Goal: Task Accomplishment & Management: Complete application form

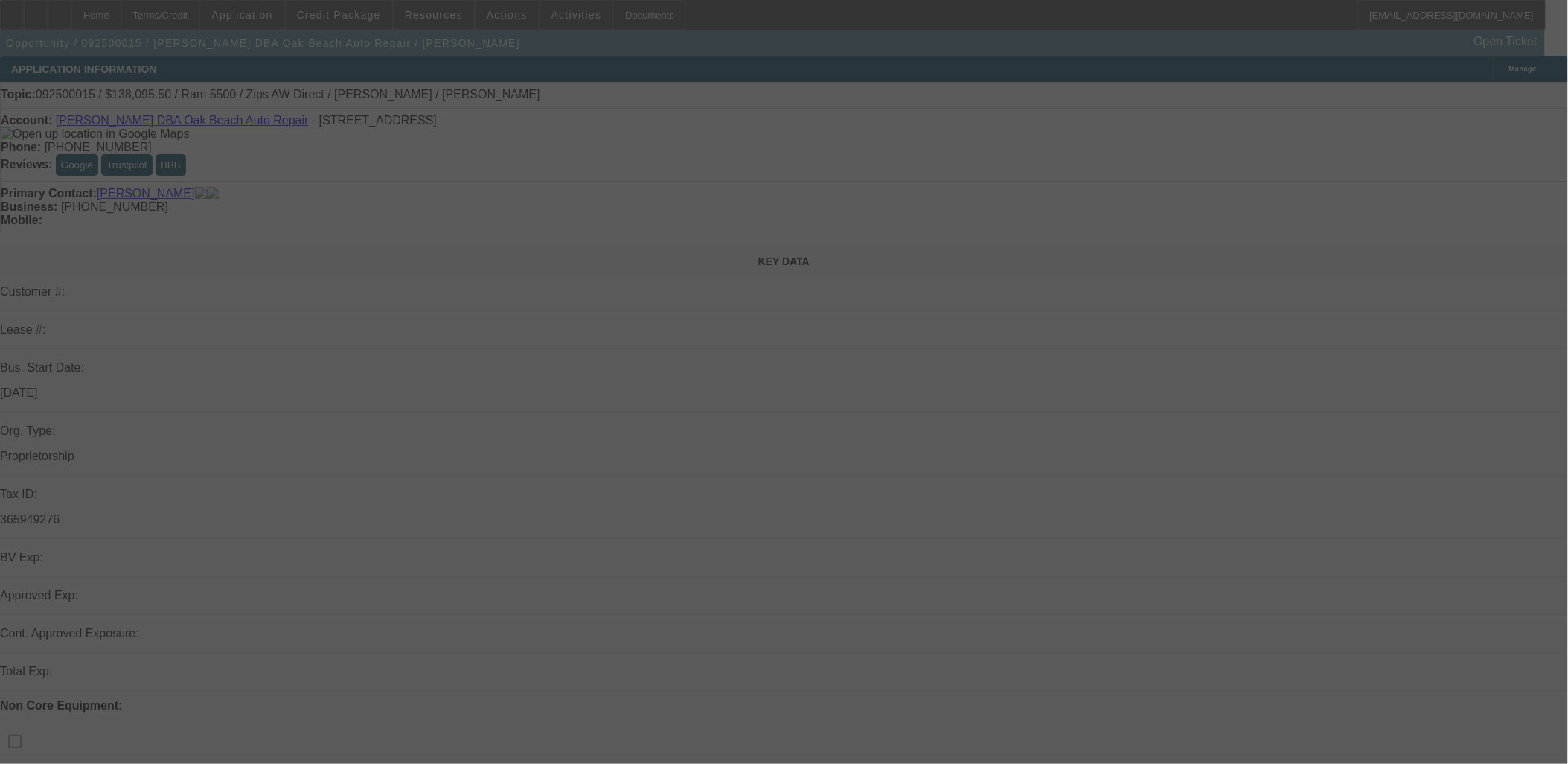
select select "0"
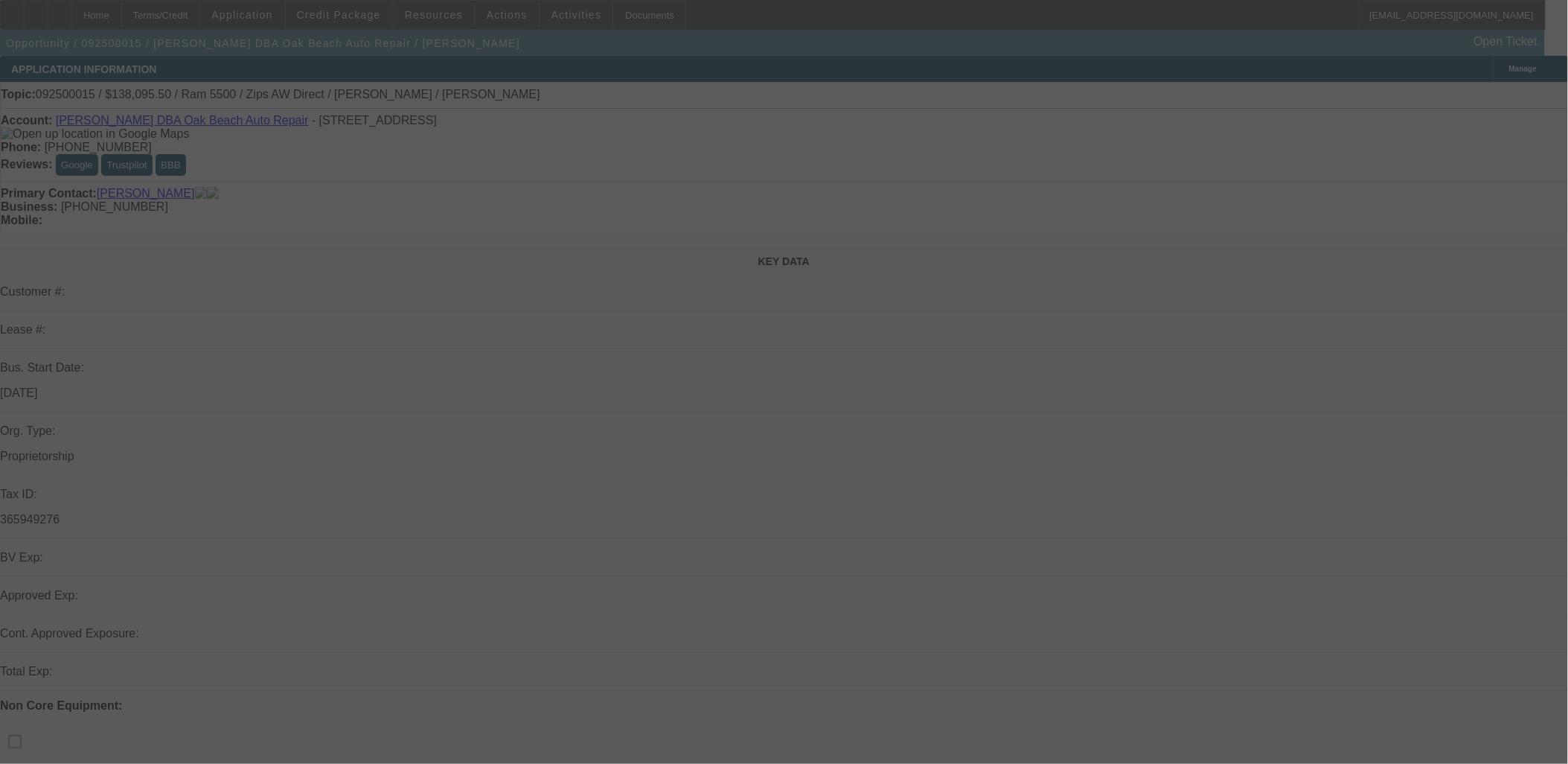
select select "0"
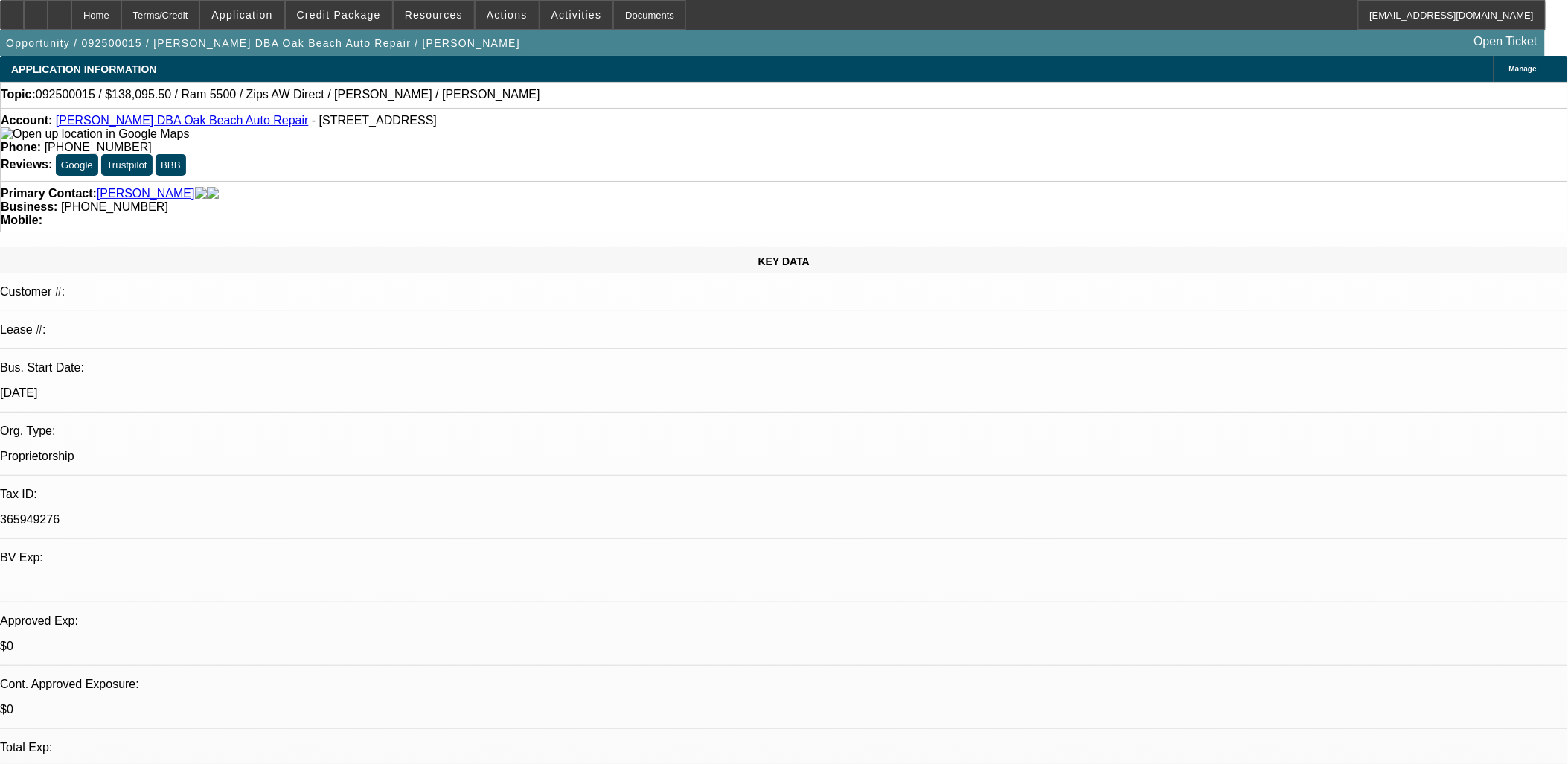
select select "1"
select select "6"
select select "1"
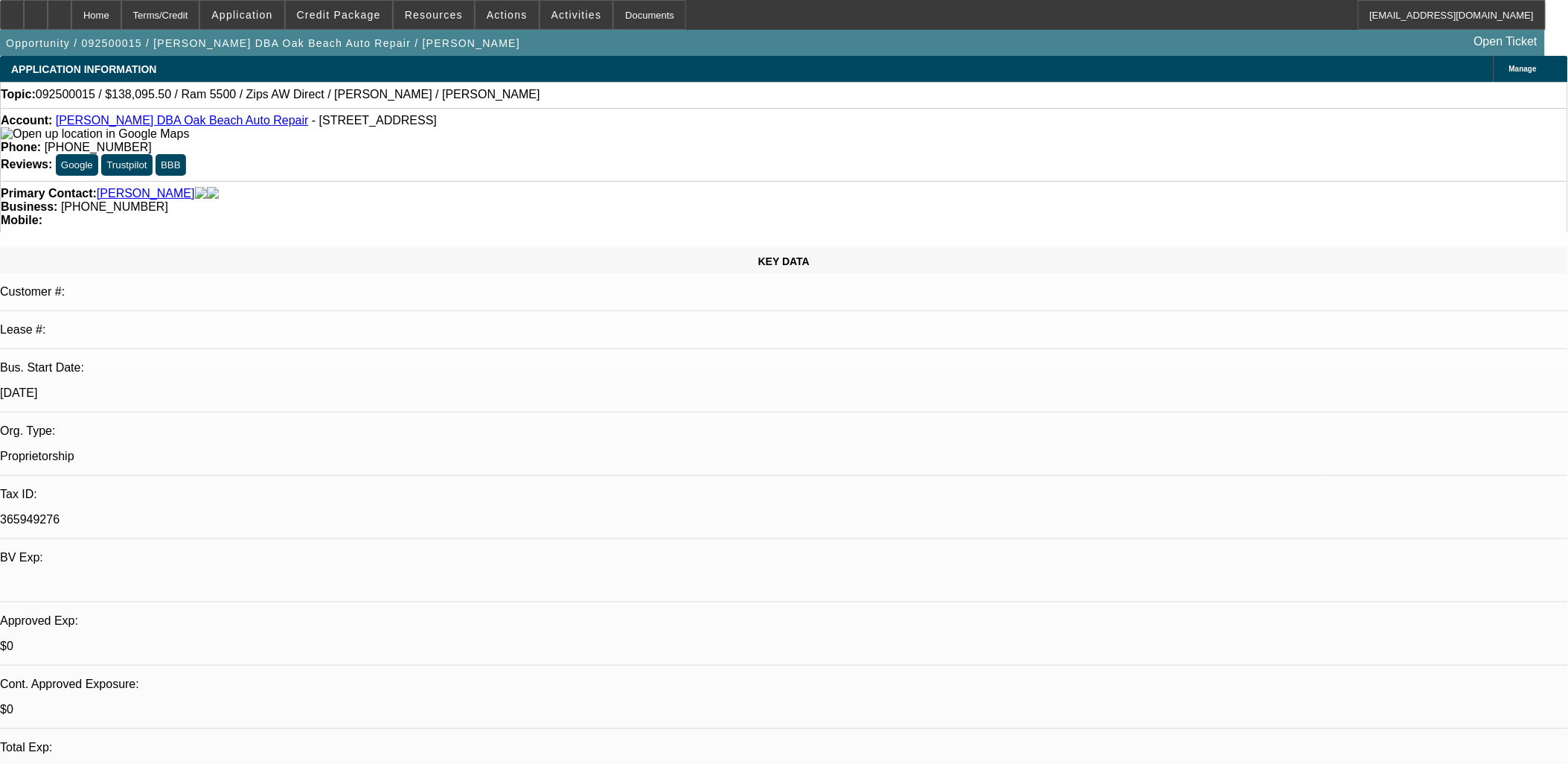
select select "6"
select select "1"
select select "6"
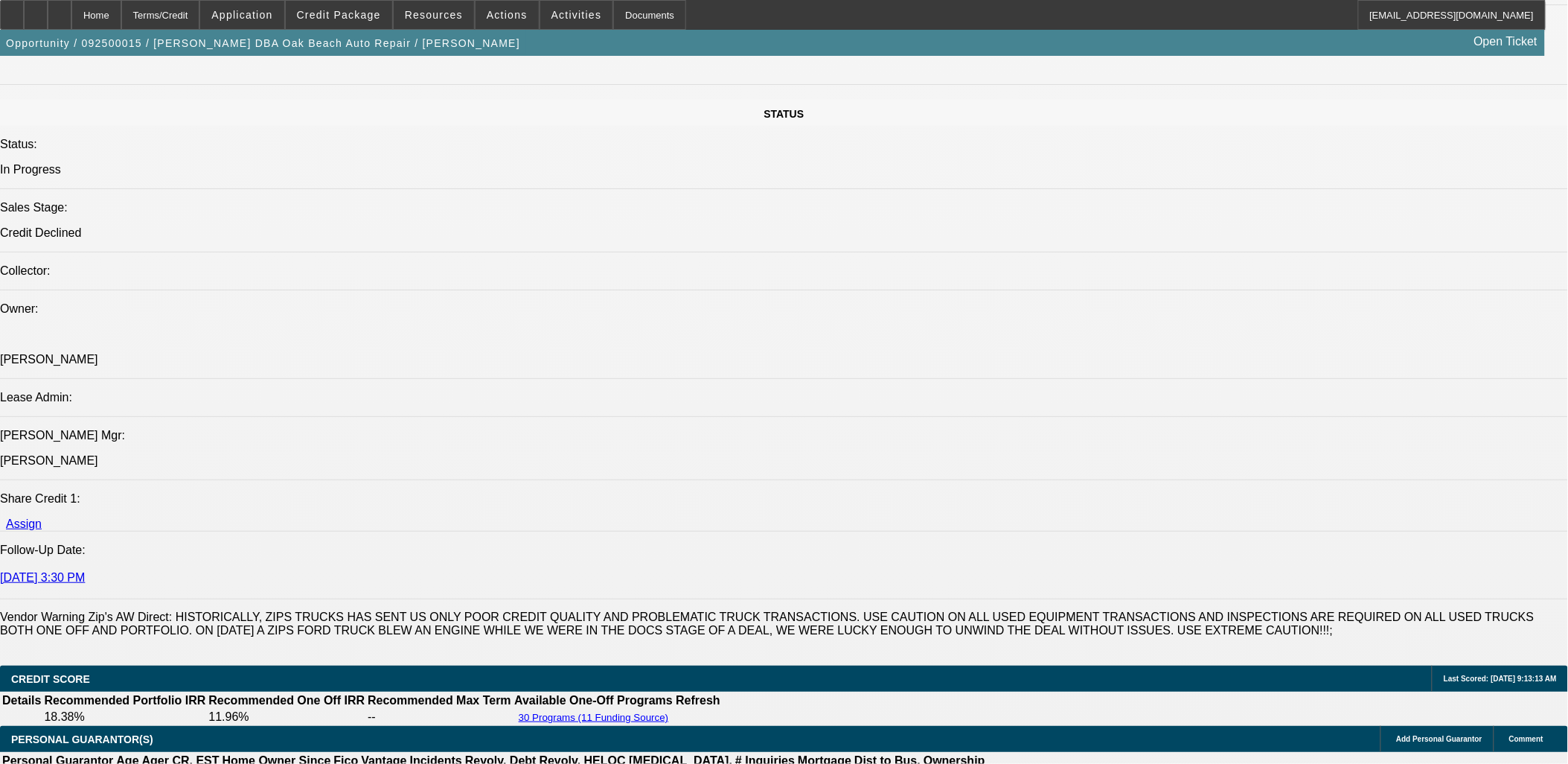
scroll to position [1819, 0]
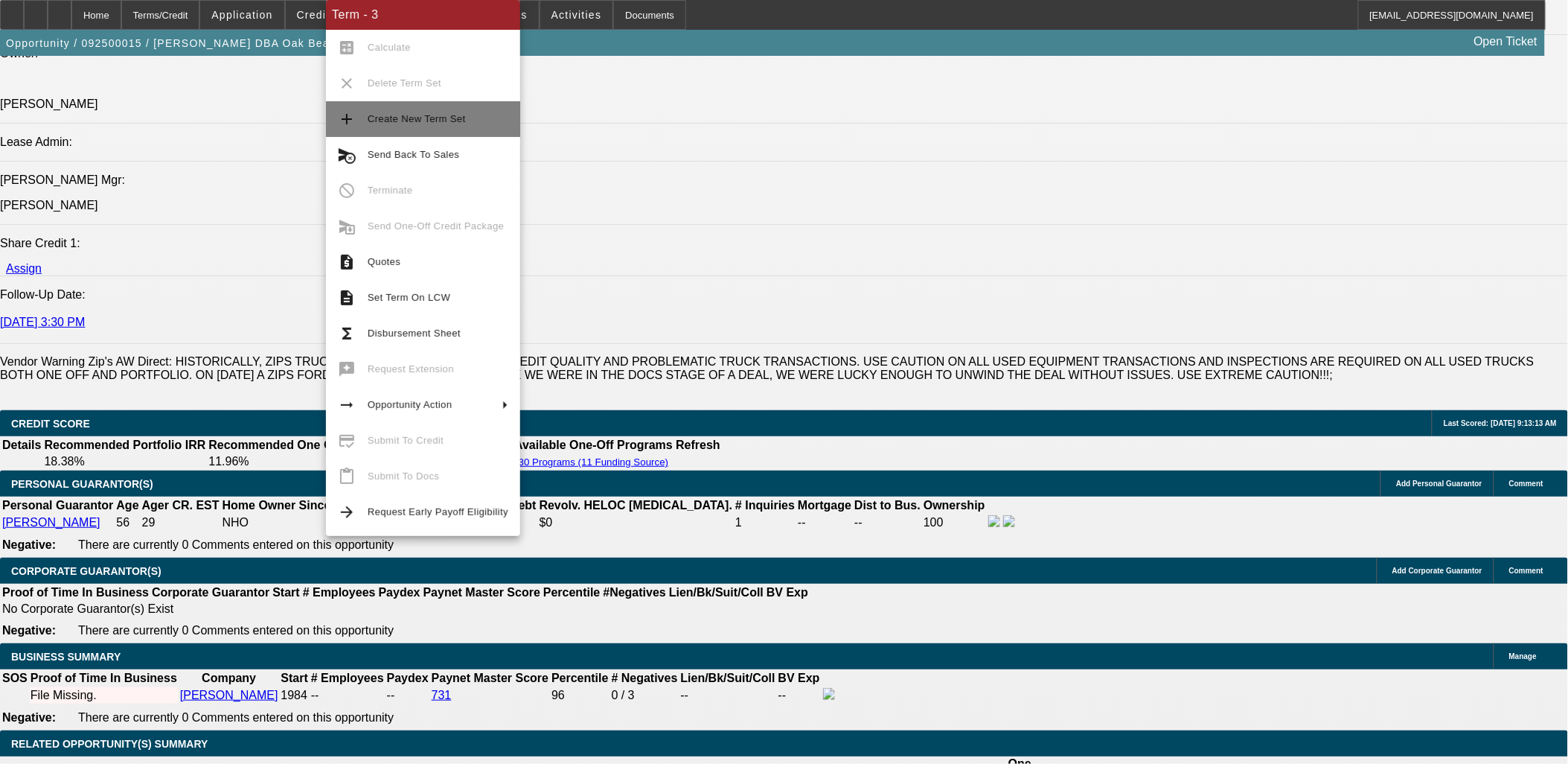
click at [394, 120] on span "Create New Term Set" at bounding box center [416, 118] width 98 height 11
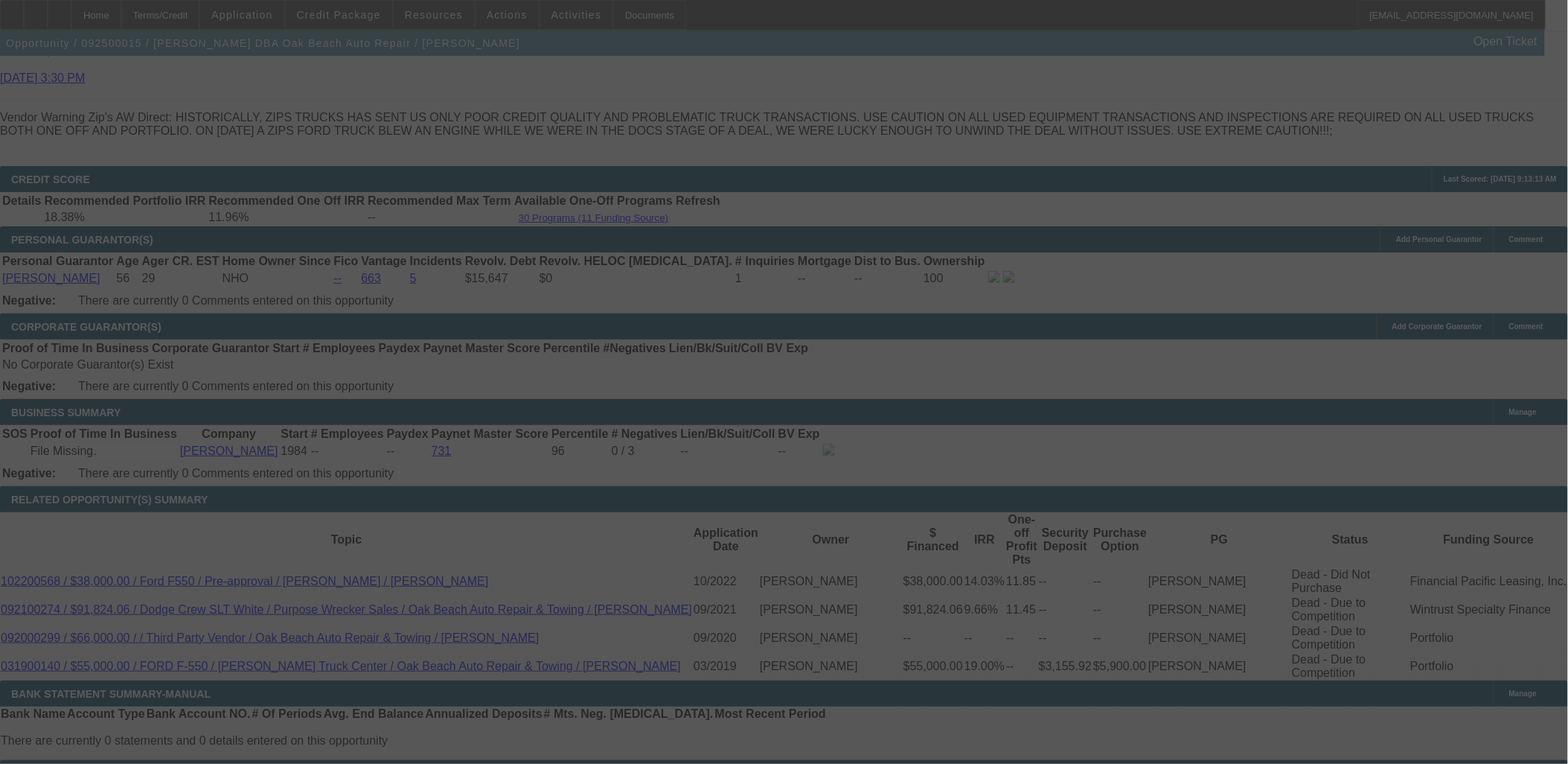
scroll to position [2150, 0]
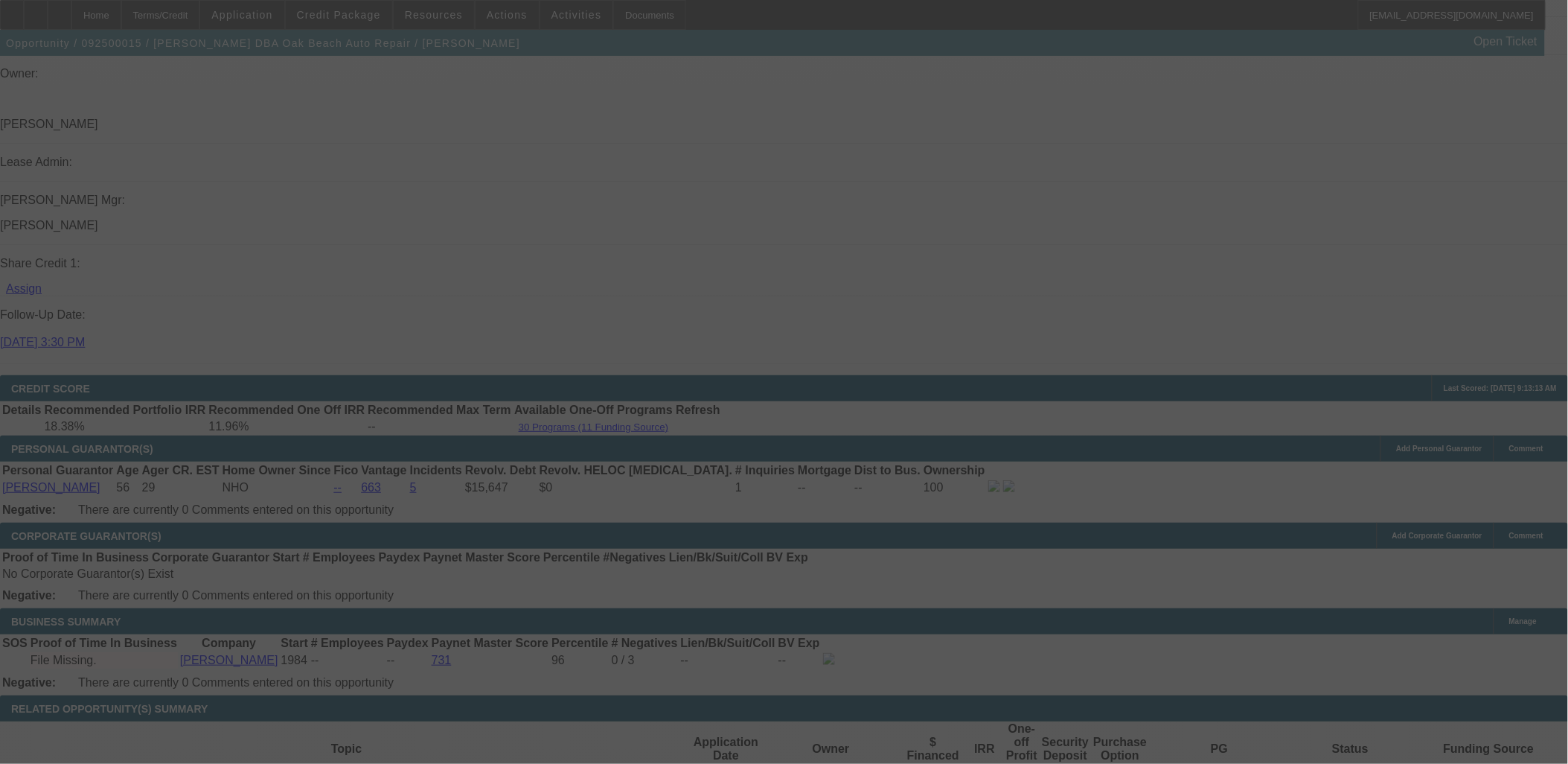
scroll to position [1857, 0]
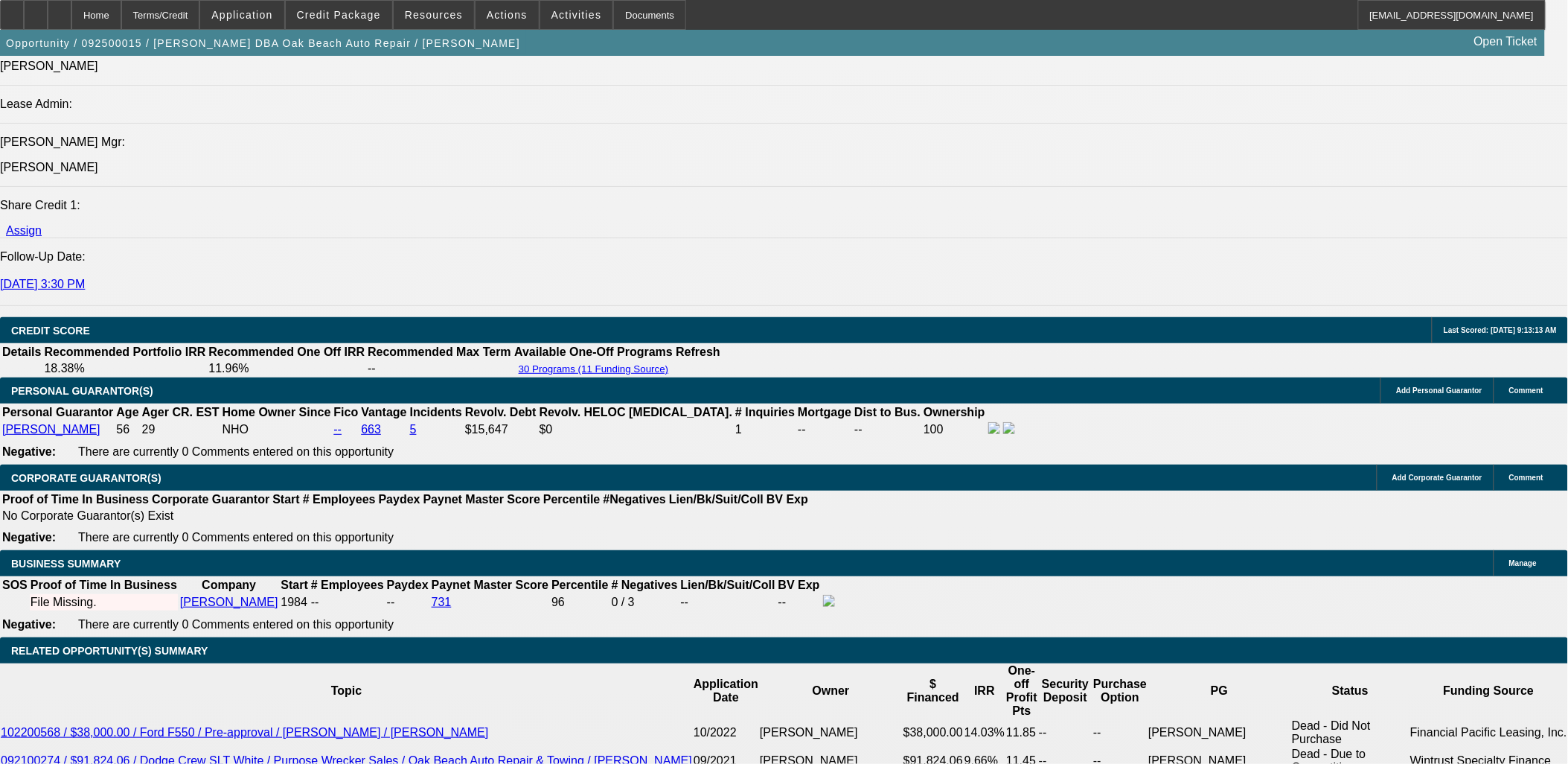
select select "0"
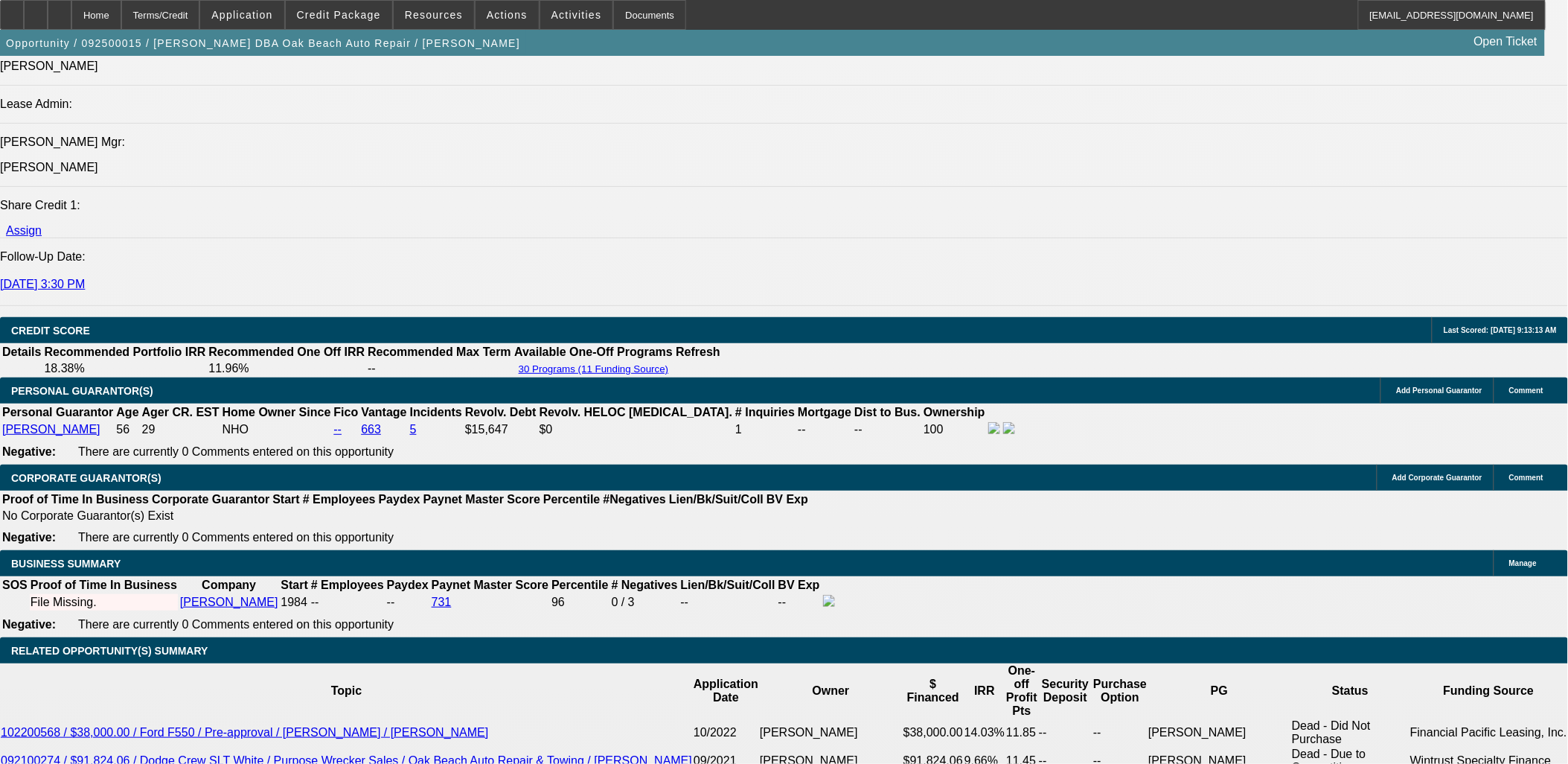
select select "0"
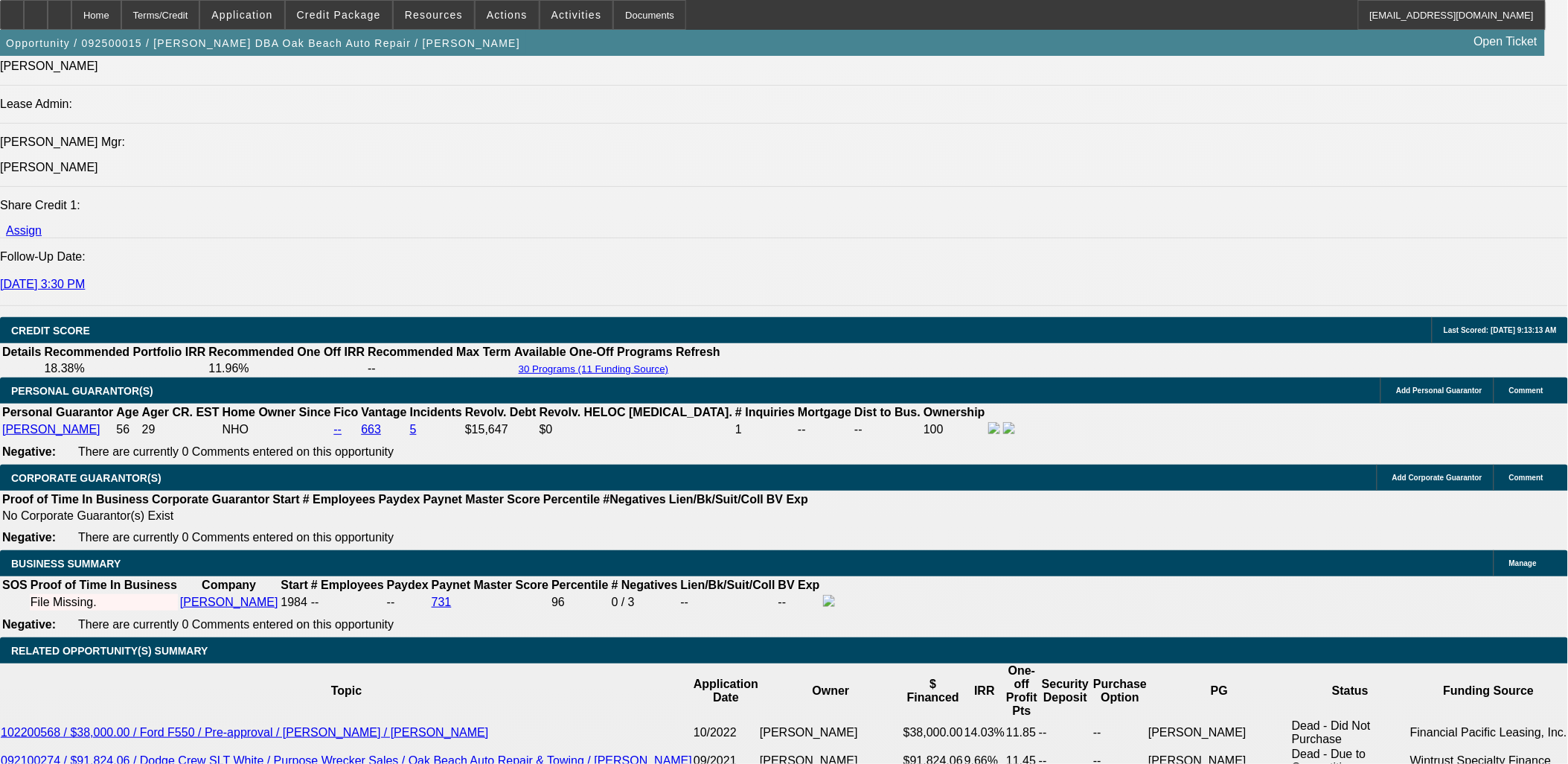
select select "0"
select select "1"
select select "6"
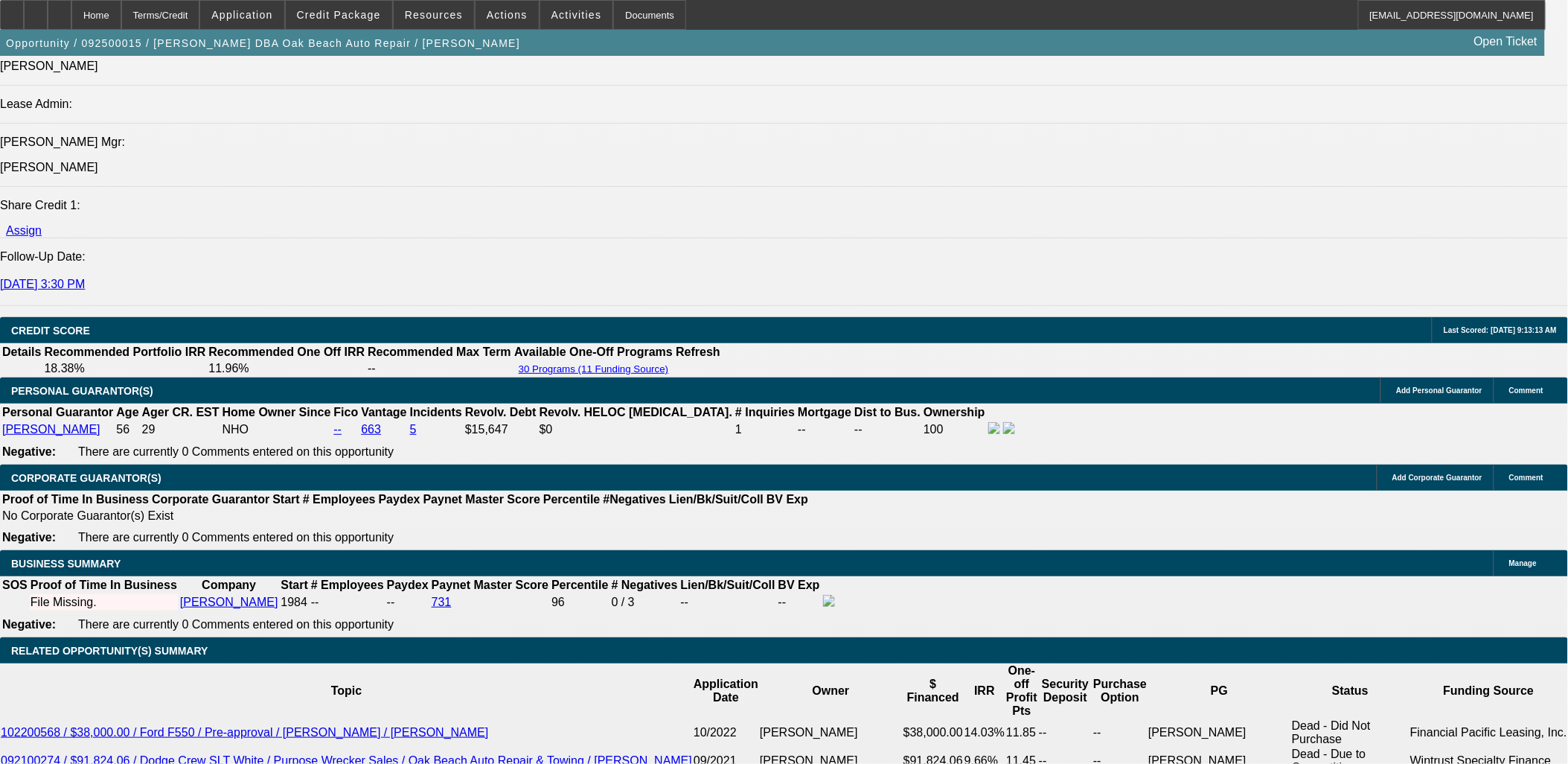
select select "1"
select select "6"
select select "1"
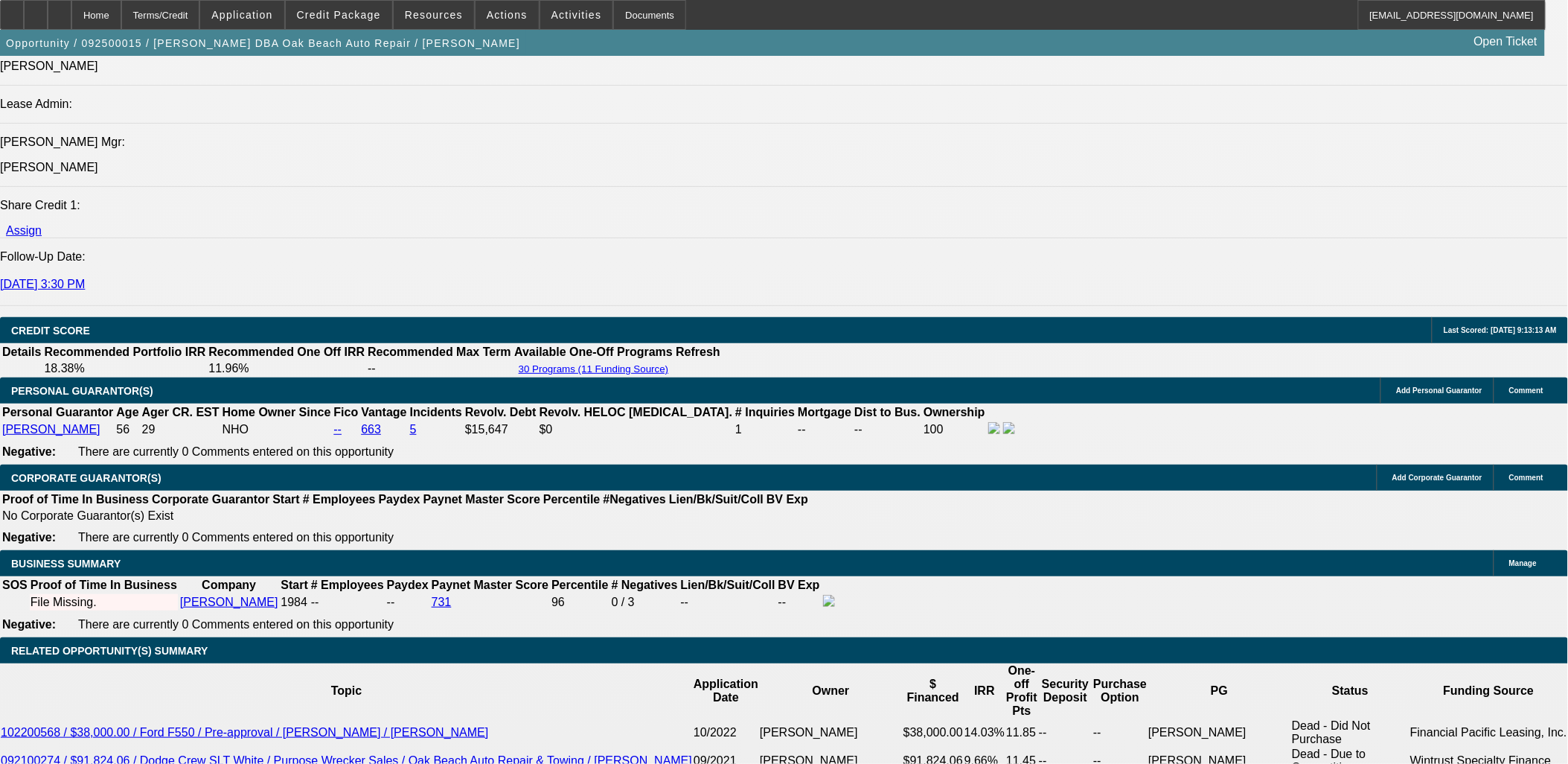
select select "6"
select select "1"
select select "6"
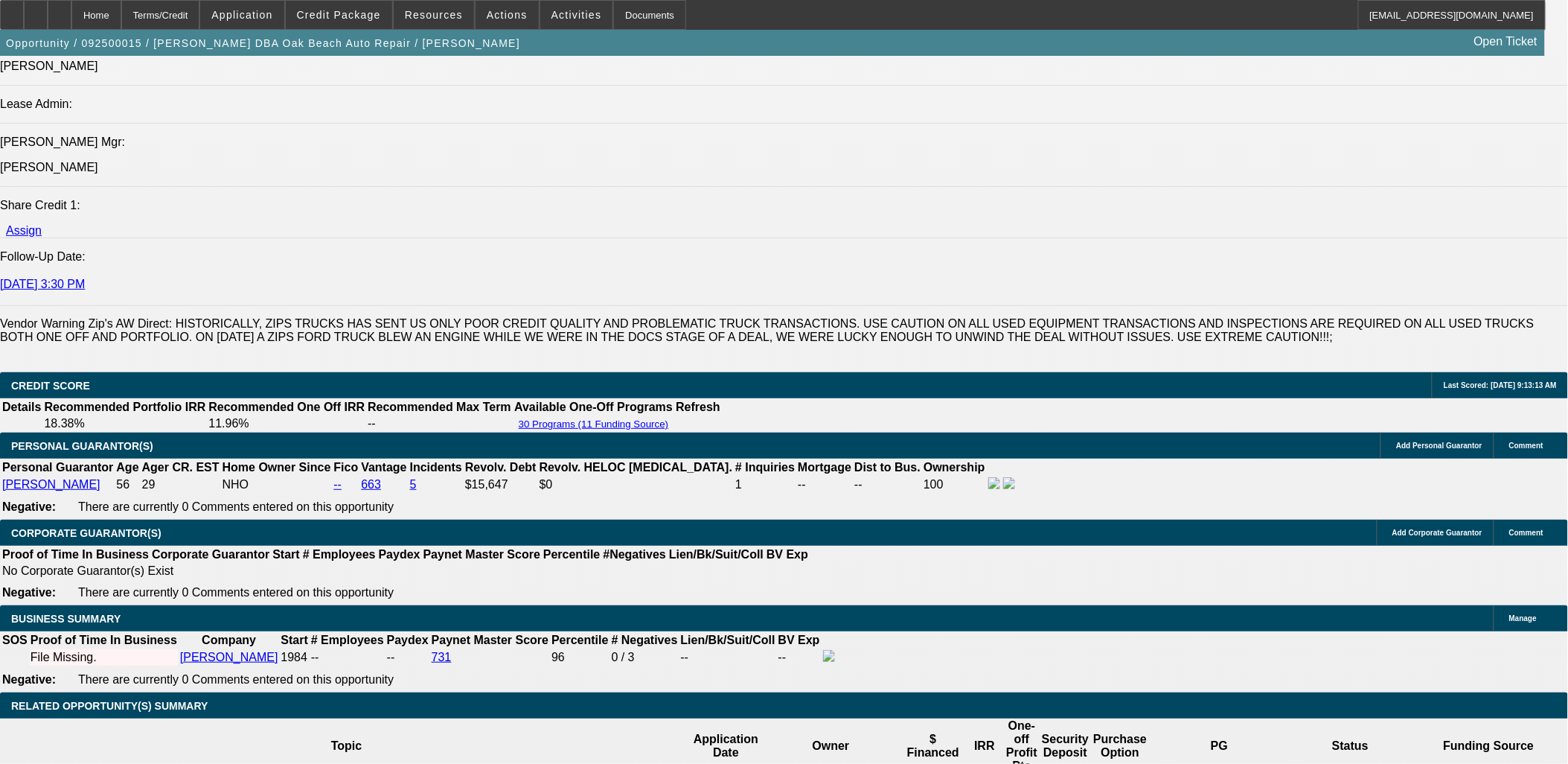
scroll to position [1948, 0]
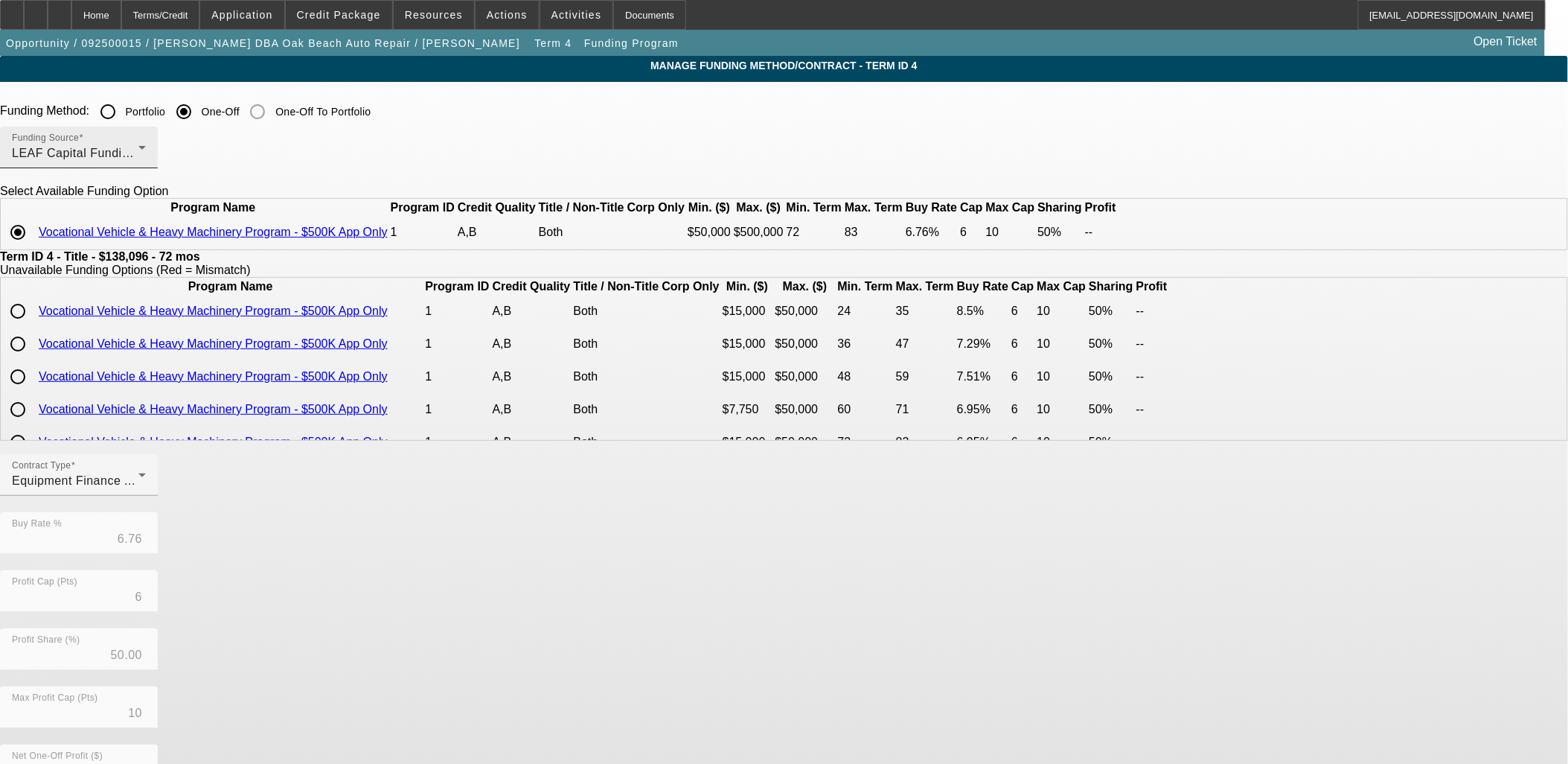
click at [146, 136] on div "Funding Source LEAF Capital Funding, LLC" at bounding box center [78, 147] width 134 height 42
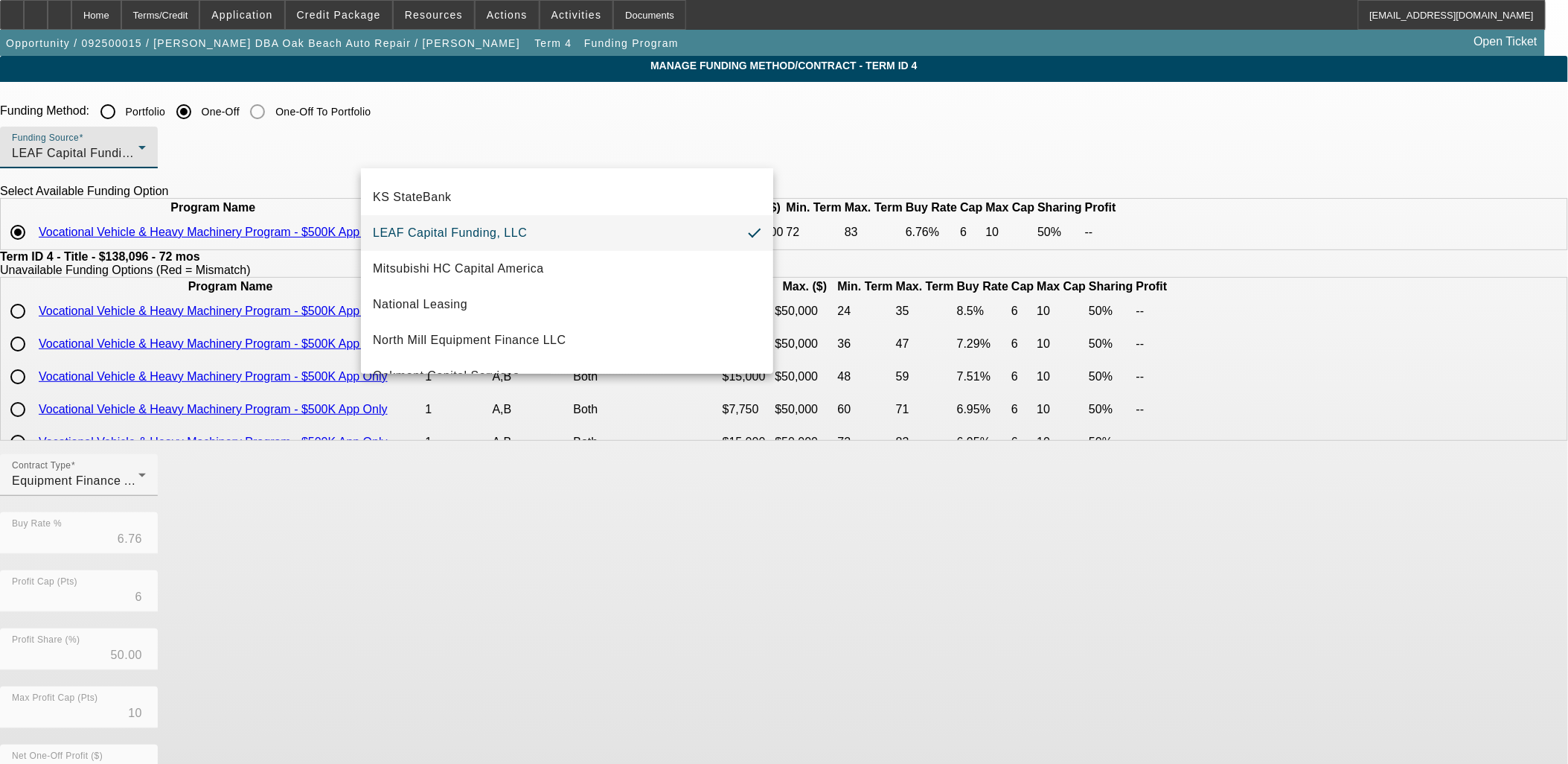
scroll to position [421, 0]
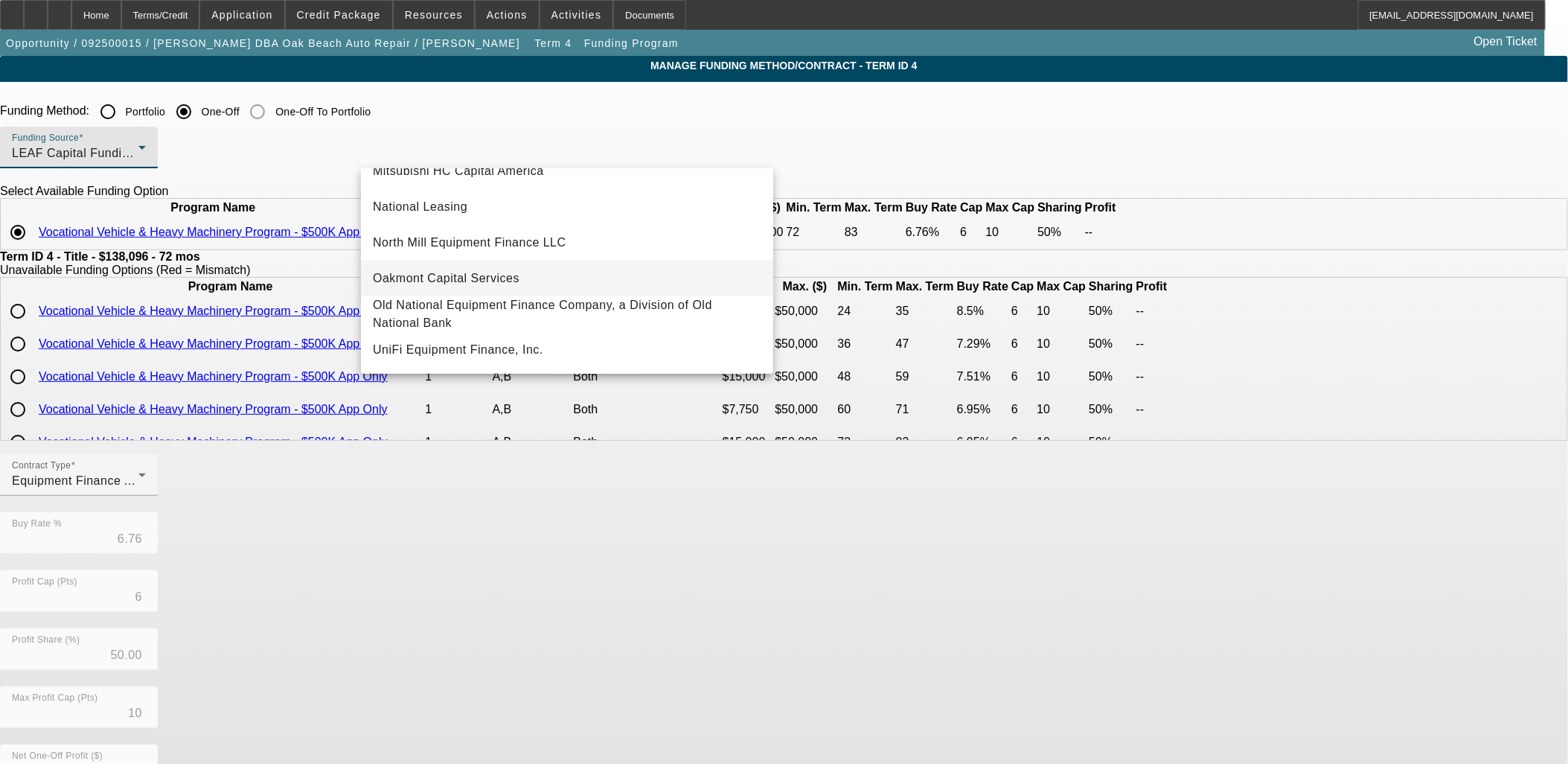
click at [448, 273] on span "Oakmont Capital Services" at bounding box center [445, 278] width 147 height 18
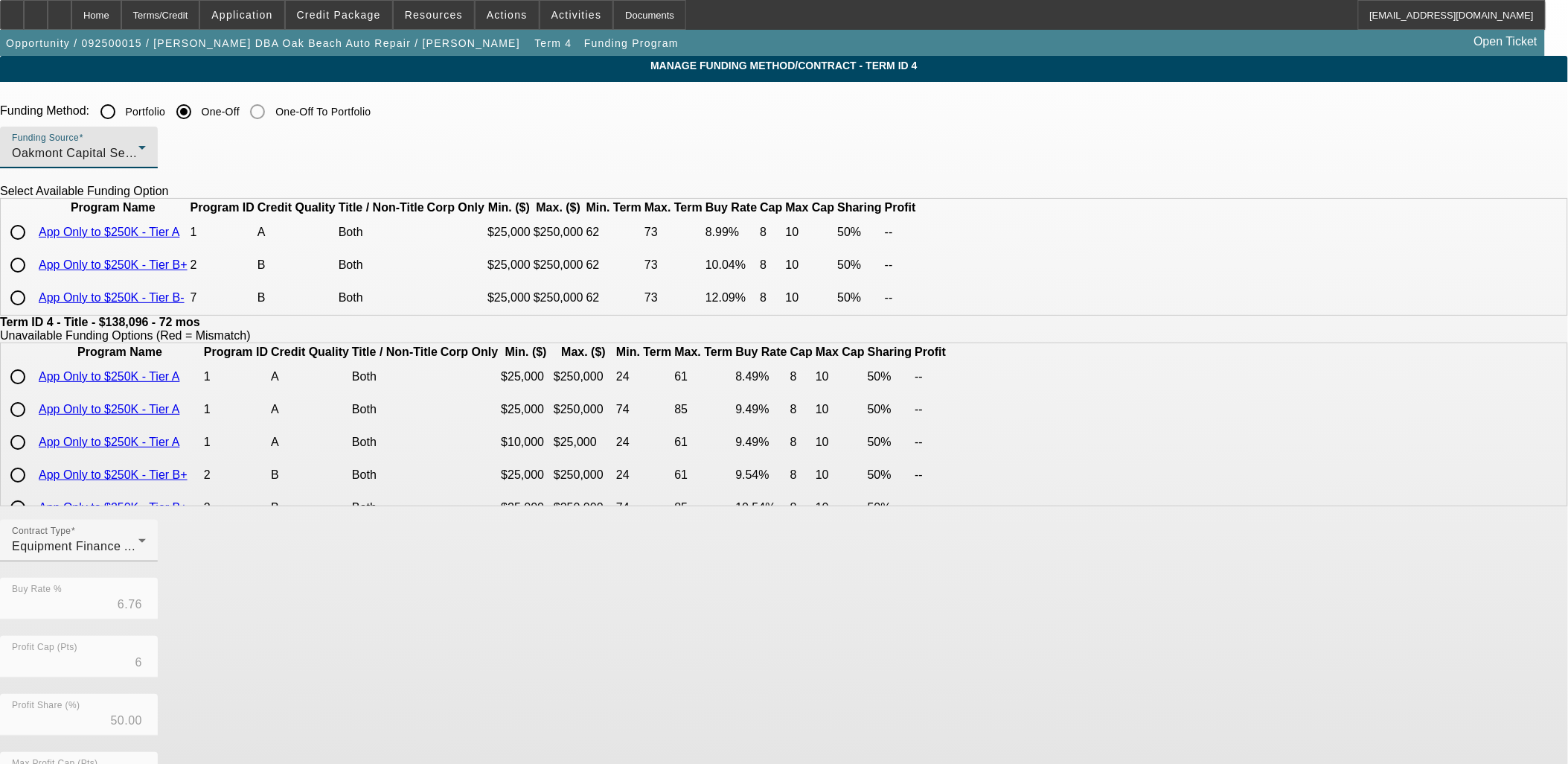
click at [33, 247] on input "radio" at bounding box center [18, 232] width 30 height 30
radio input "true"
type input "8.99"
type input "8"
click at [797, 661] on div "Contract Type Equipment Finance Agreement Buy Rate % 8.99 Profit Cap (Pts) 8 Pr…" at bounding box center [784, 751] width 1568 height 464
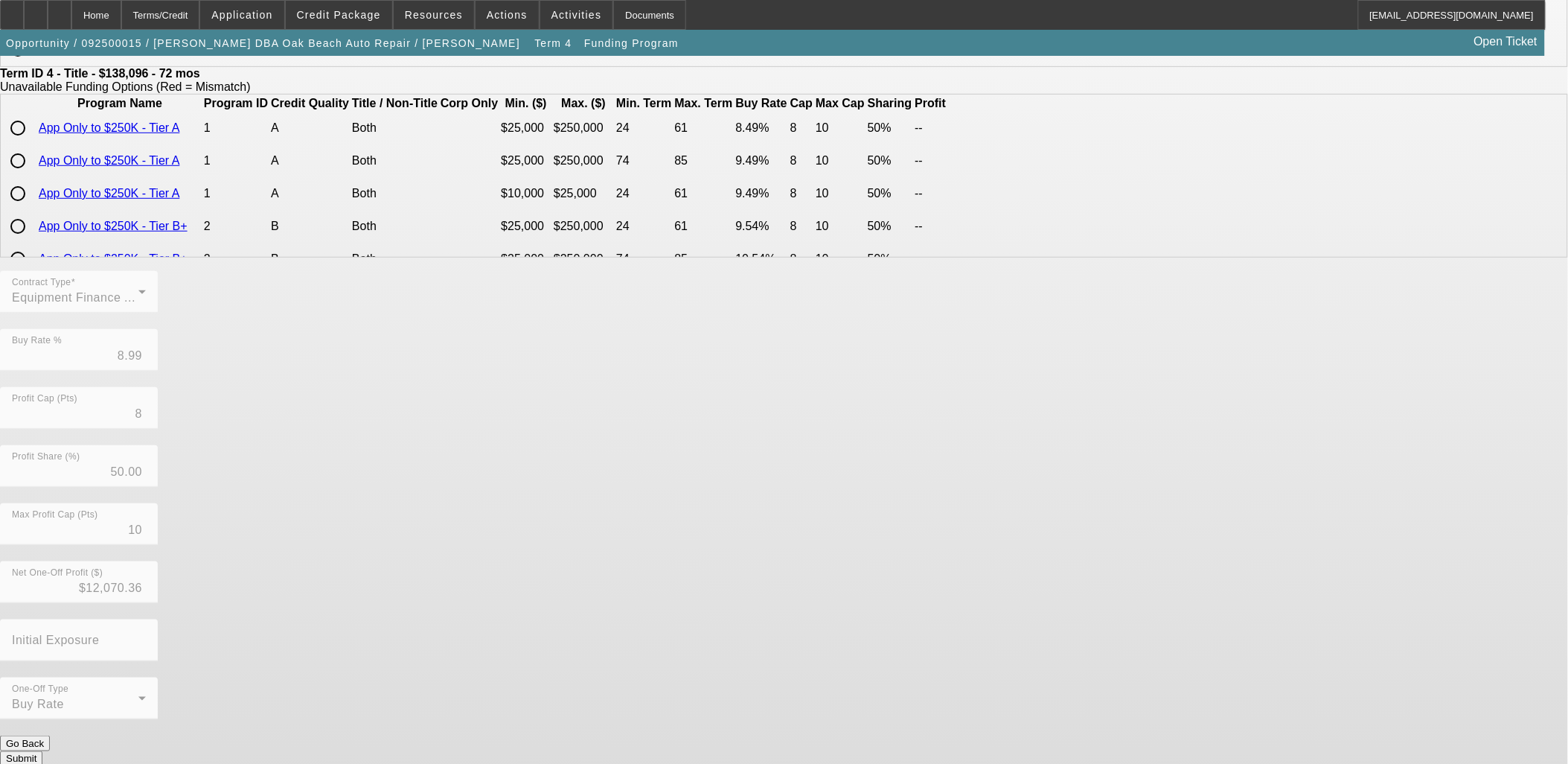
scroll to position [250, 0]
click at [42, 750] on button "Submit" at bounding box center [21, 758] width 42 height 16
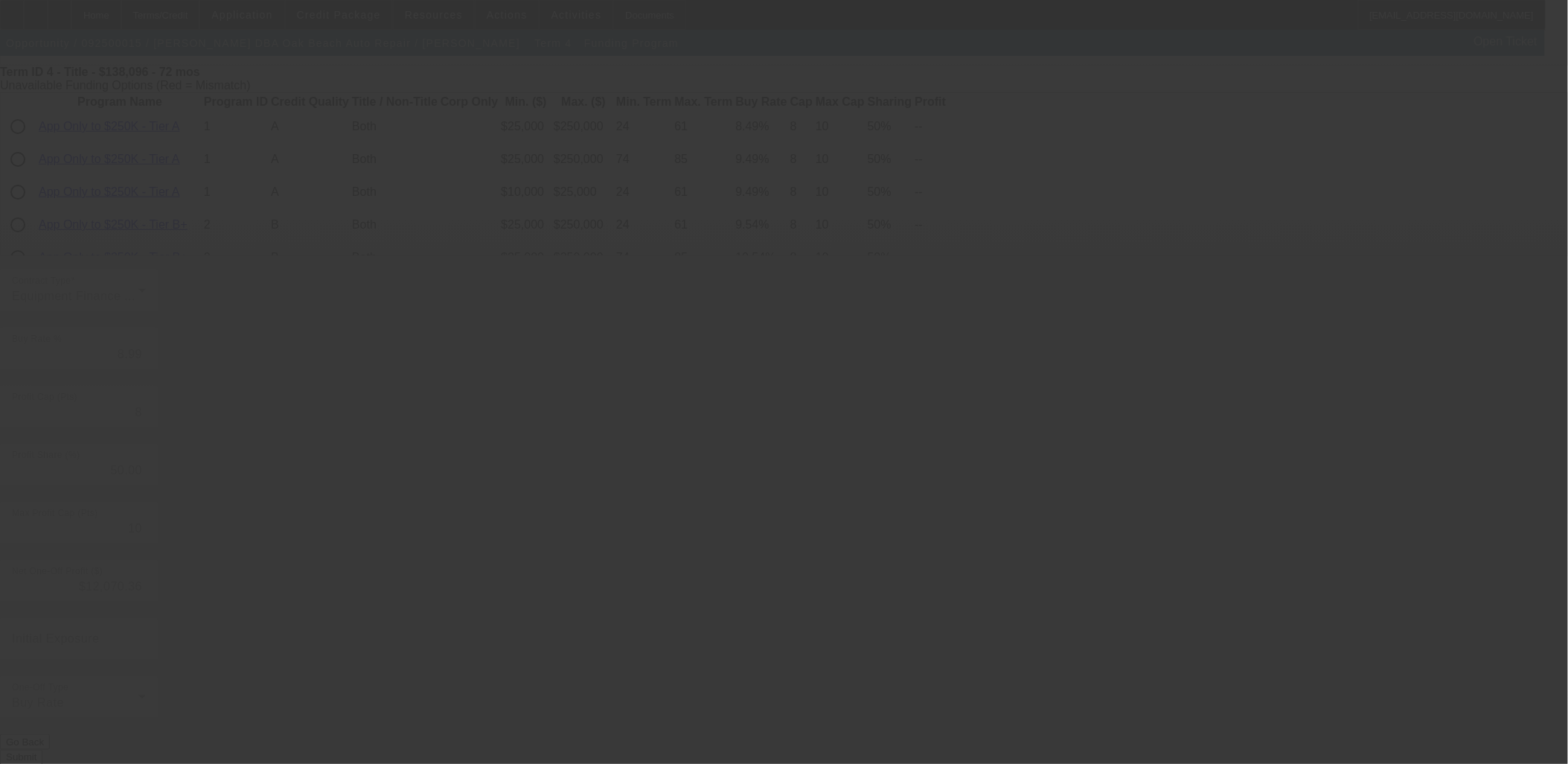
type input "6.76"
type input "6"
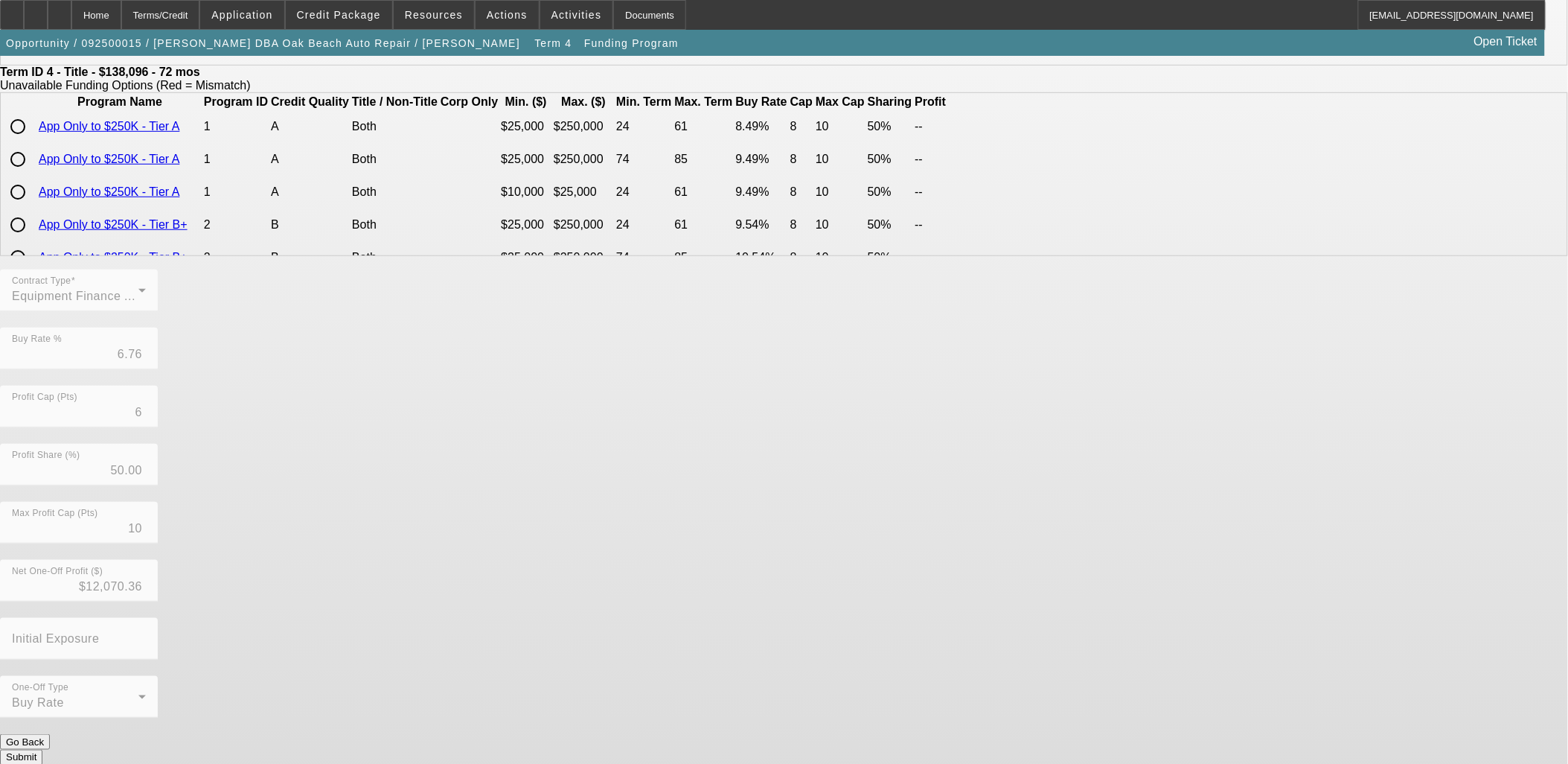
scroll to position [0, 0]
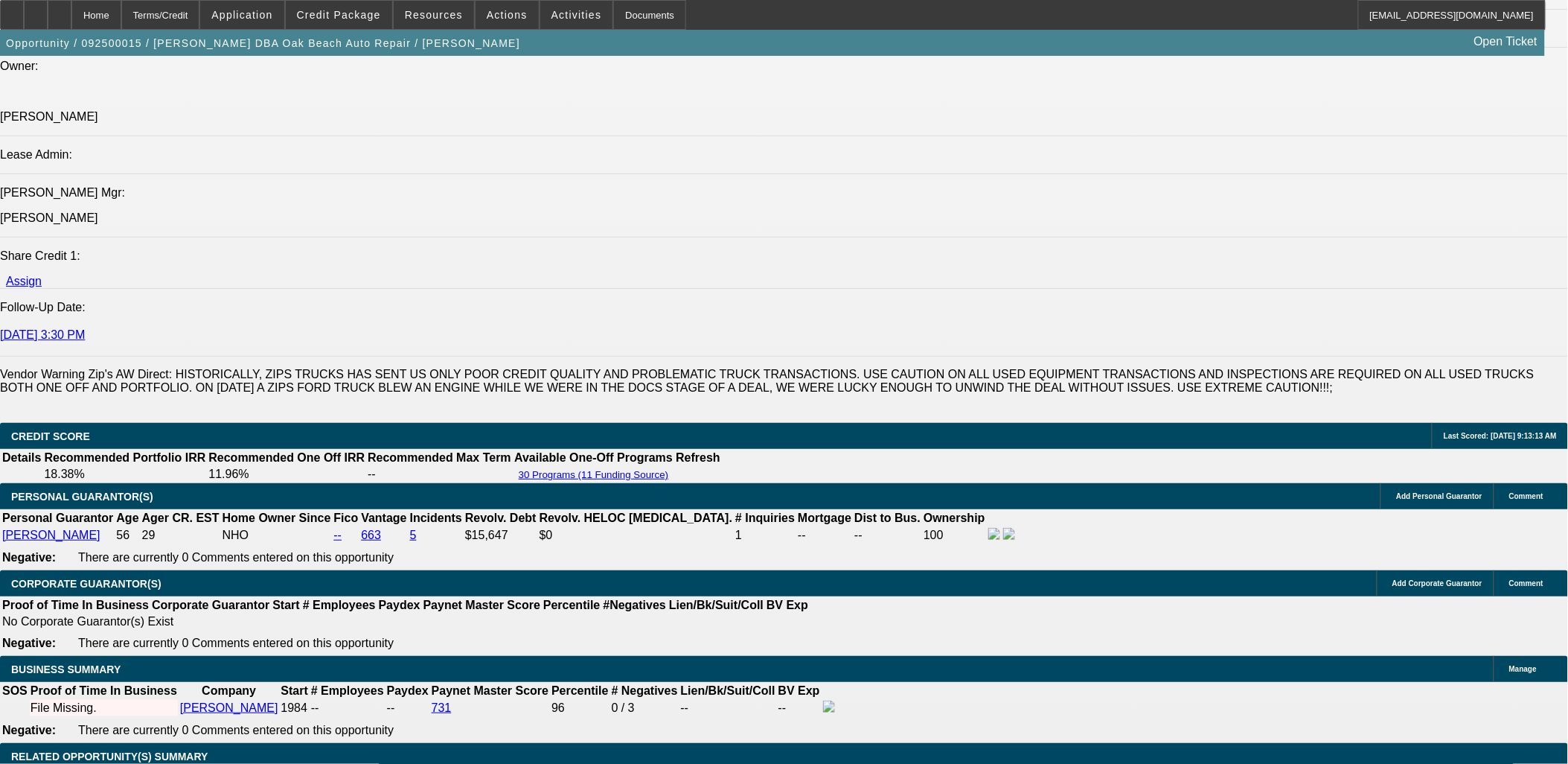
select select "0"
select select "6"
select select "0"
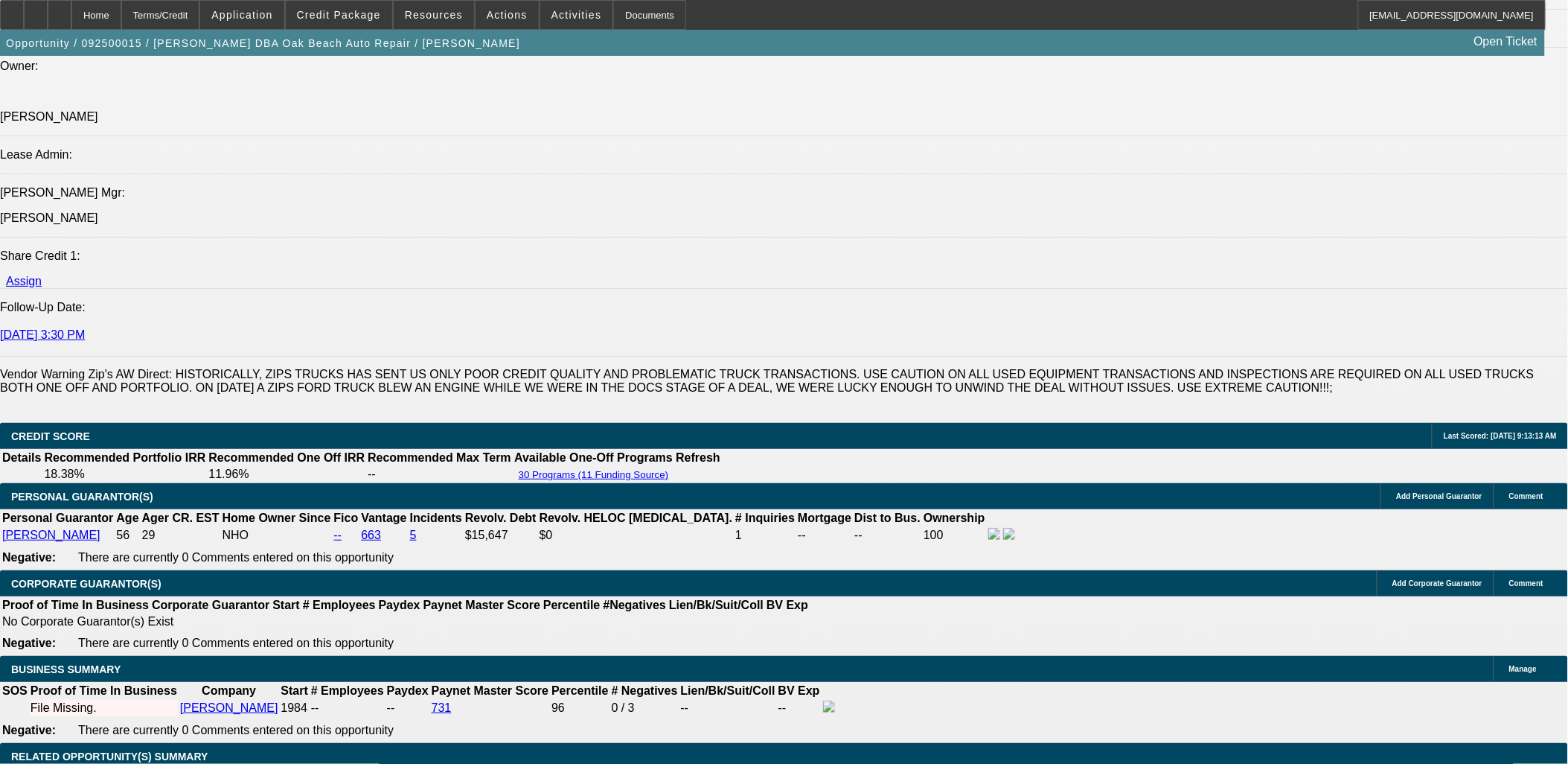
select select "0"
select select "6"
select select "0"
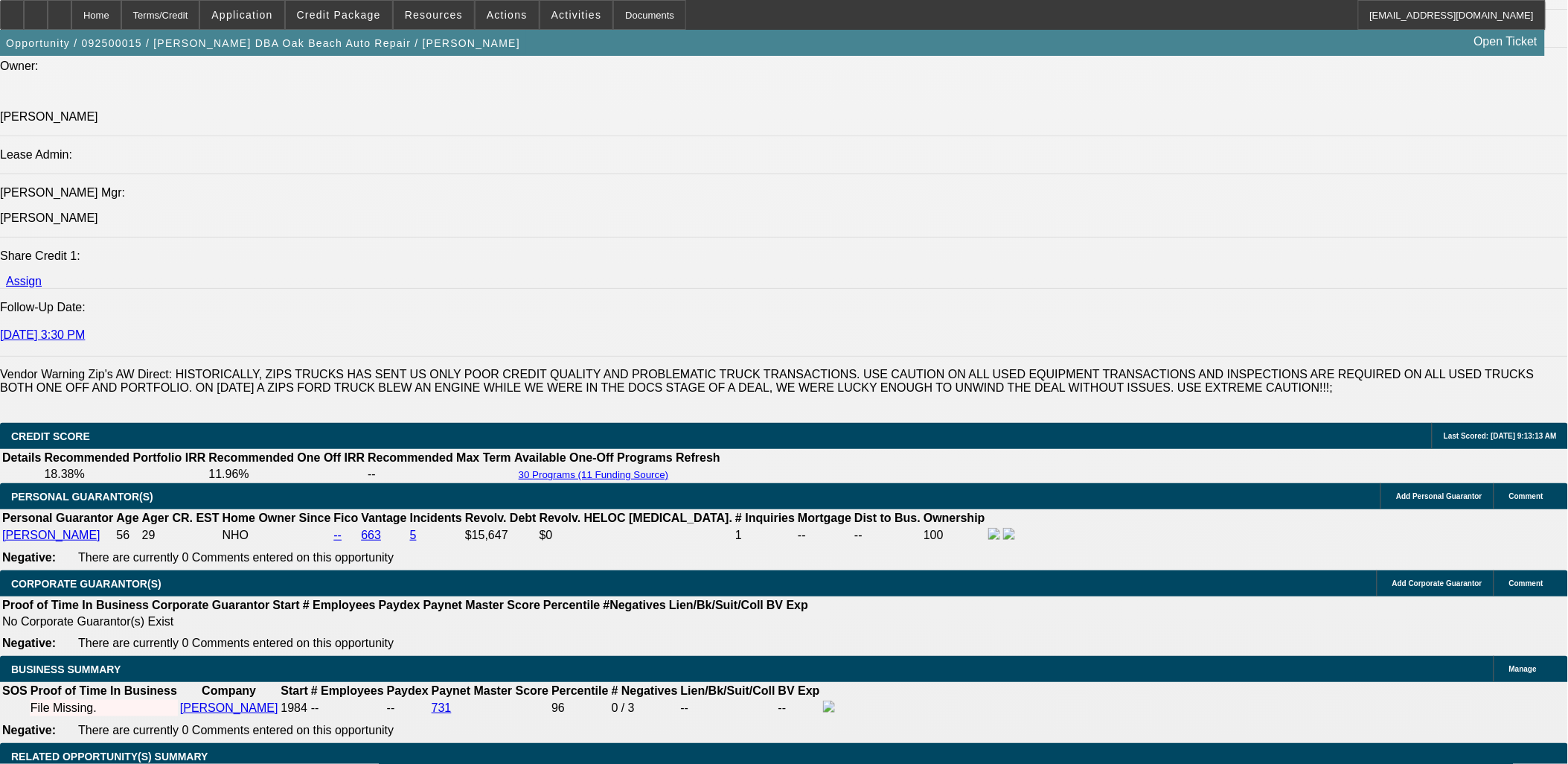
select select "0"
select select "6"
select select "0"
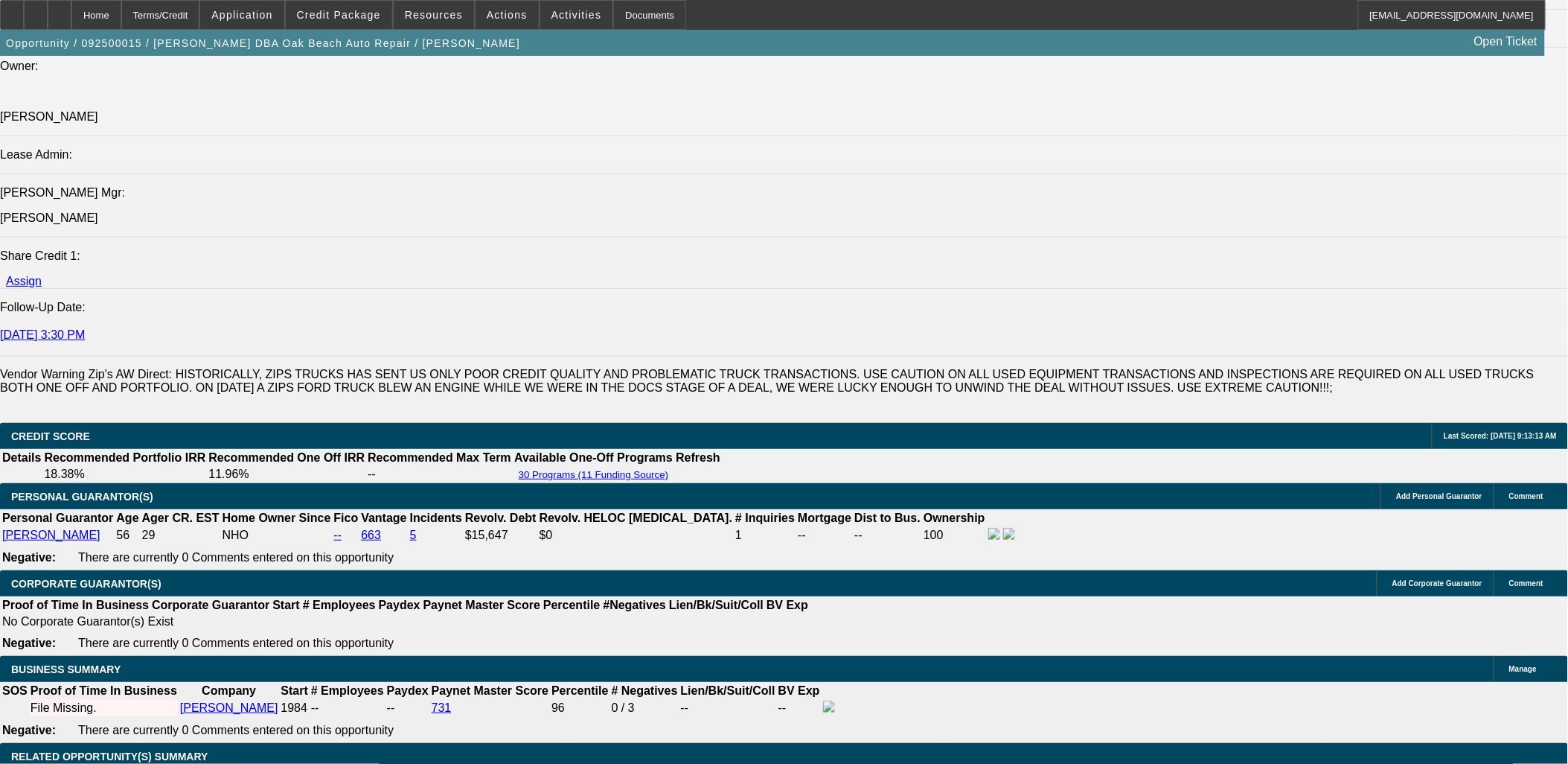
select select "6"
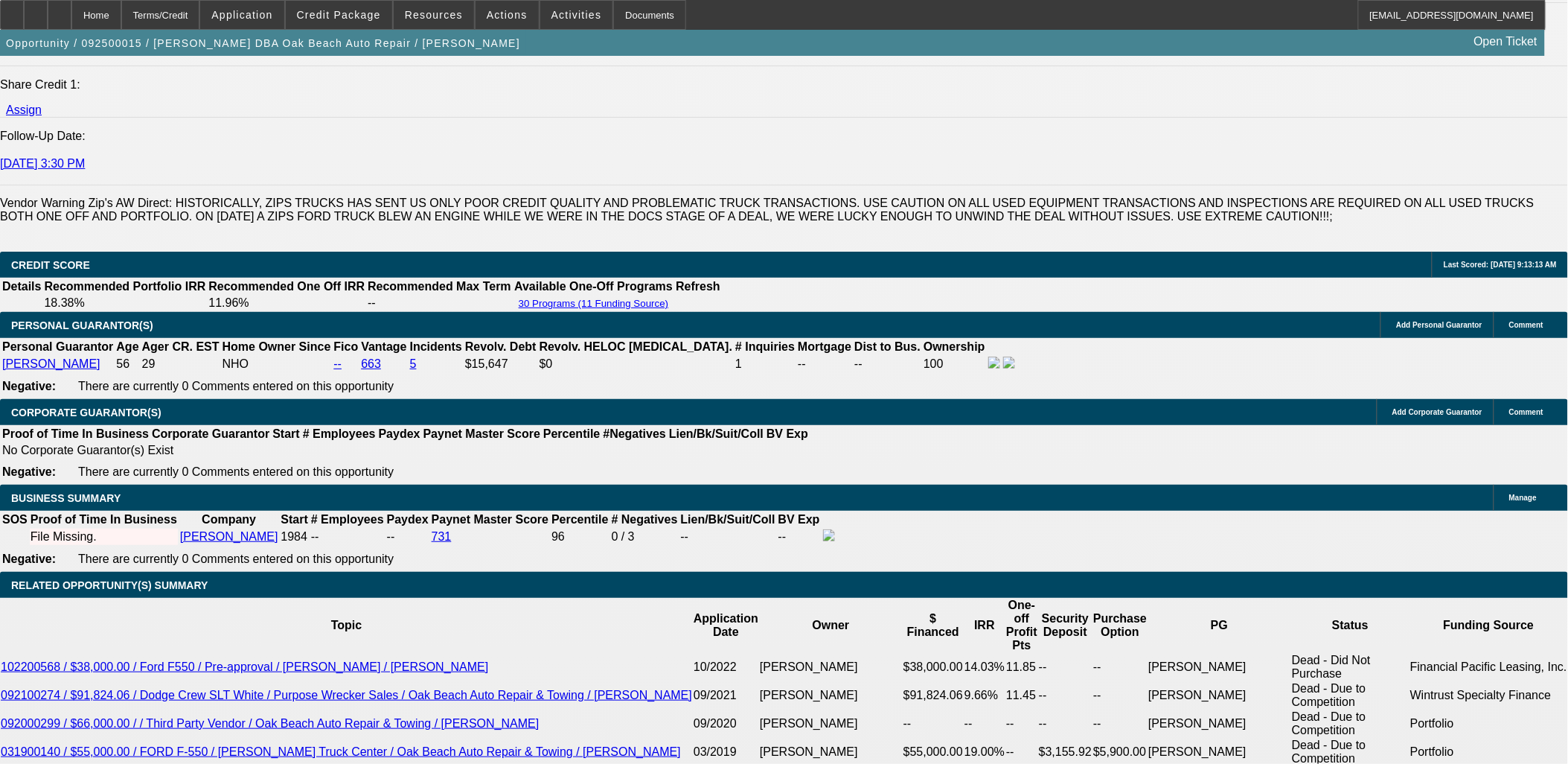
scroll to position [2061, 0]
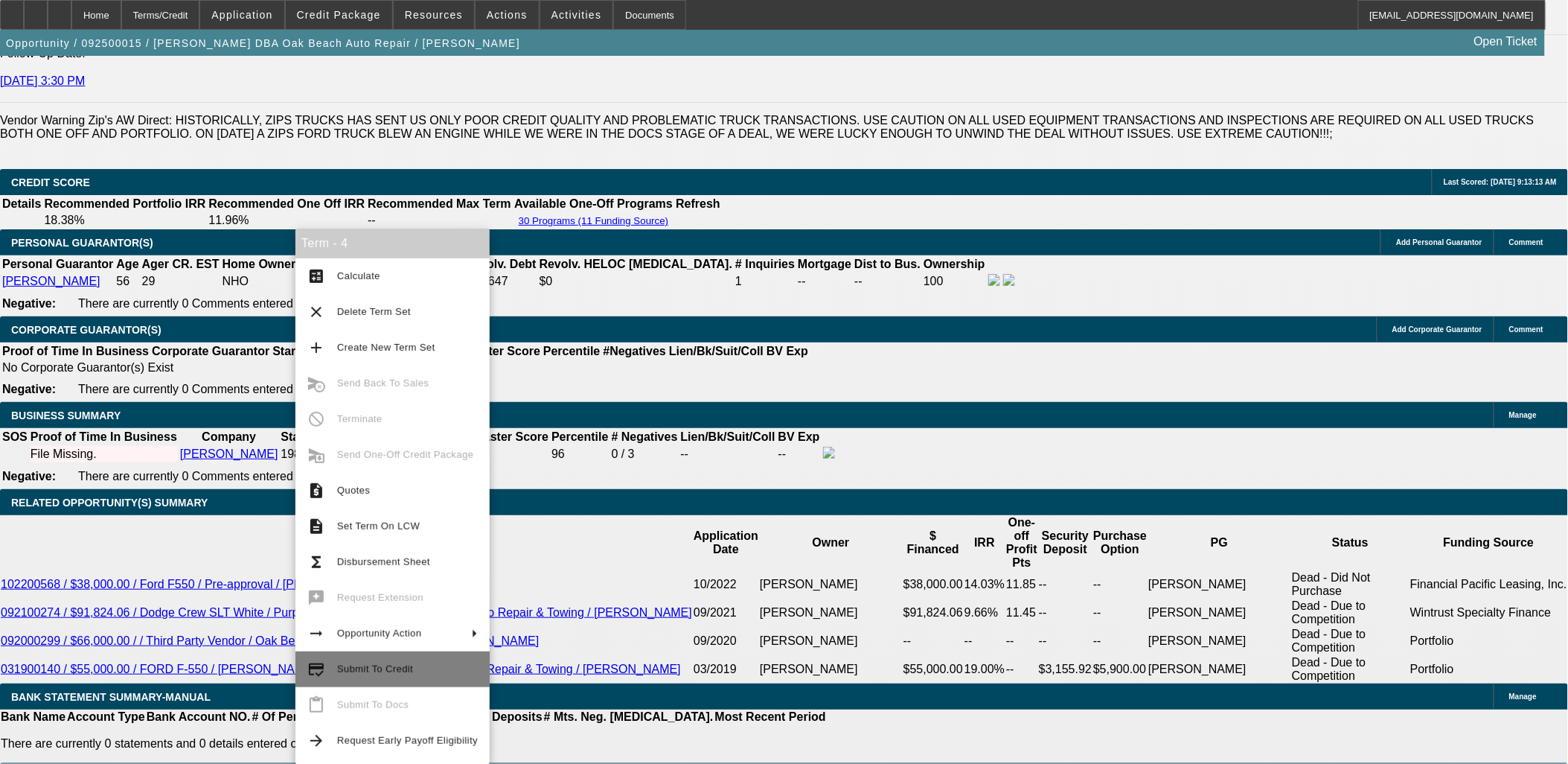
click at [381, 672] on span "Submit To Credit" at bounding box center [375, 669] width 76 height 11
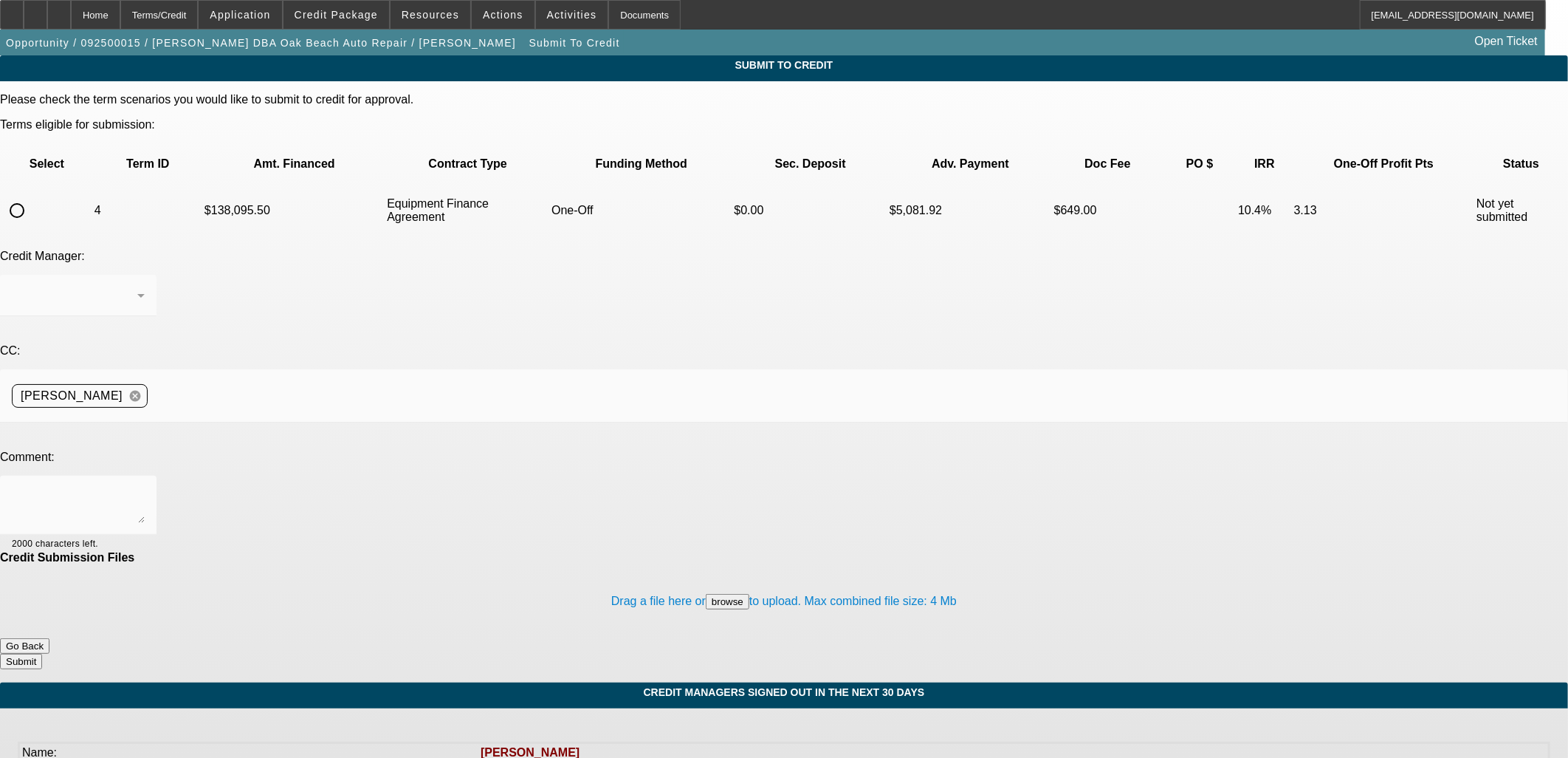
click at [32, 195] on input "radio" at bounding box center [17, 210] width 30 height 30
radio input "true"
click at [145, 476] on div at bounding box center [78, 505] width 133 height 59
type textarea "oak"
click at [42, 654] on button "Submit" at bounding box center [21, 661] width 42 height 16
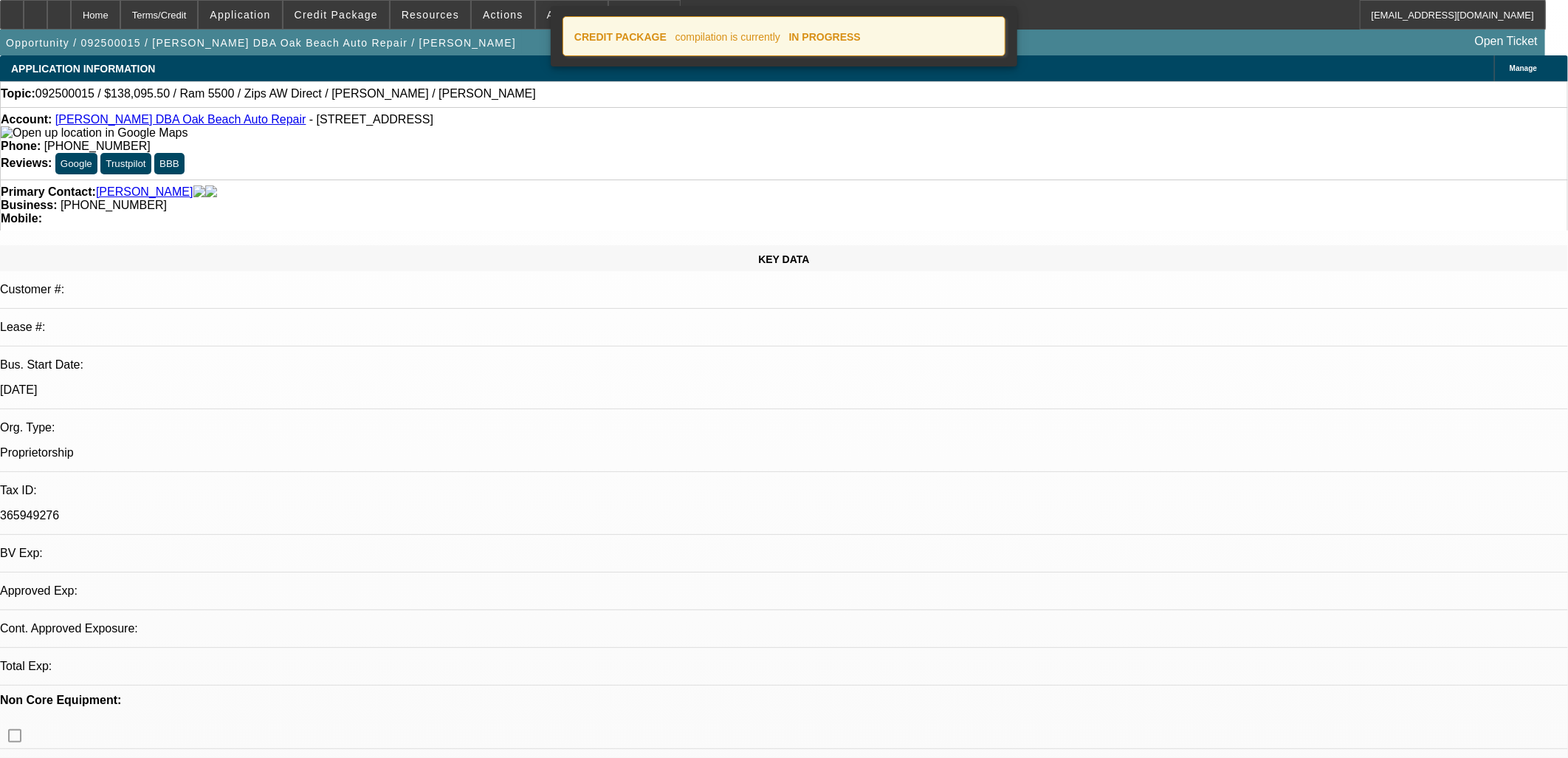
select select "0"
select select "6"
select select "0"
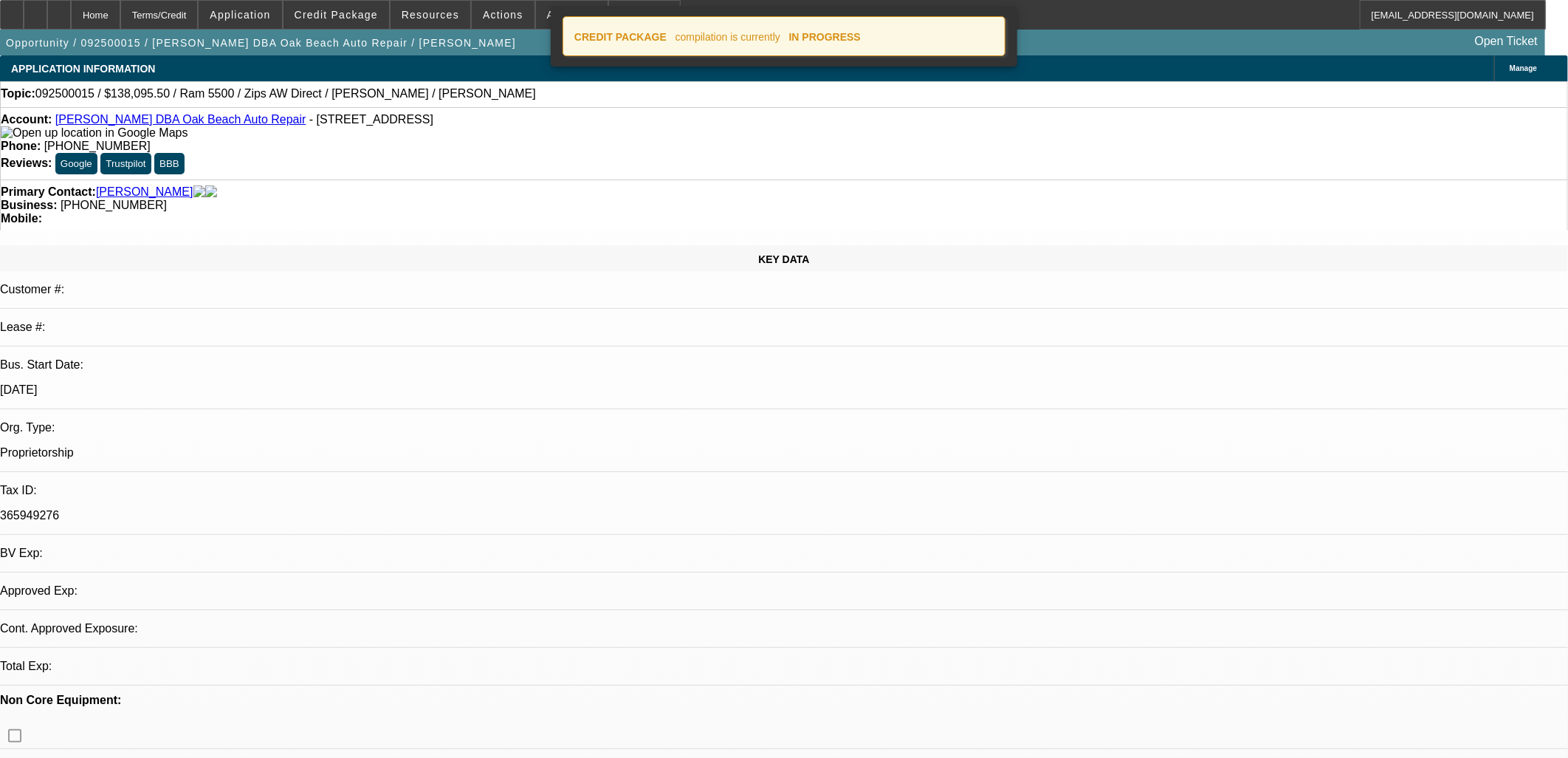
select select "0"
select select "6"
select select "0"
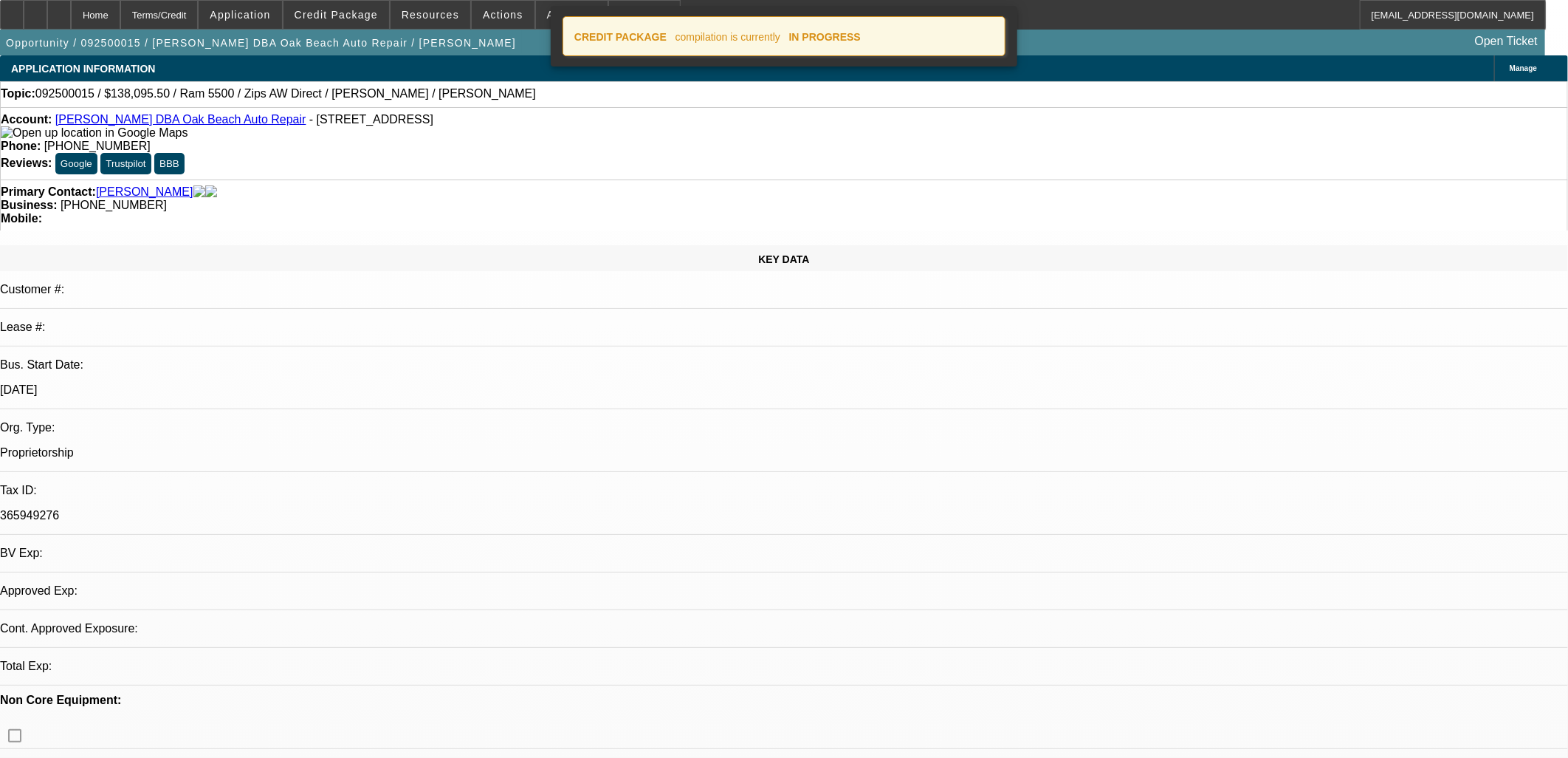
select select "0"
select select "6"
select select "0"
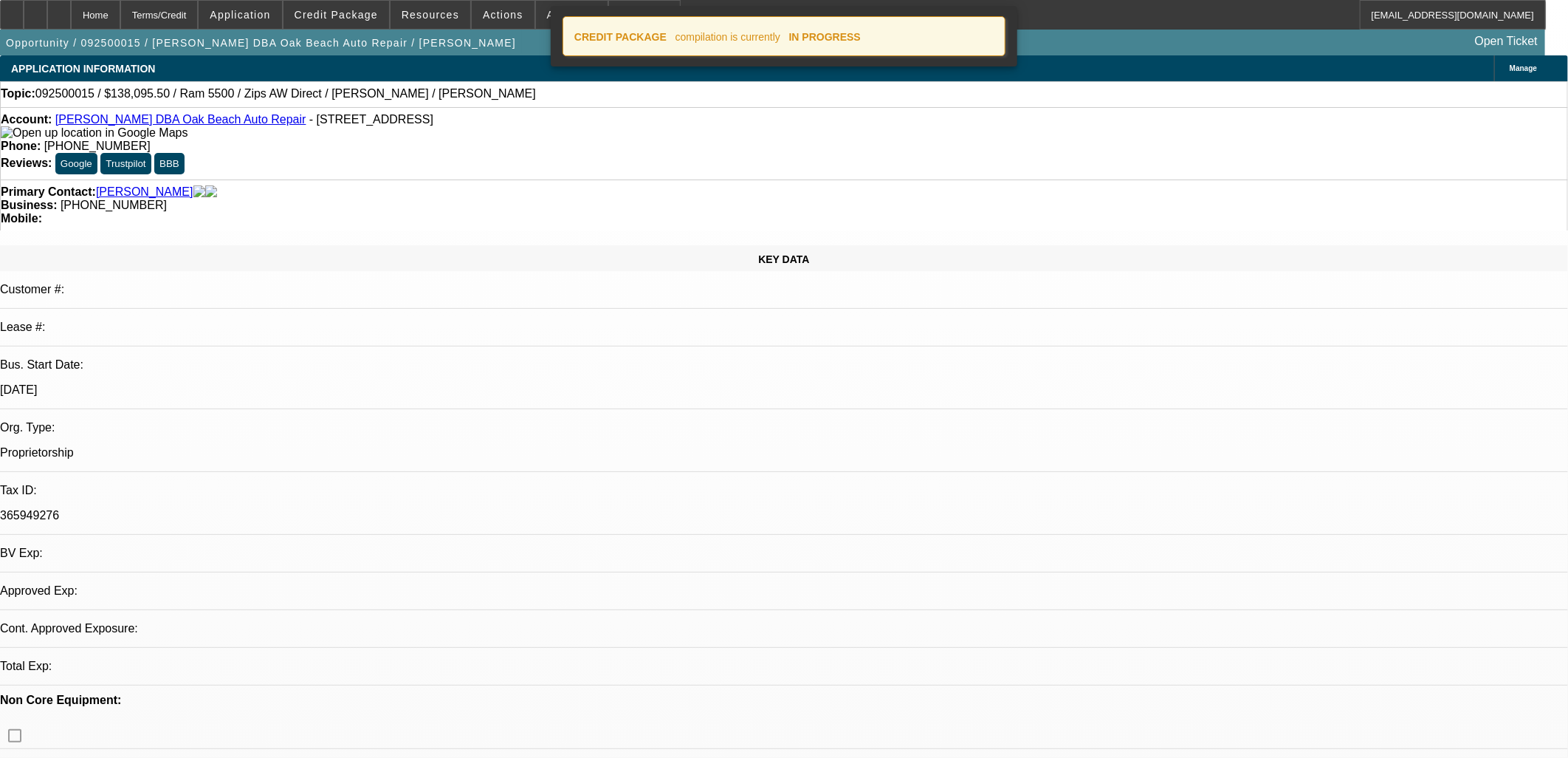
select select "6"
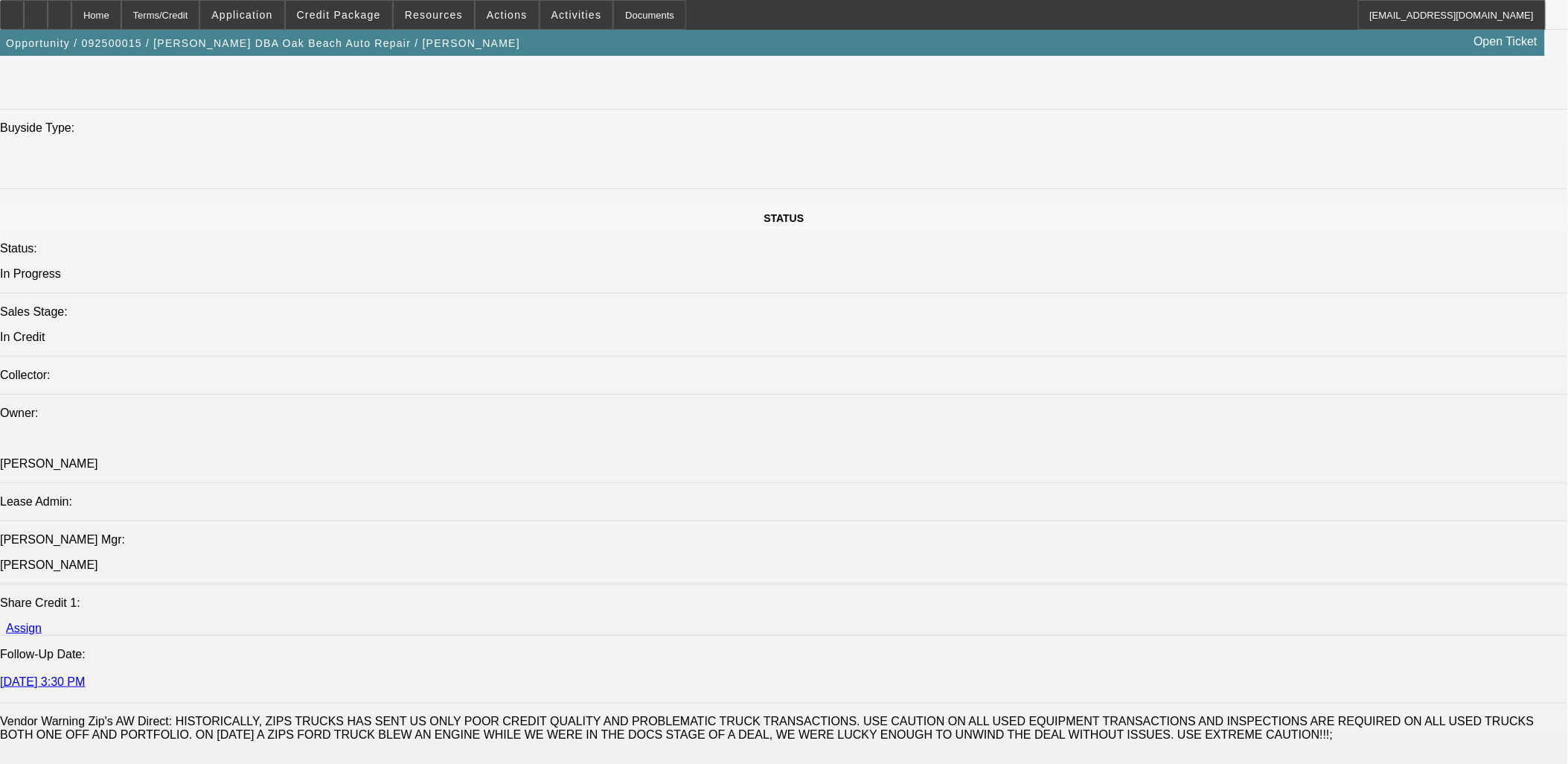
scroll to position [1737, 0]
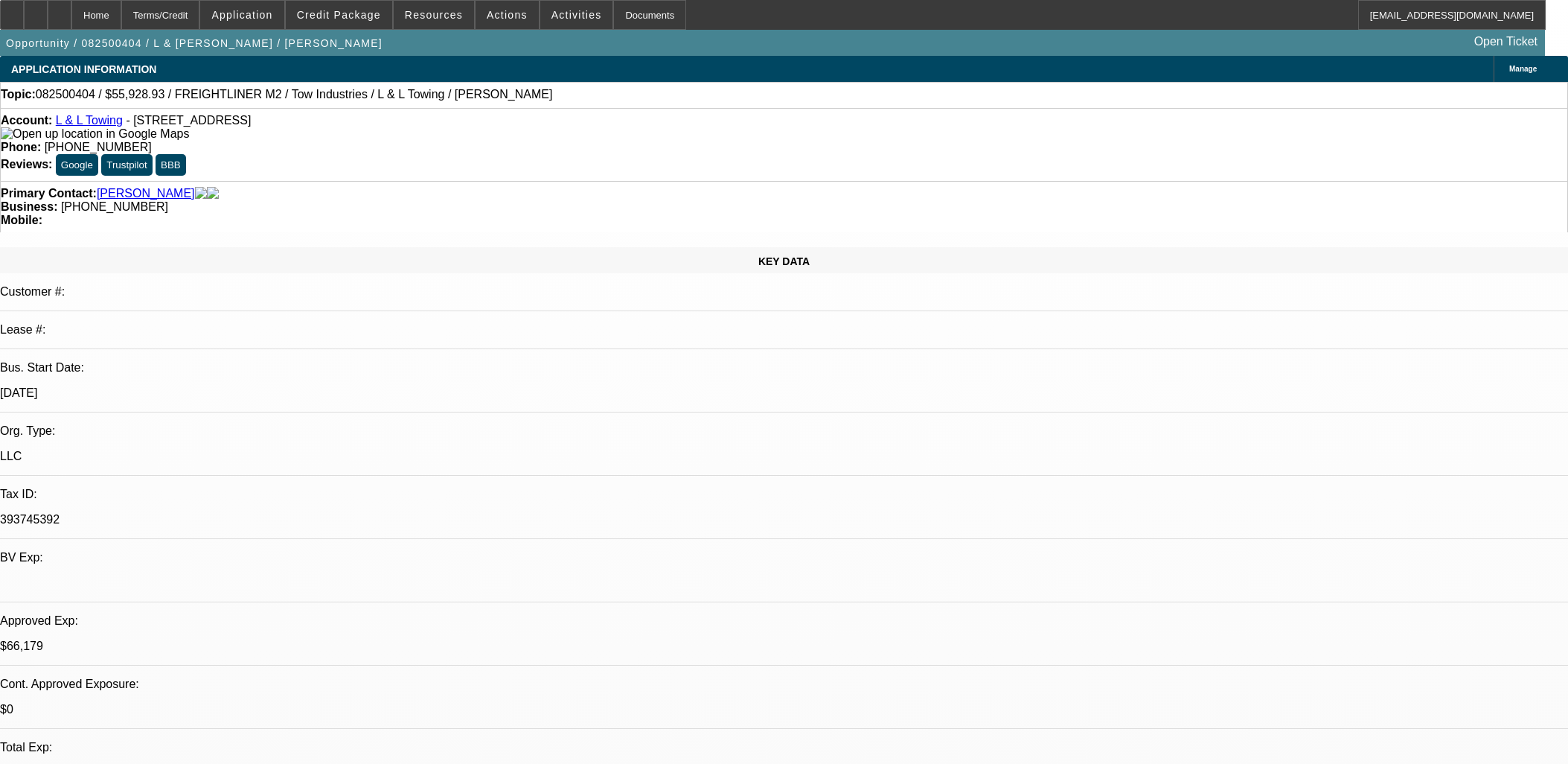
select select "0"
select select "2"
select select "0.1"
select select "4"
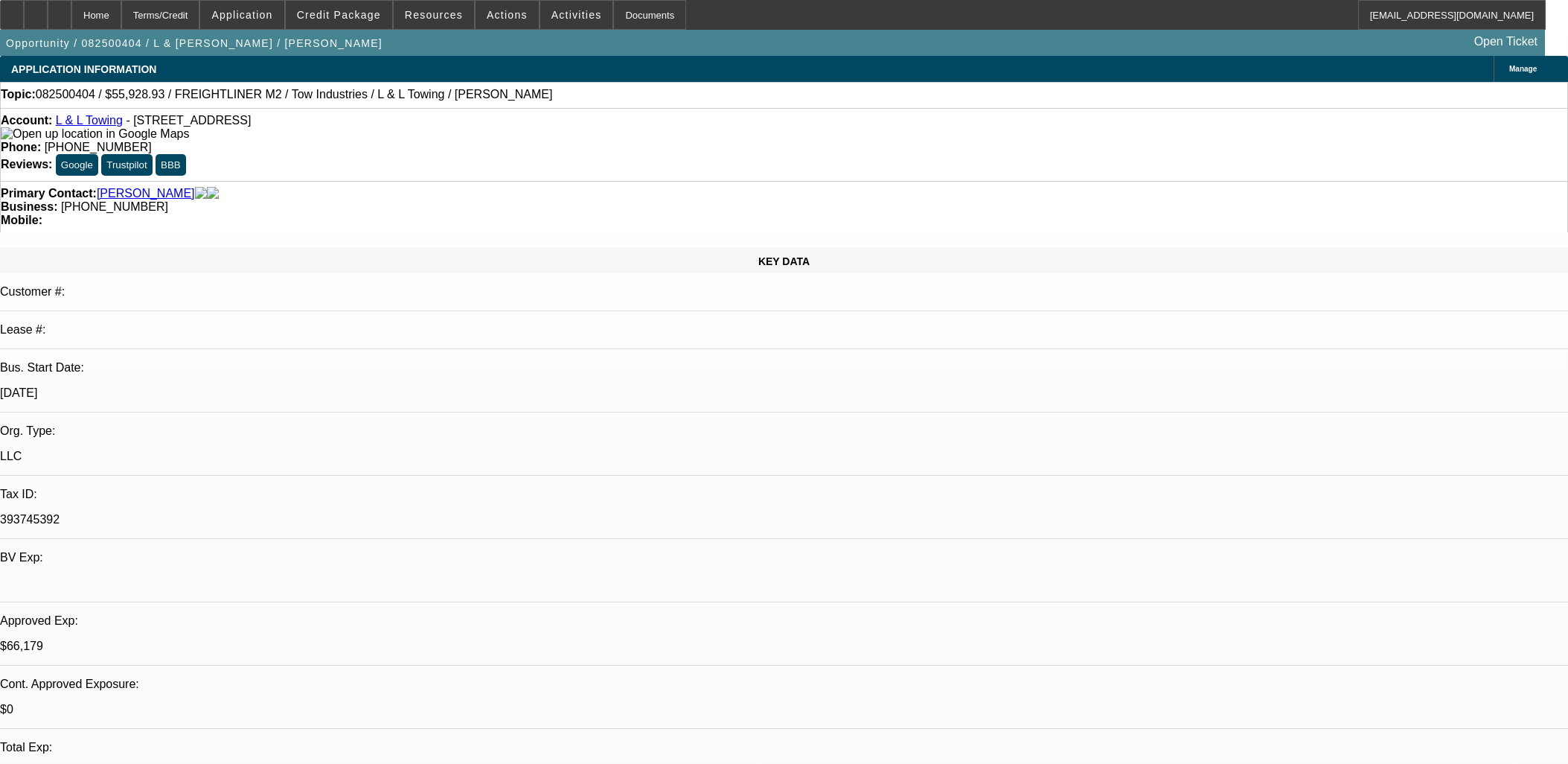
select select "0"
select select "2"
select select "0.1"
select select "4"
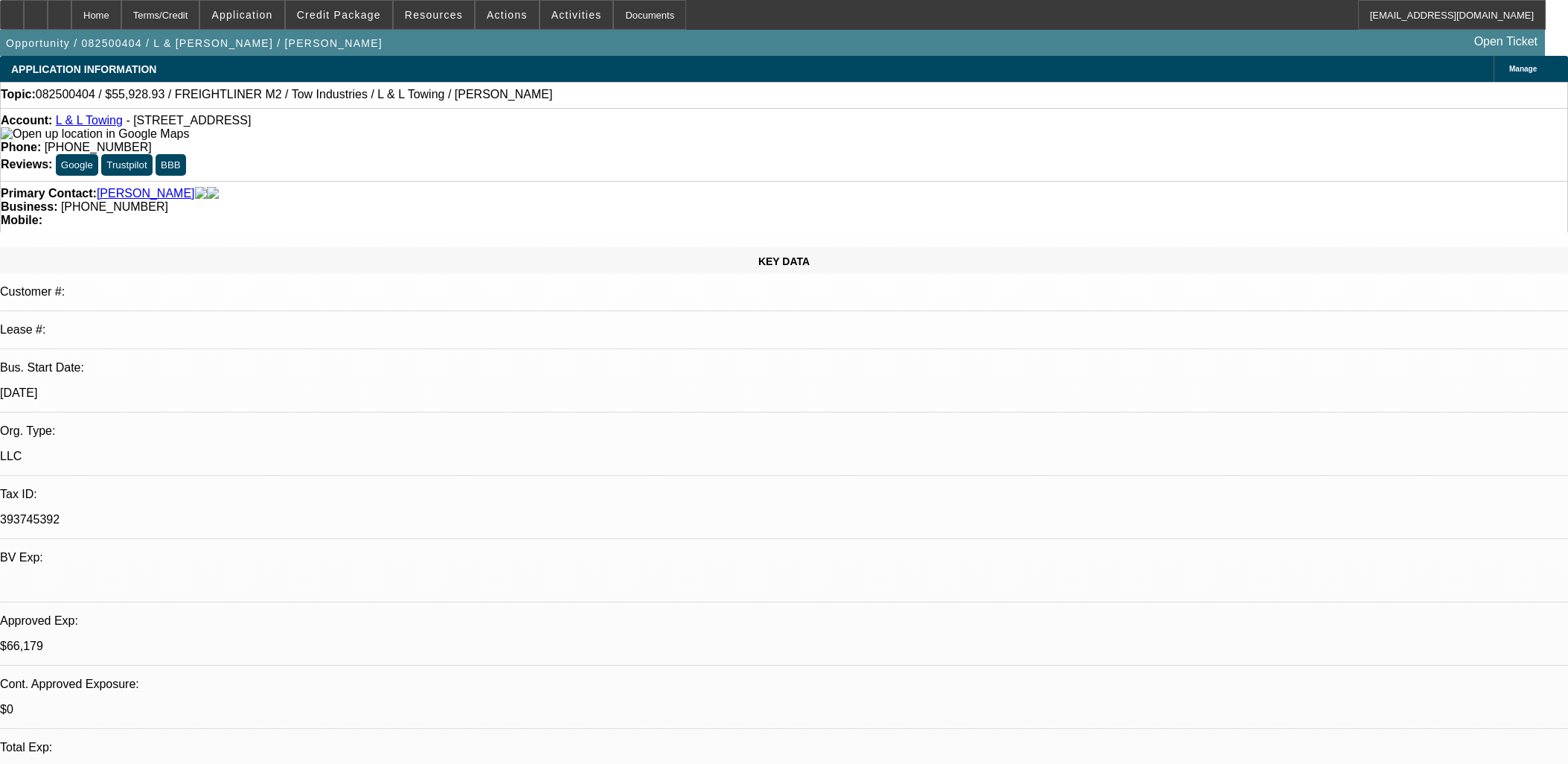
select select "0"
select select "2"
select select "0.1"
select select "4"
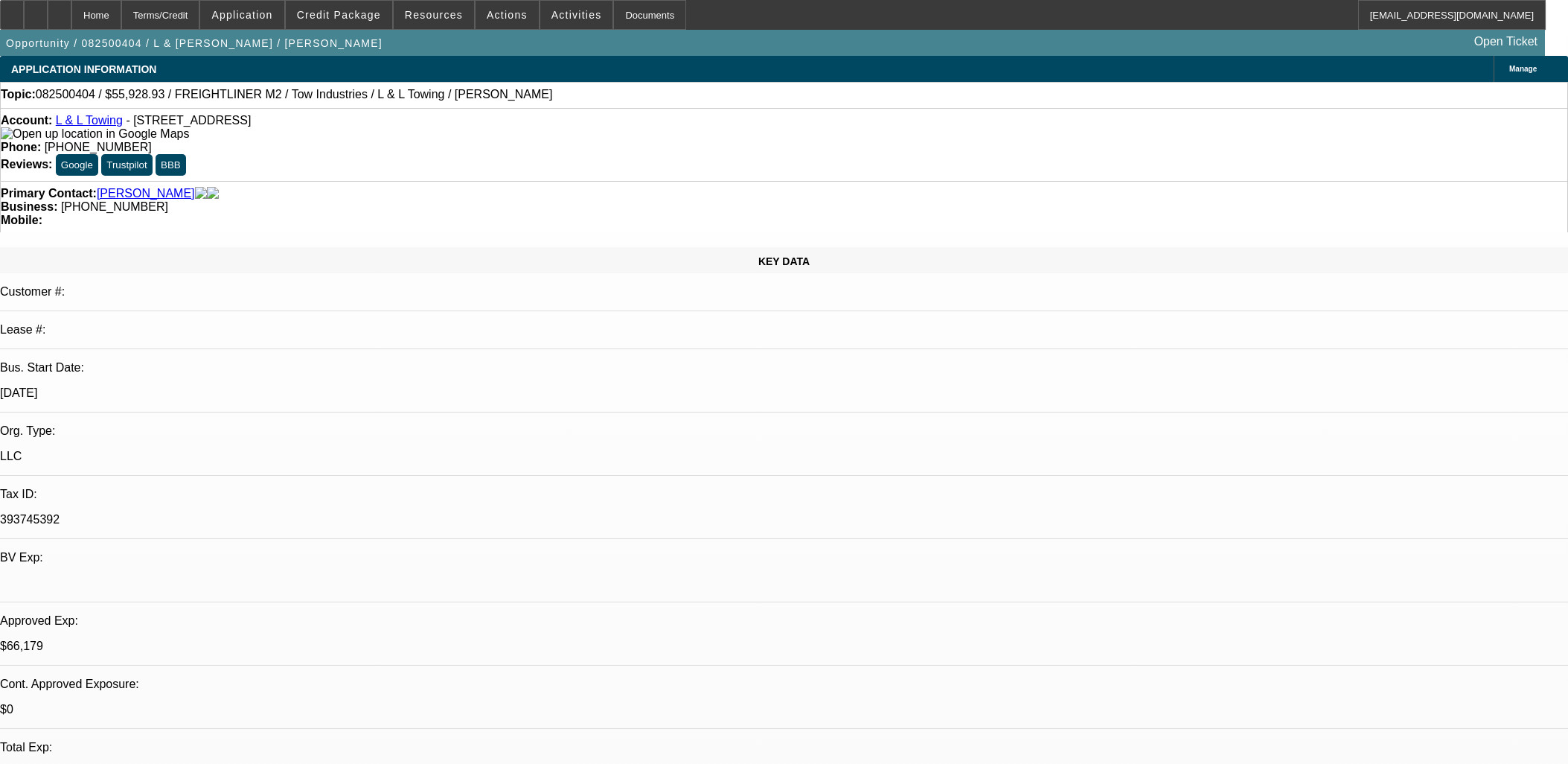
select select "0"
select select "2"
select select "0.1"
select select "4"
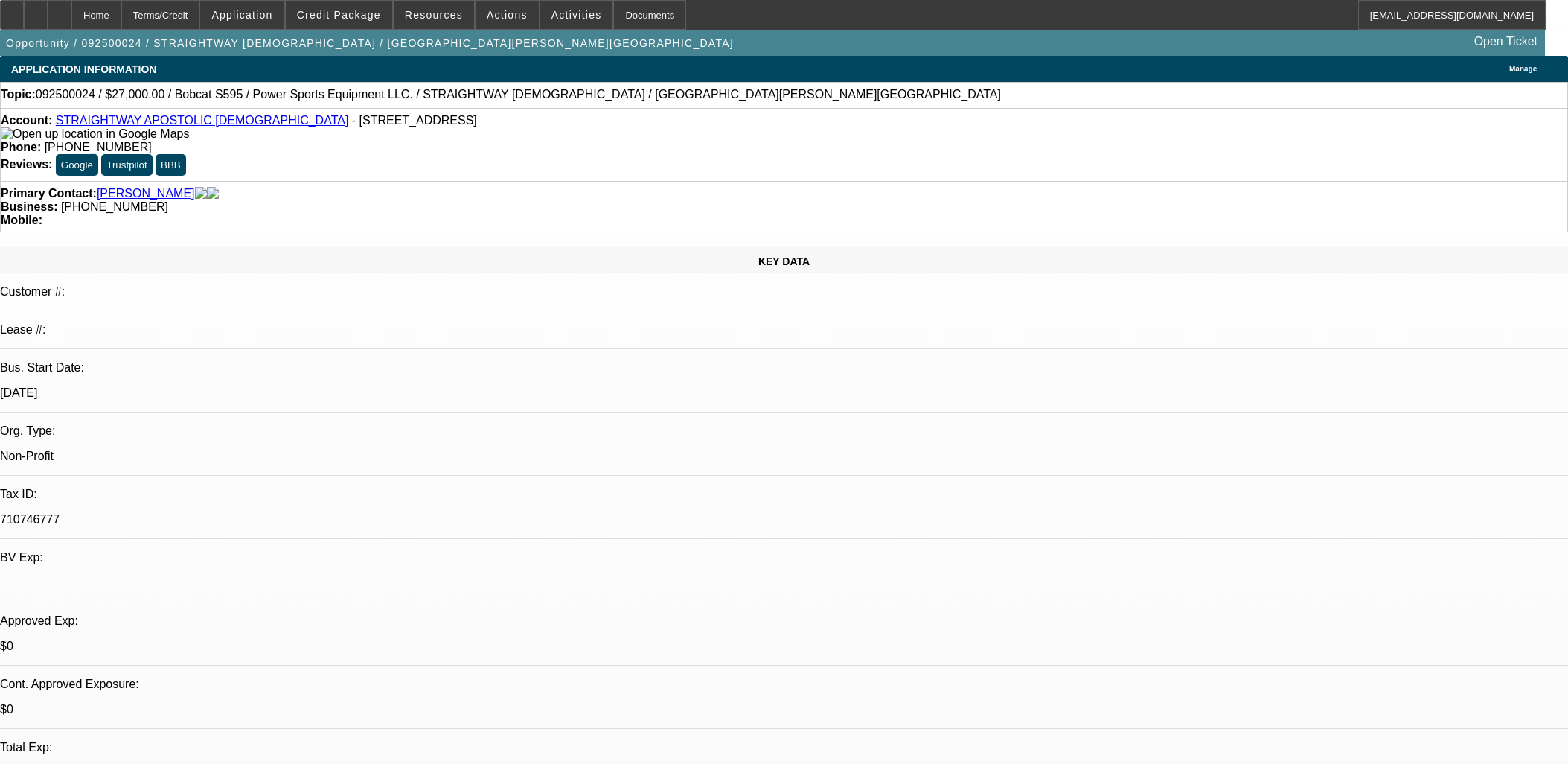
select select "0.1"
select select "2"
select select "0.1"
select select "4"
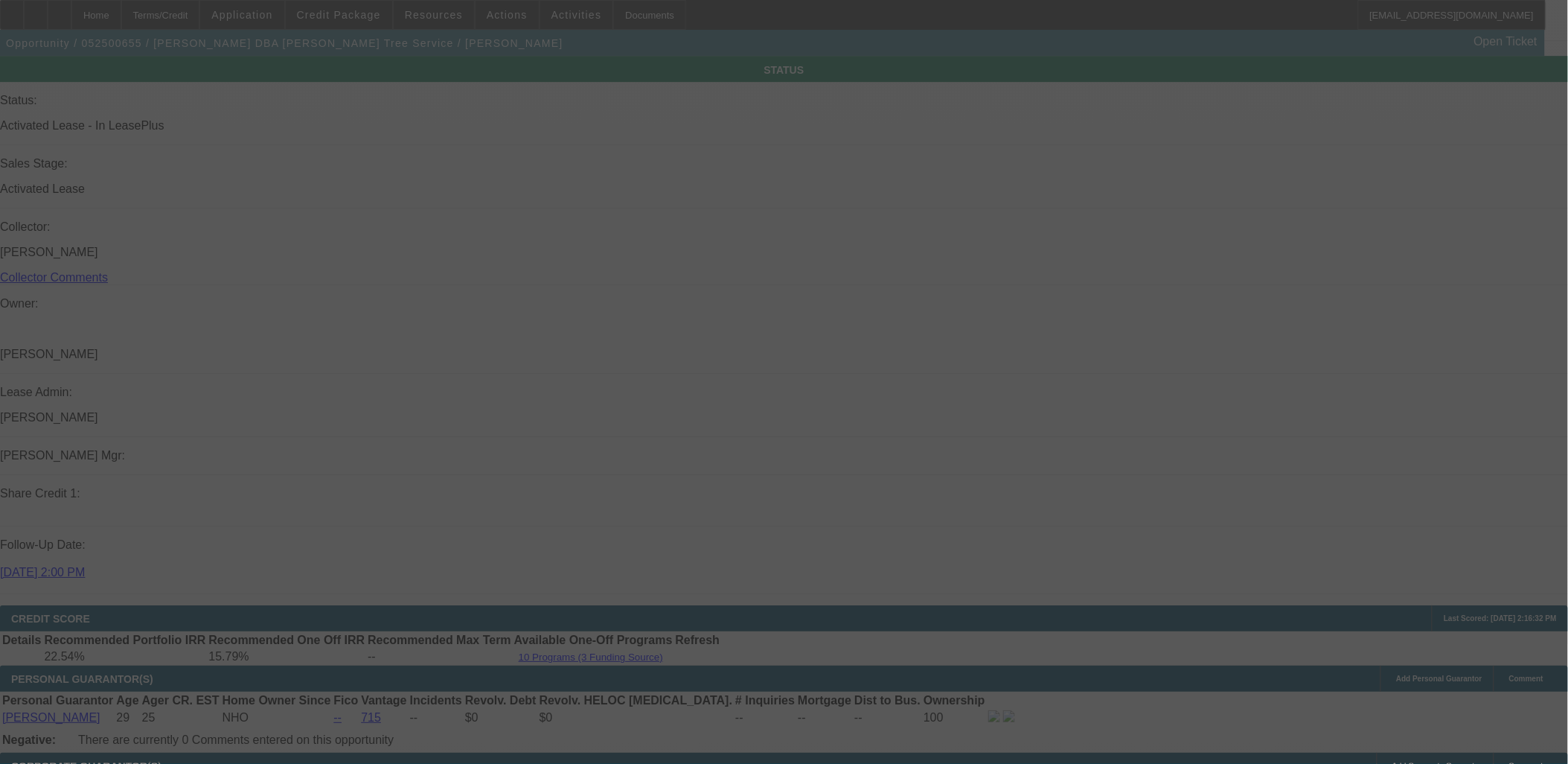
scroll to position [2226, 0]
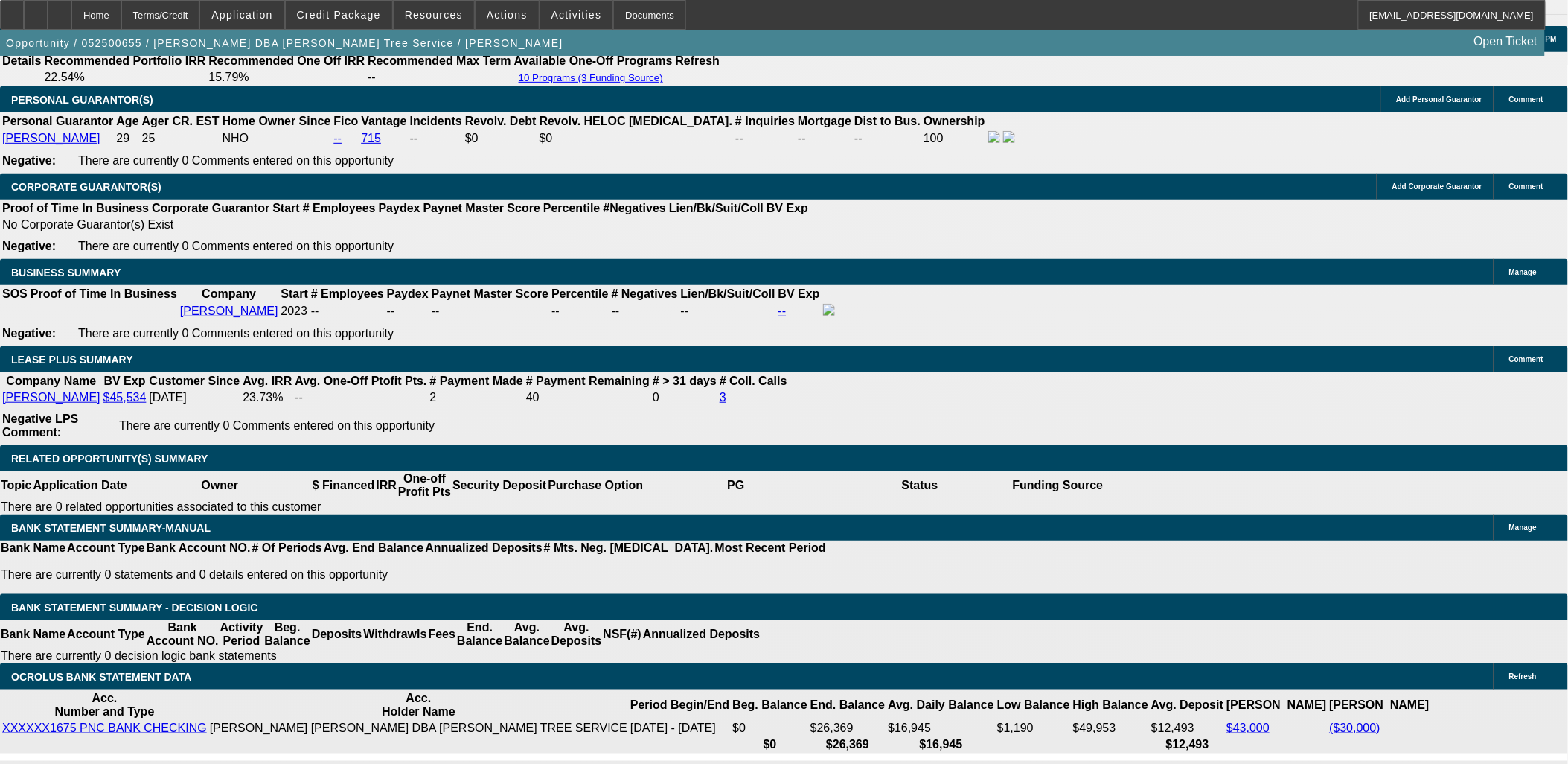
select select "0"
select select "2"
select select "0"
select select "0.15"
select select "2"
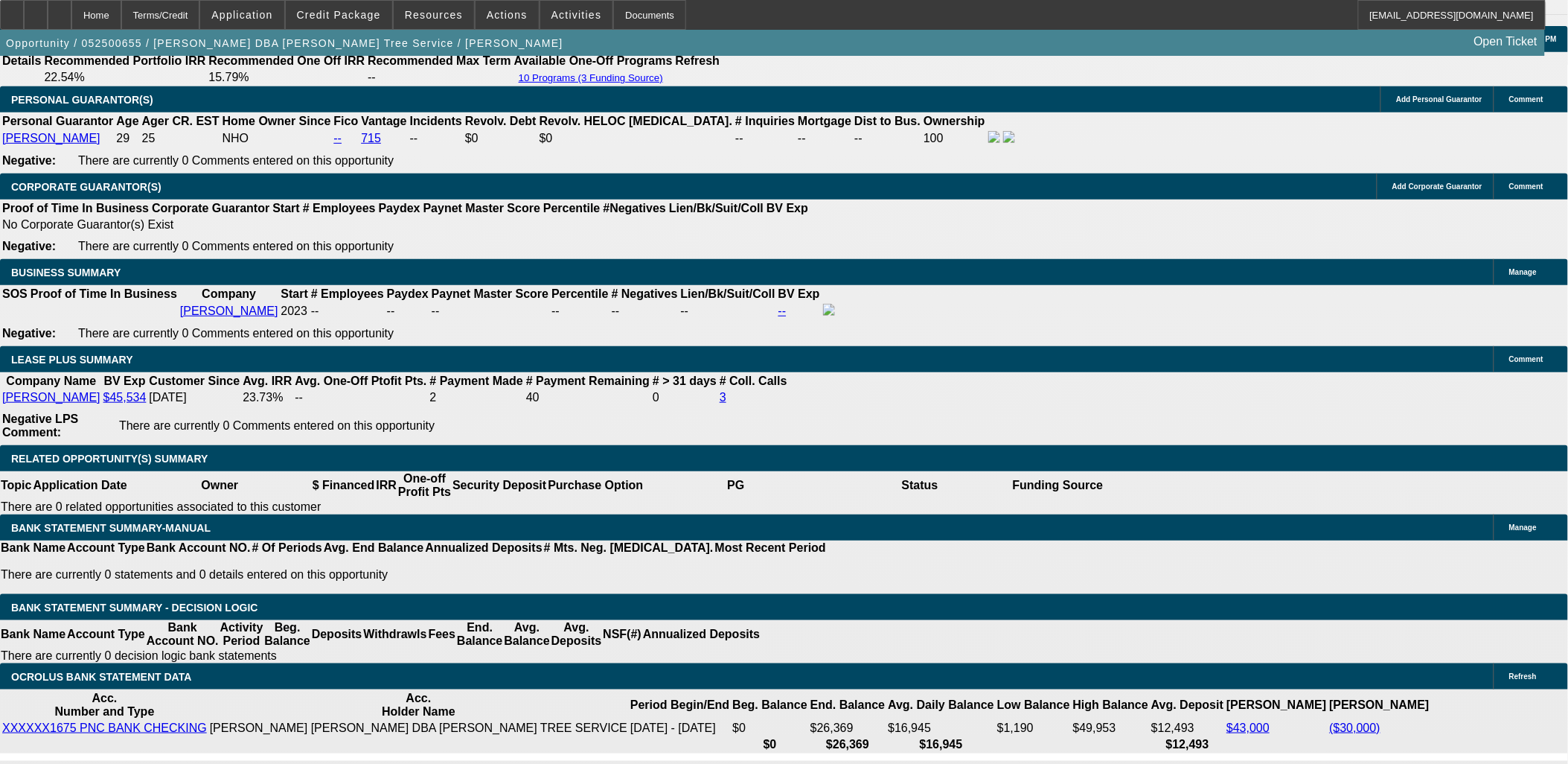
select select "0"
select select "0.15"
select select "2"
select select "0"
select select "0.15"
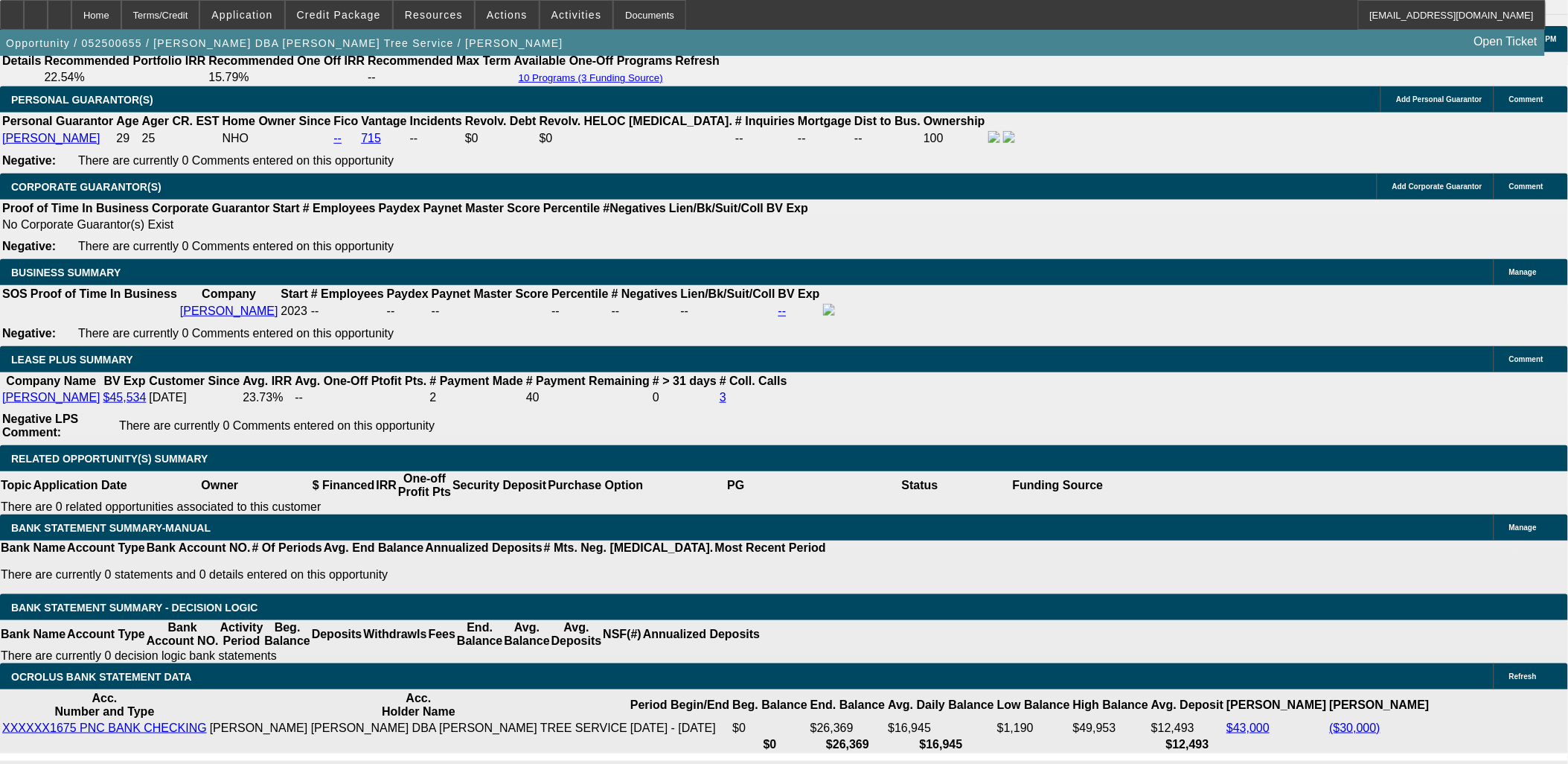
select select "2"
select select "0.1"
select select "1"
select select "2"
select select "6"
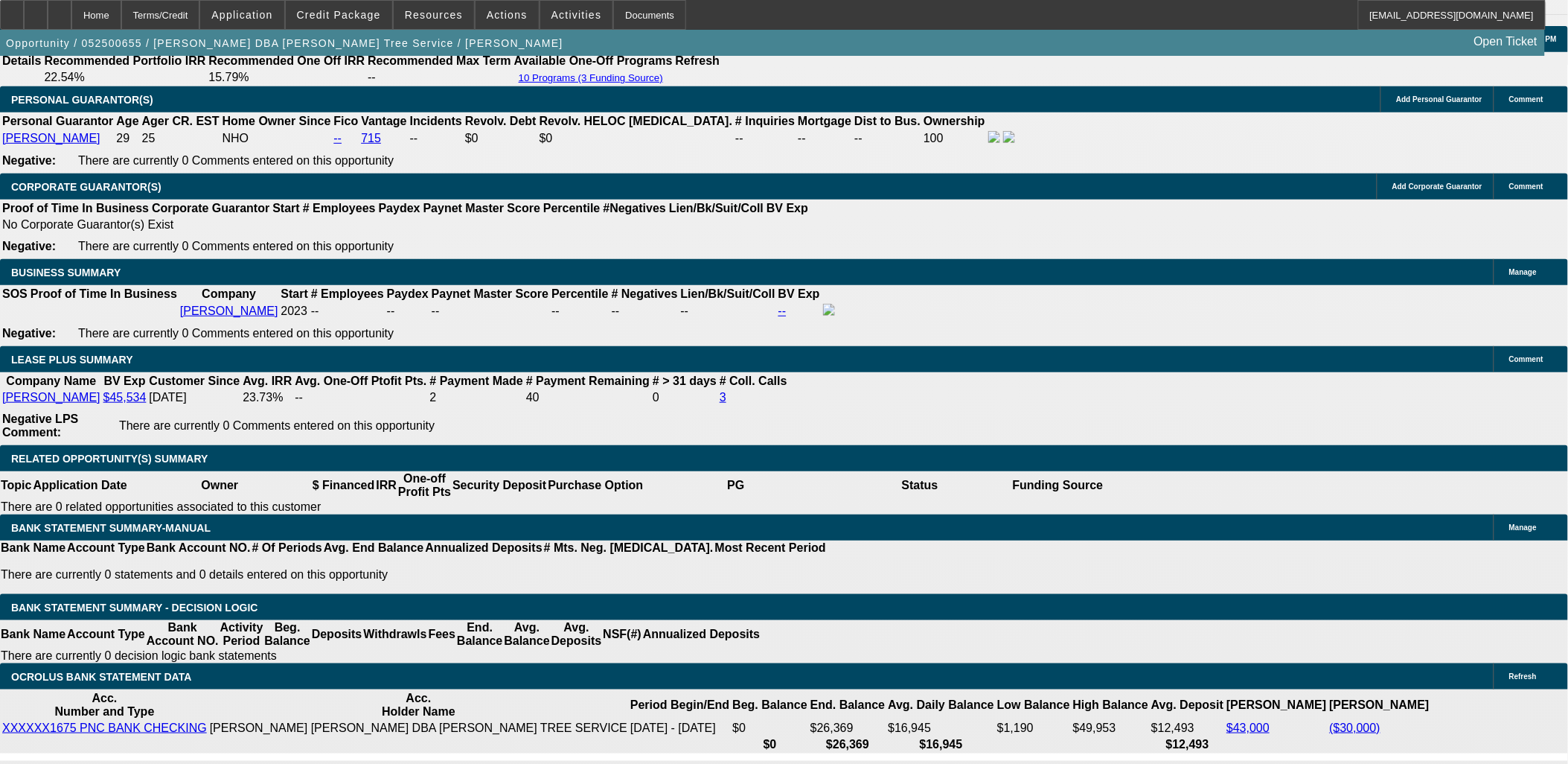
select select "1"
select select "2"
select select "6"
select select "1"
select select "2"
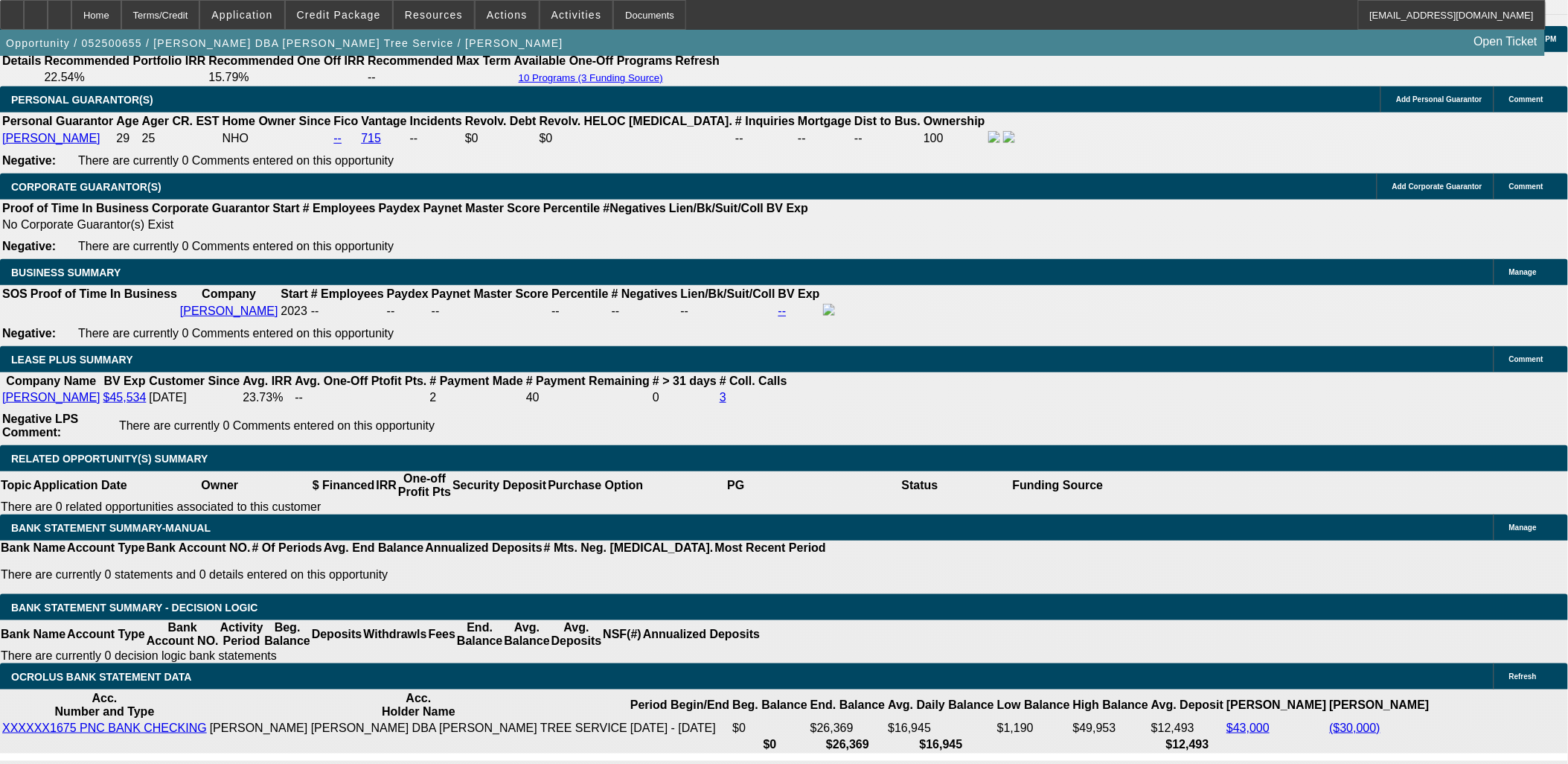
select select "6"
select select "1"
select select "2"
select select "4"
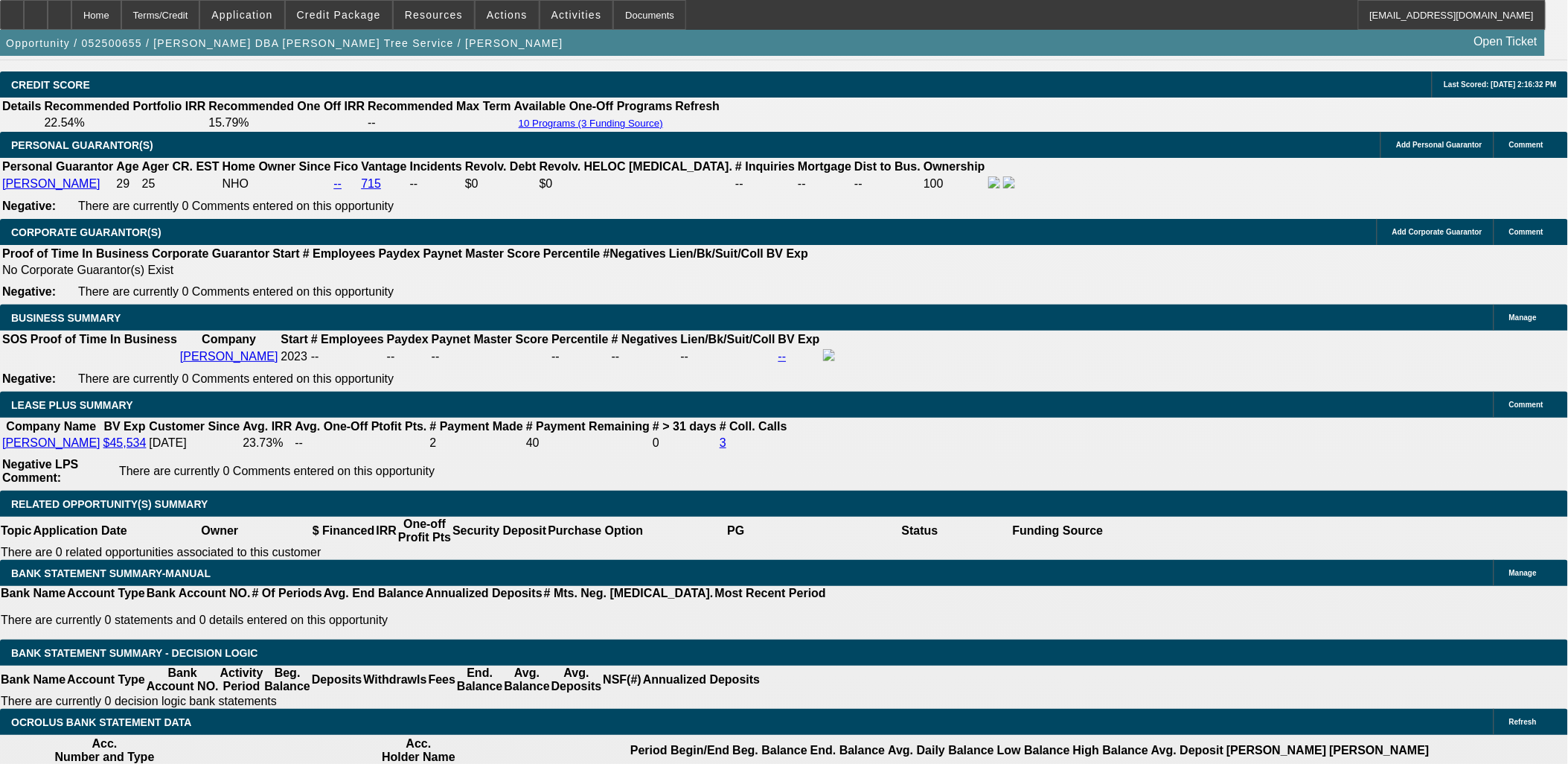
scroll to position [2144, 0]
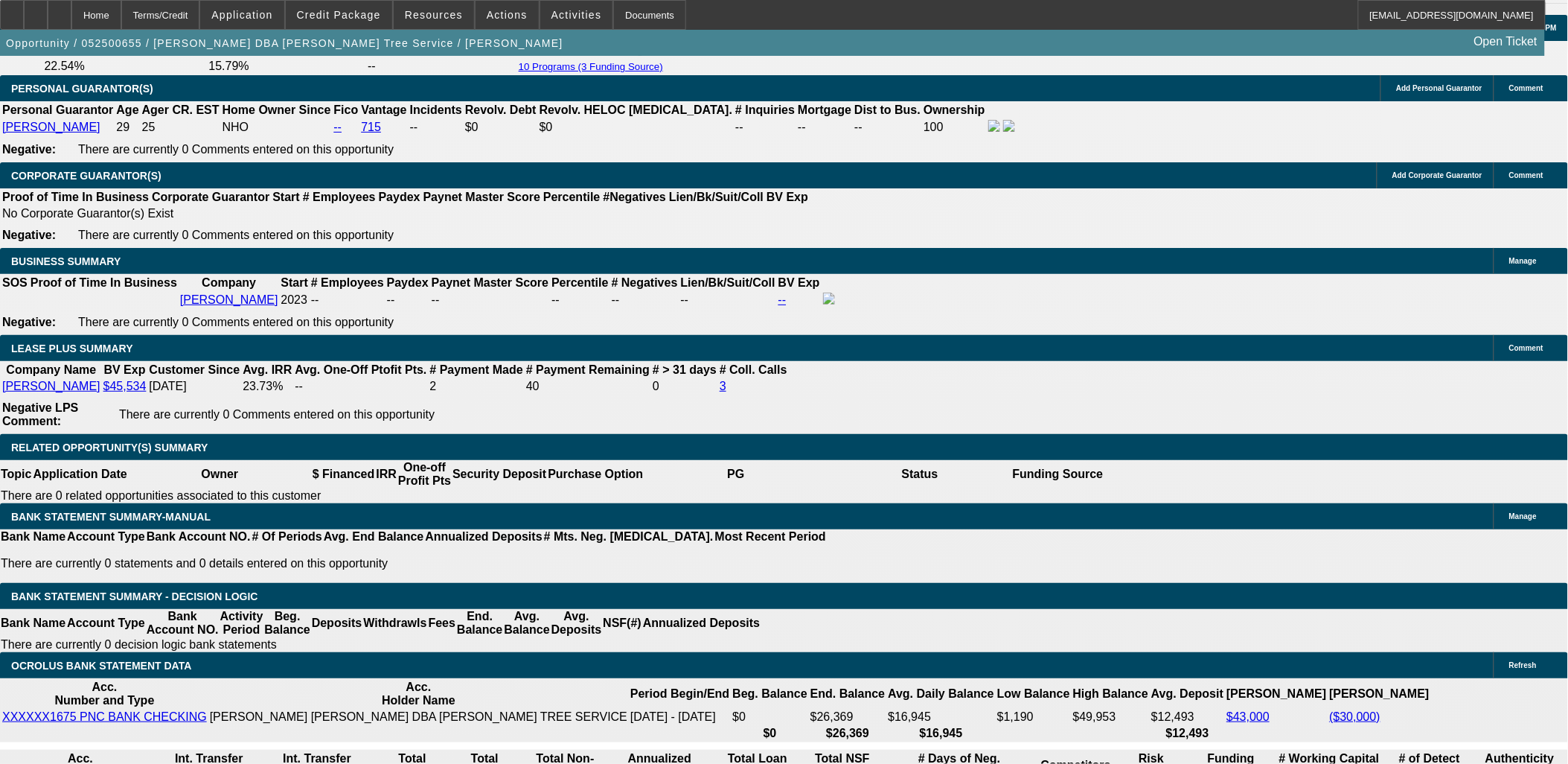
scroll to position [2226, 0]
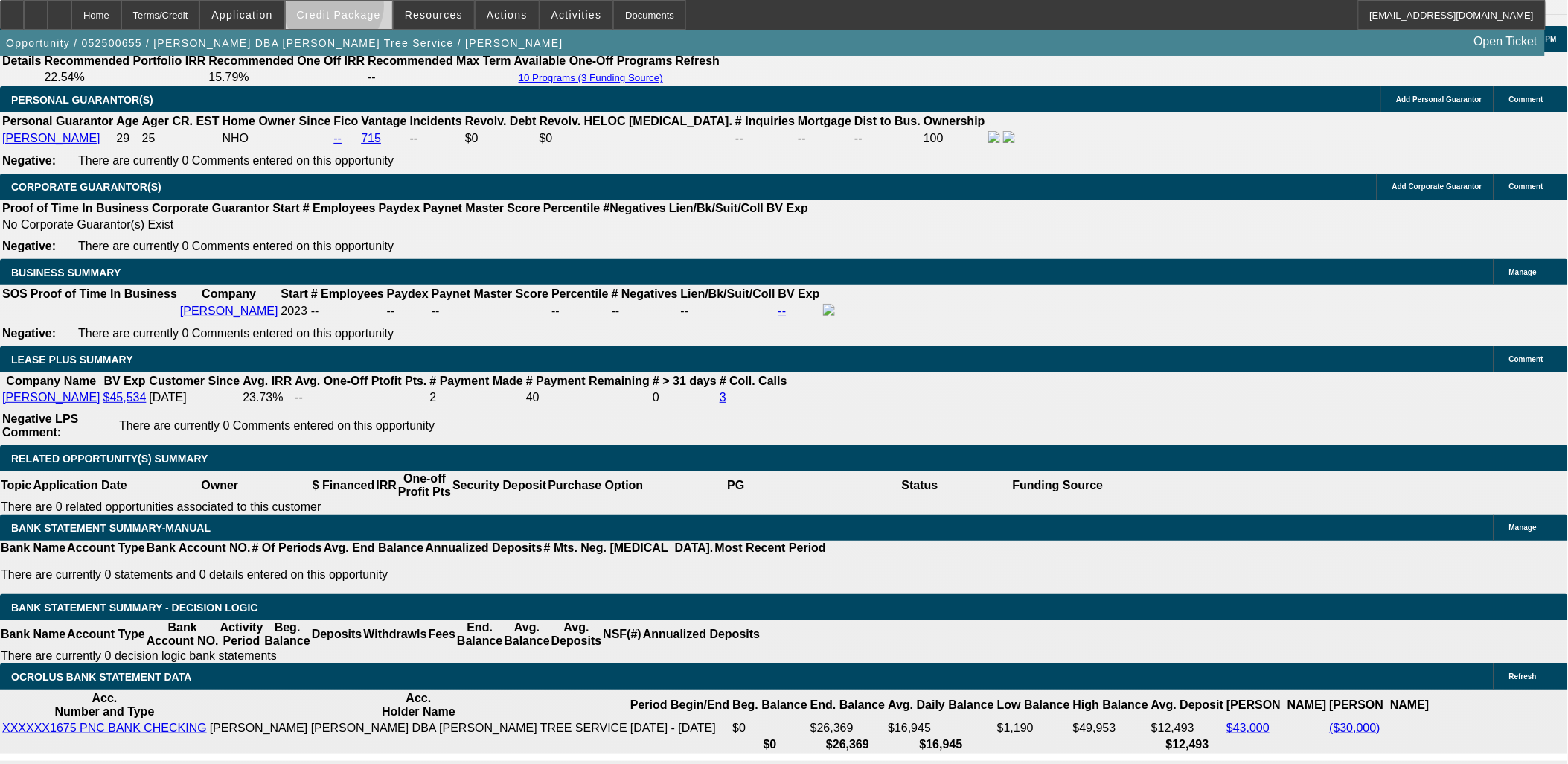
click at [358, 9] on span "Credit Package" at bounding box center [339, 14] width 84 height 12
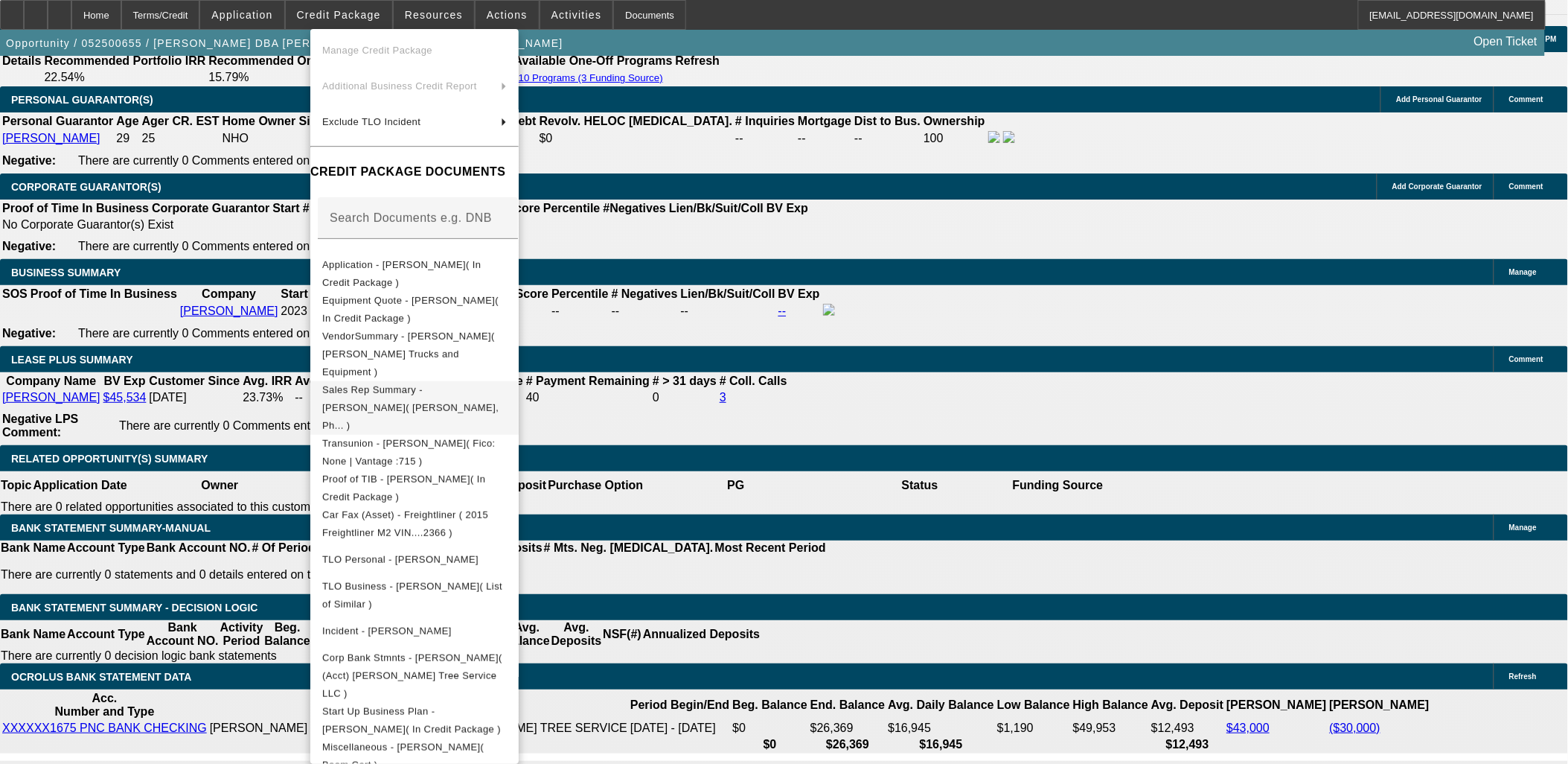
scroll to position [151, 0]
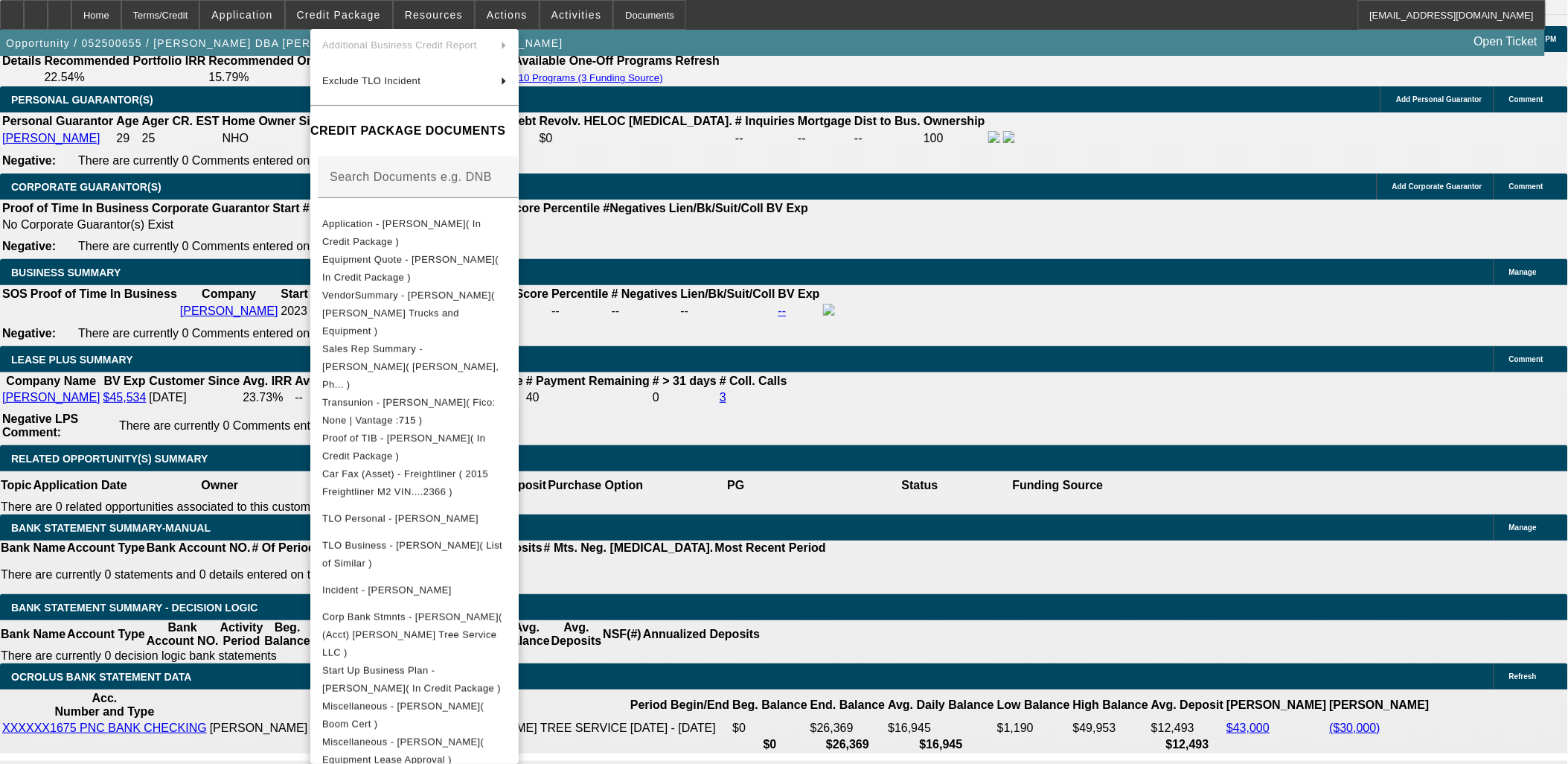
click at [978, 416] on div at bounding box center [784, 382] width 1568 height 764
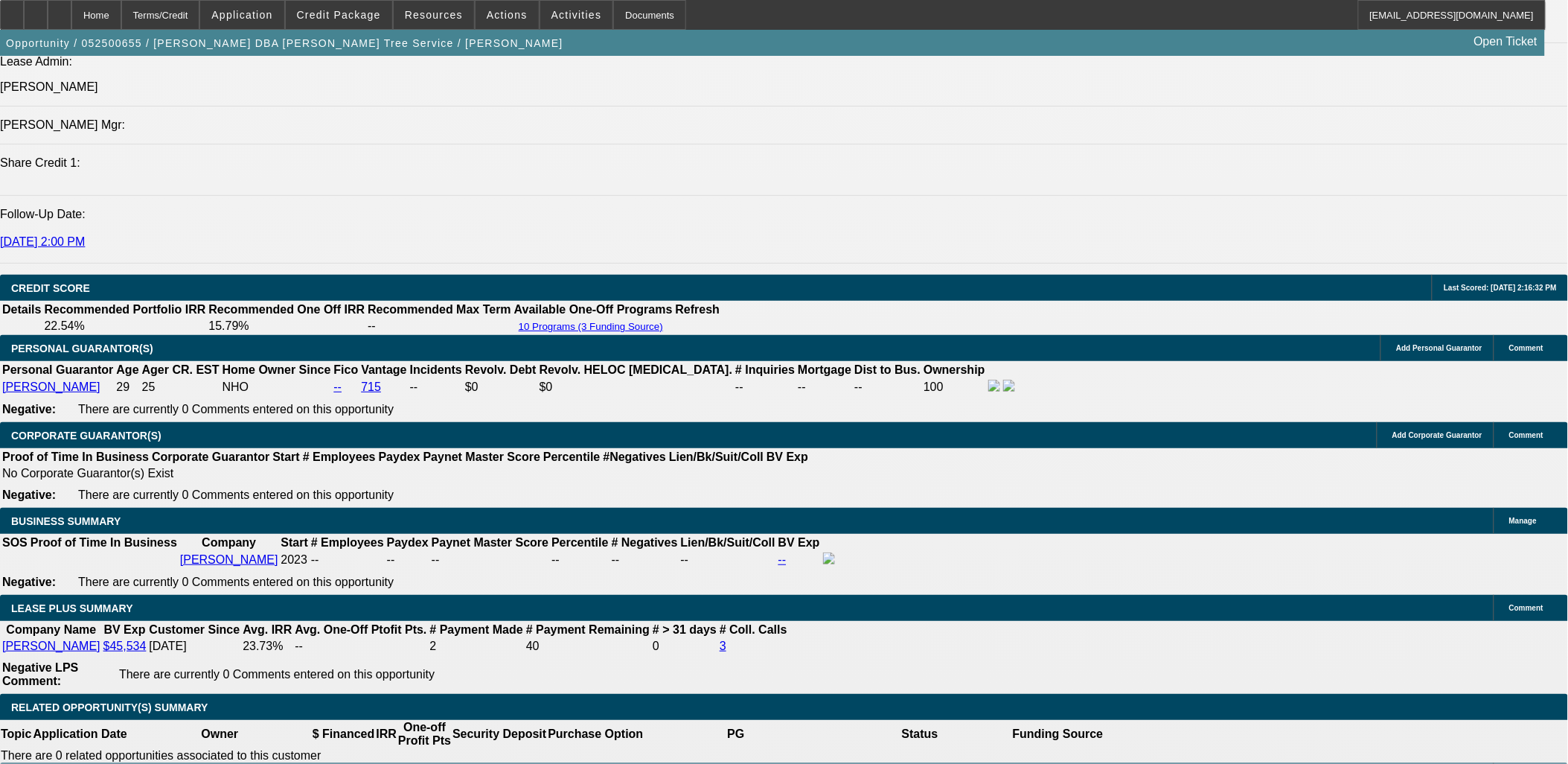
scroll to position [82, 0]
drag, startPoint x: 1214, startPoint y: 302, endPoint x: 1214, endPoint y: 314, distance: 12.0
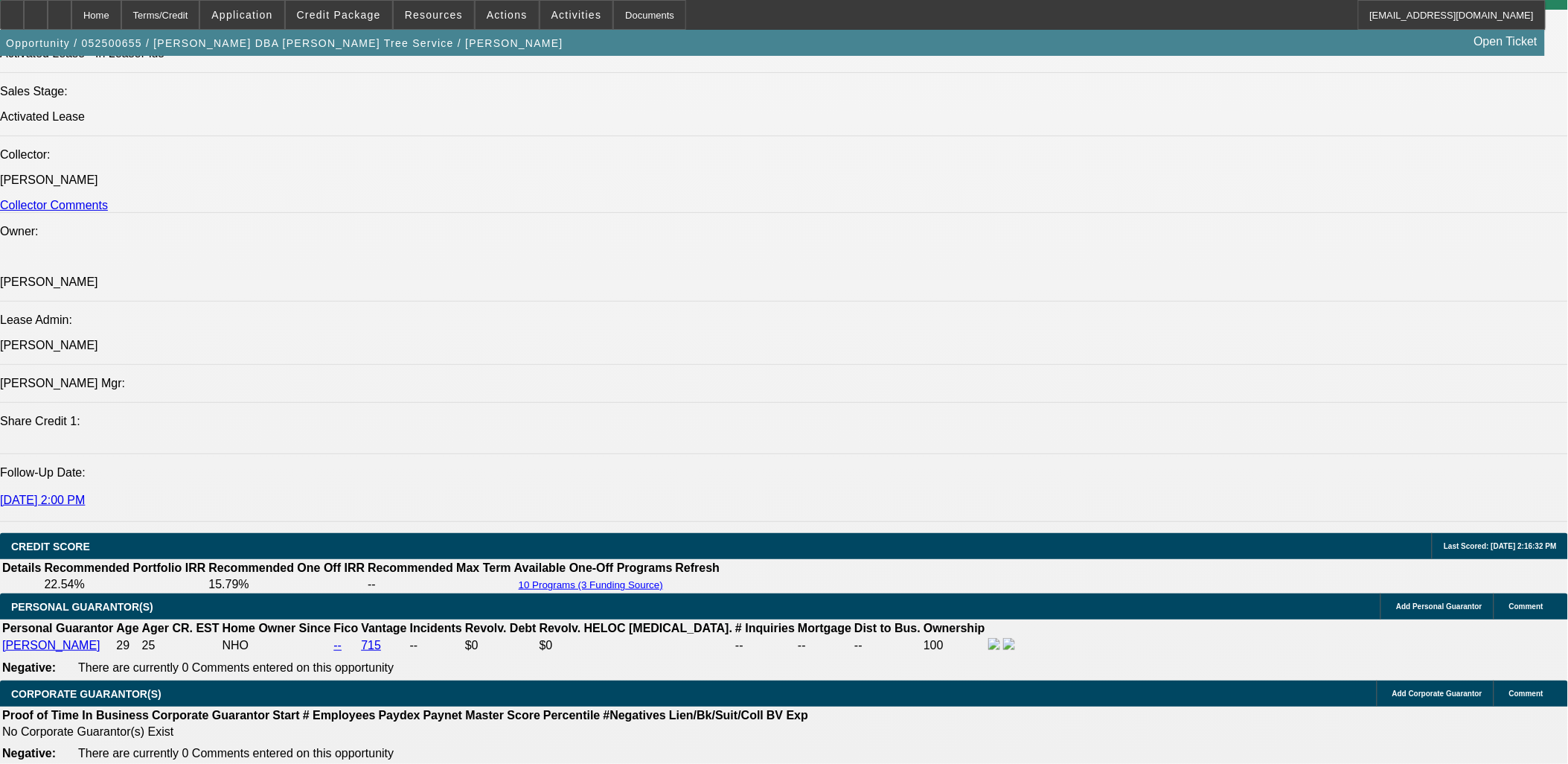
scroll to position [1565, 0]
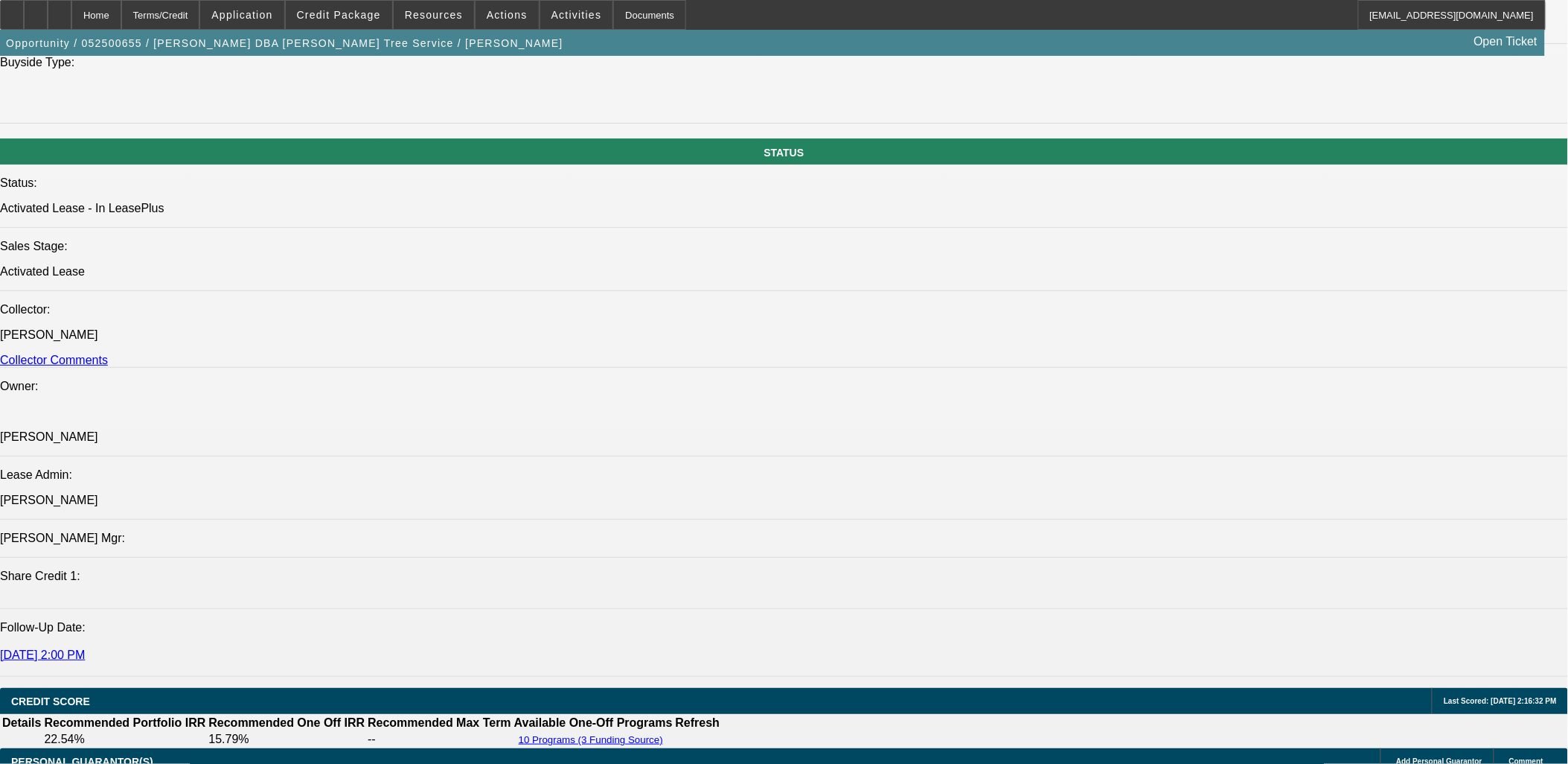
drag, startPoint x: 1203, startPoint y: 174, endPoint x: 1206, endPoint y: 167, distance: 7.6
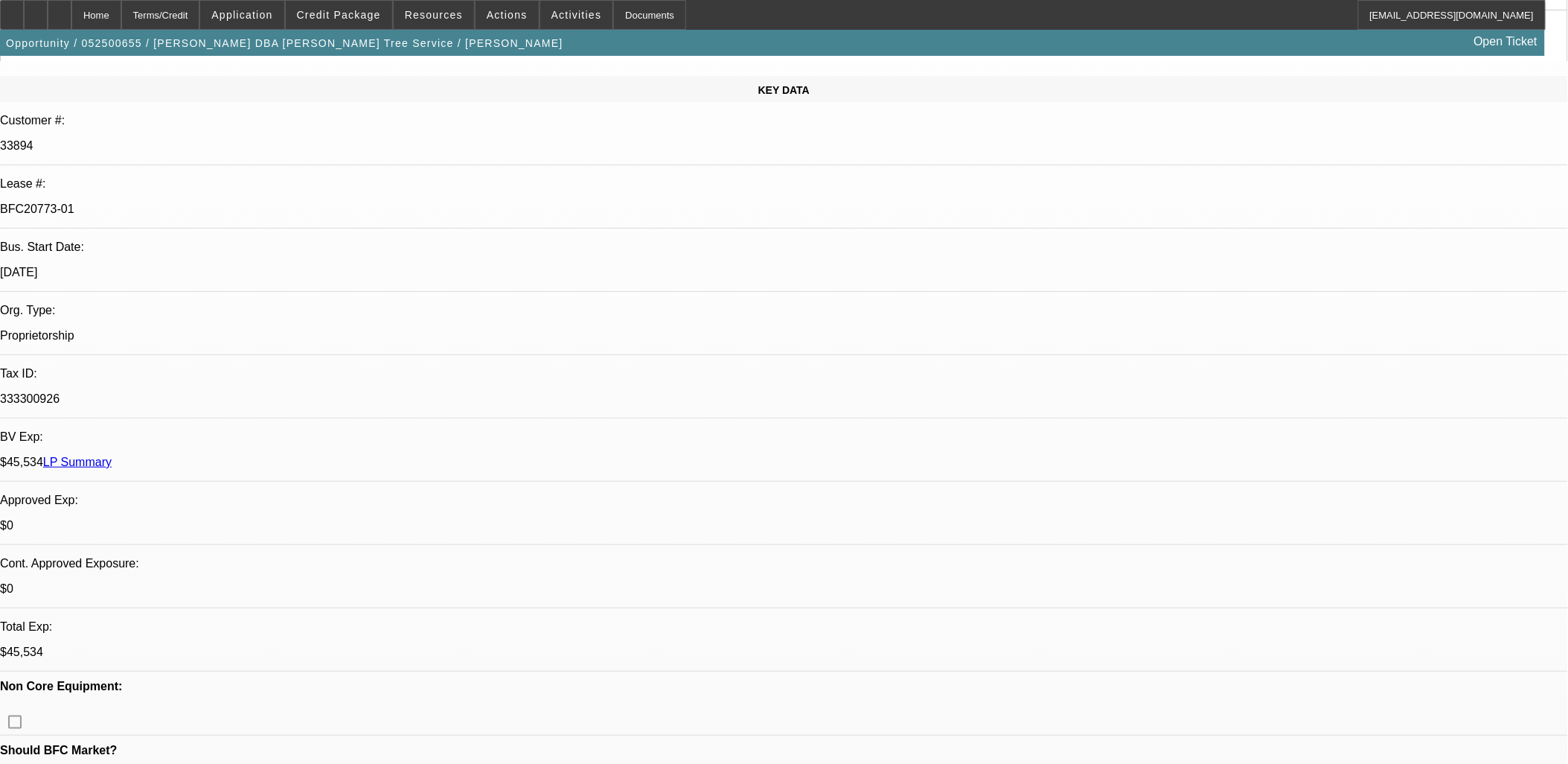
scroll to position [0, 0]
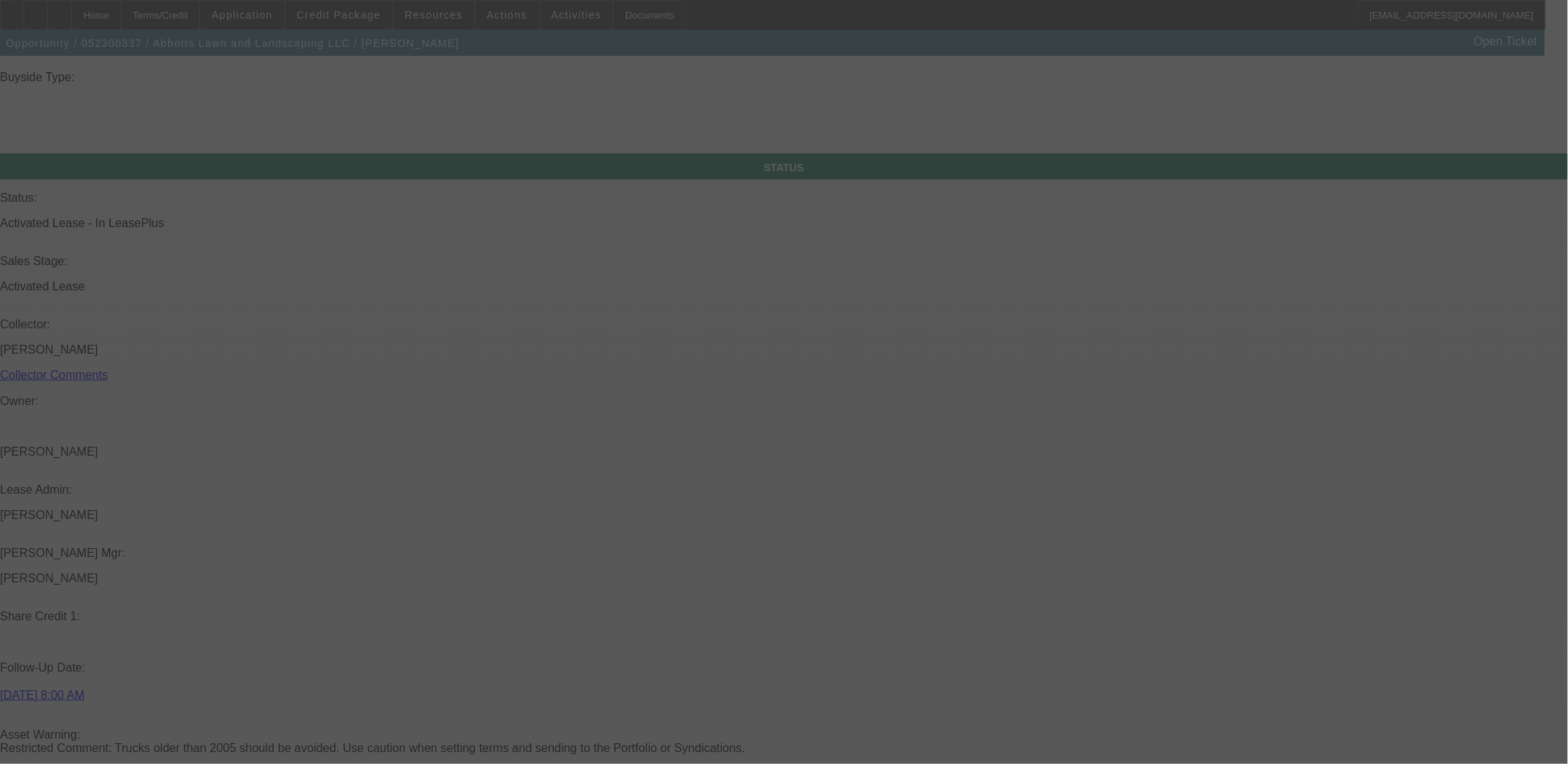
scroll to position [1737, 0]
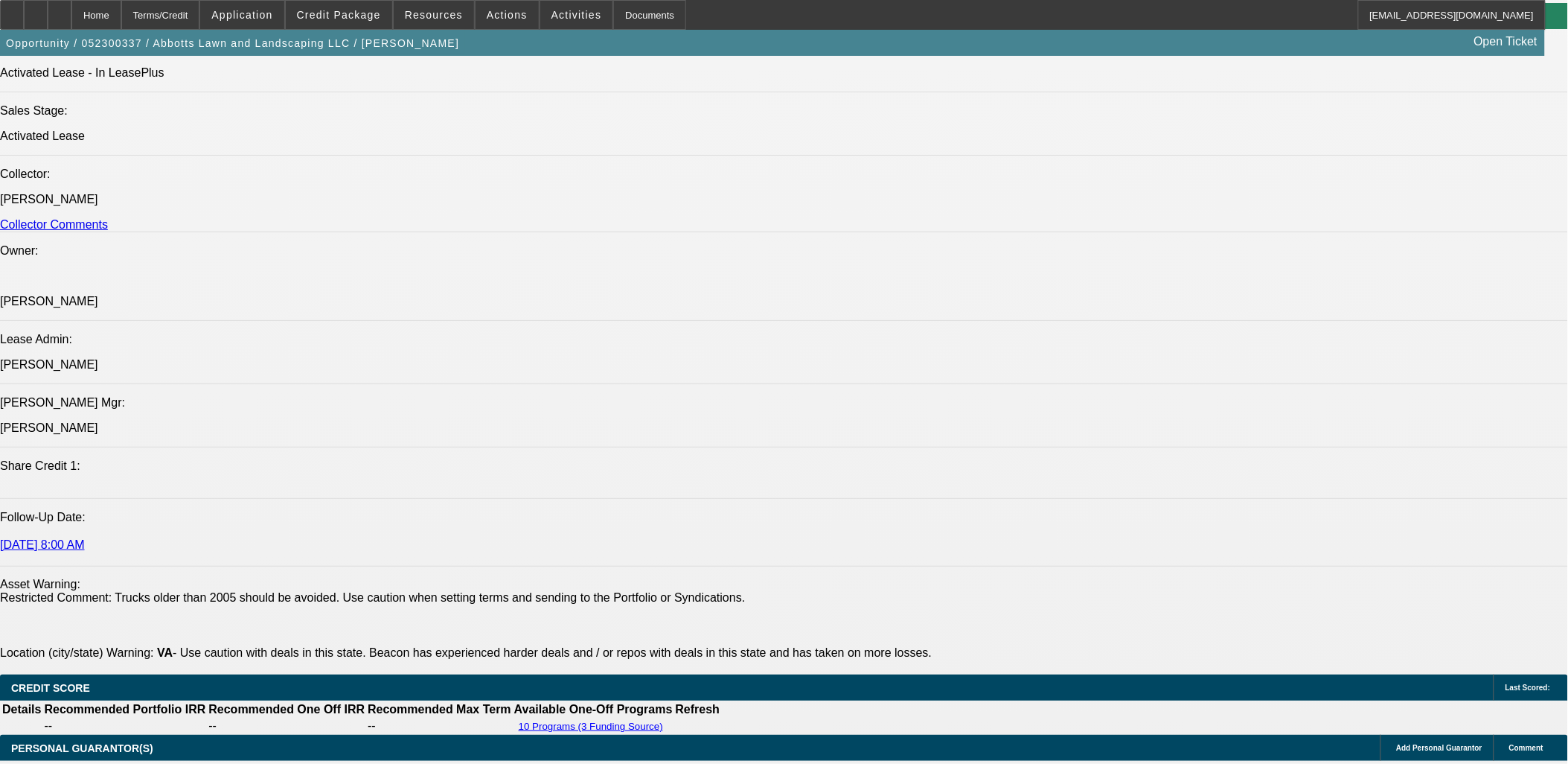
select select "0.1"
select select "2"
select select "0.1"
select select "2"
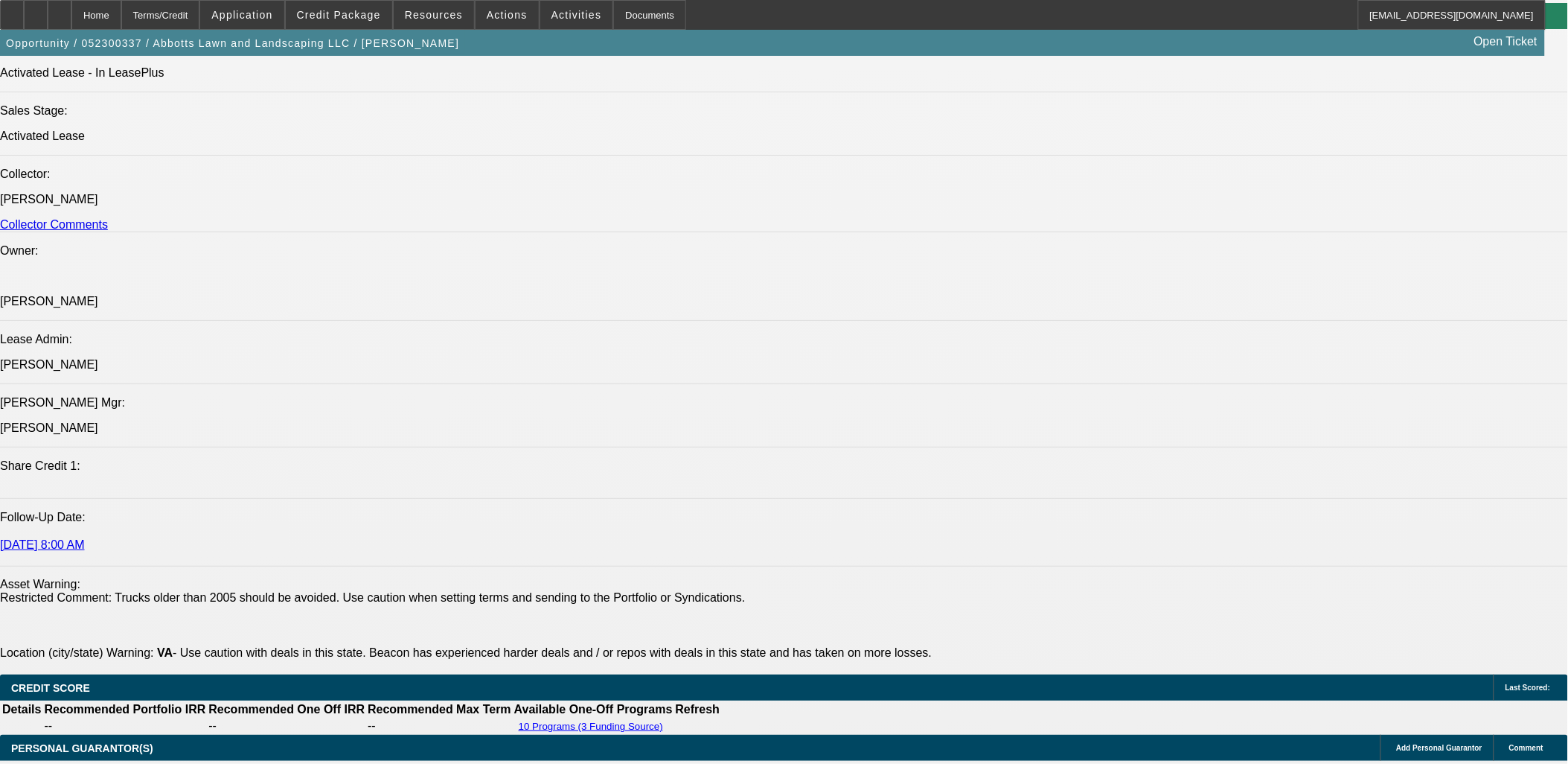
select select "0.1"
select select "2"
select select "0.1"
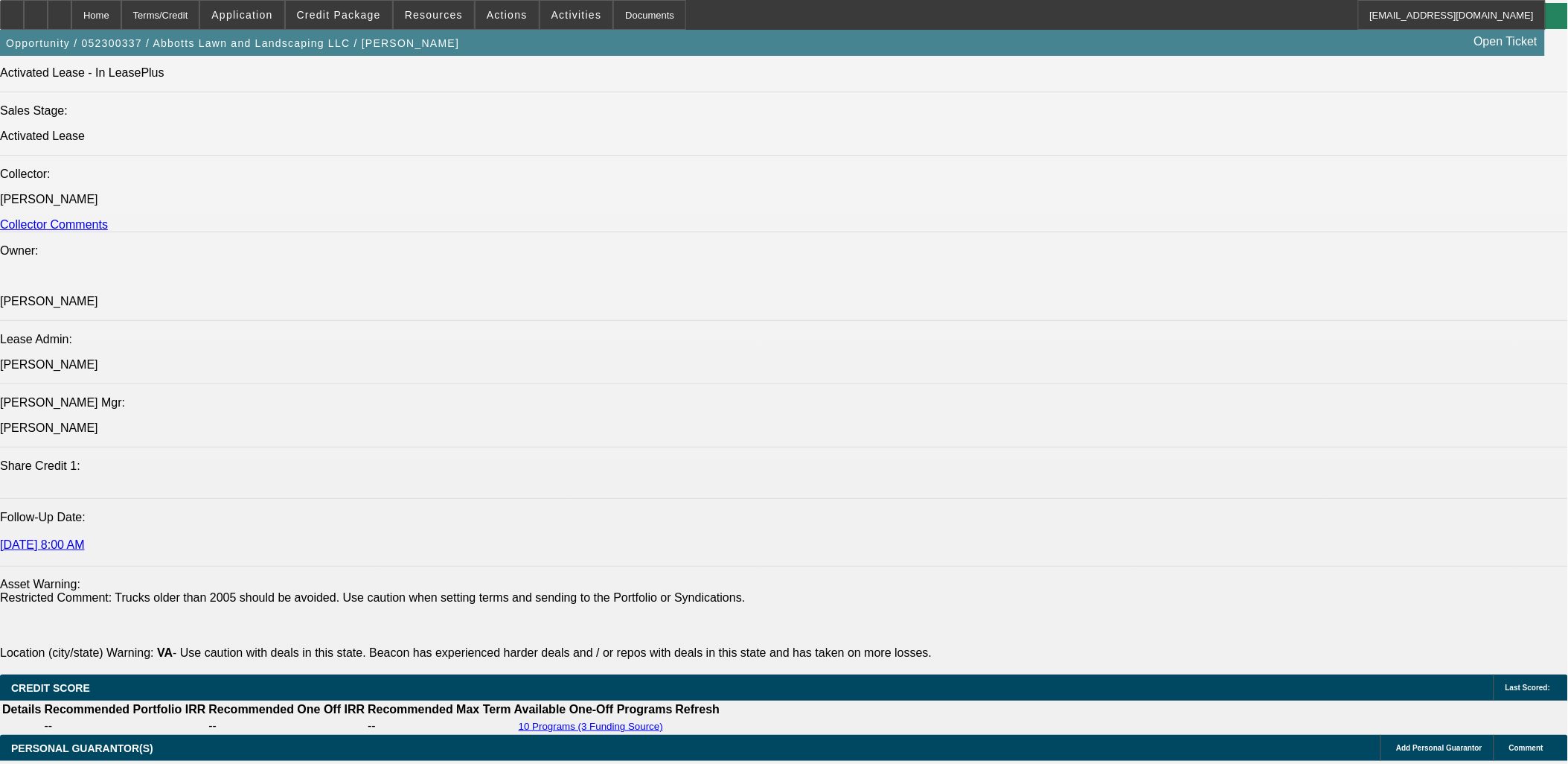
select select "2"
select select "0.1"
select select "1"
select select "2"
select select "4"
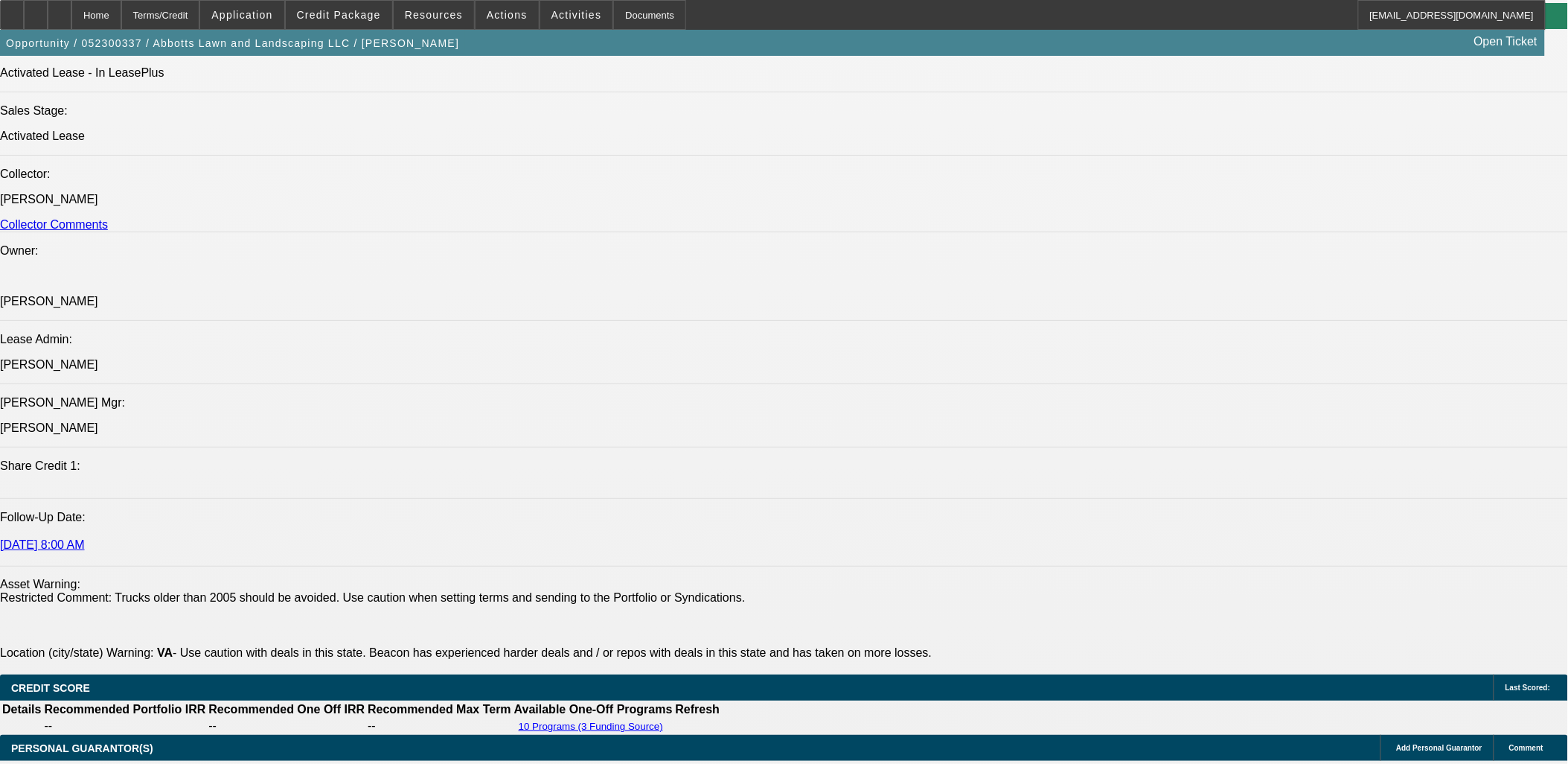
select select "1"
select select "2"
select select "4"
select select "1"
select select "2"
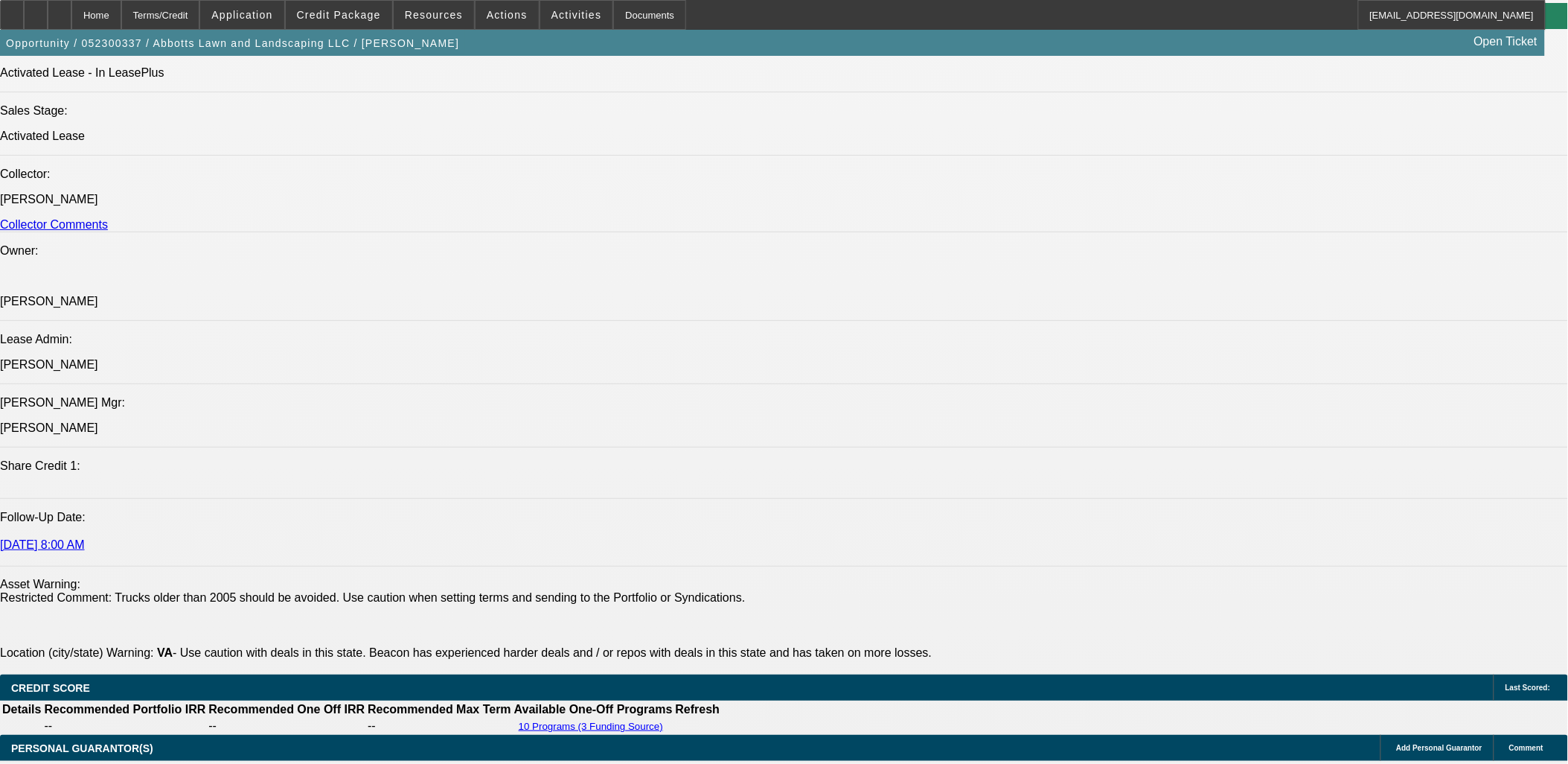
select select "4"
select select "1"
select select "2"
select select "4"
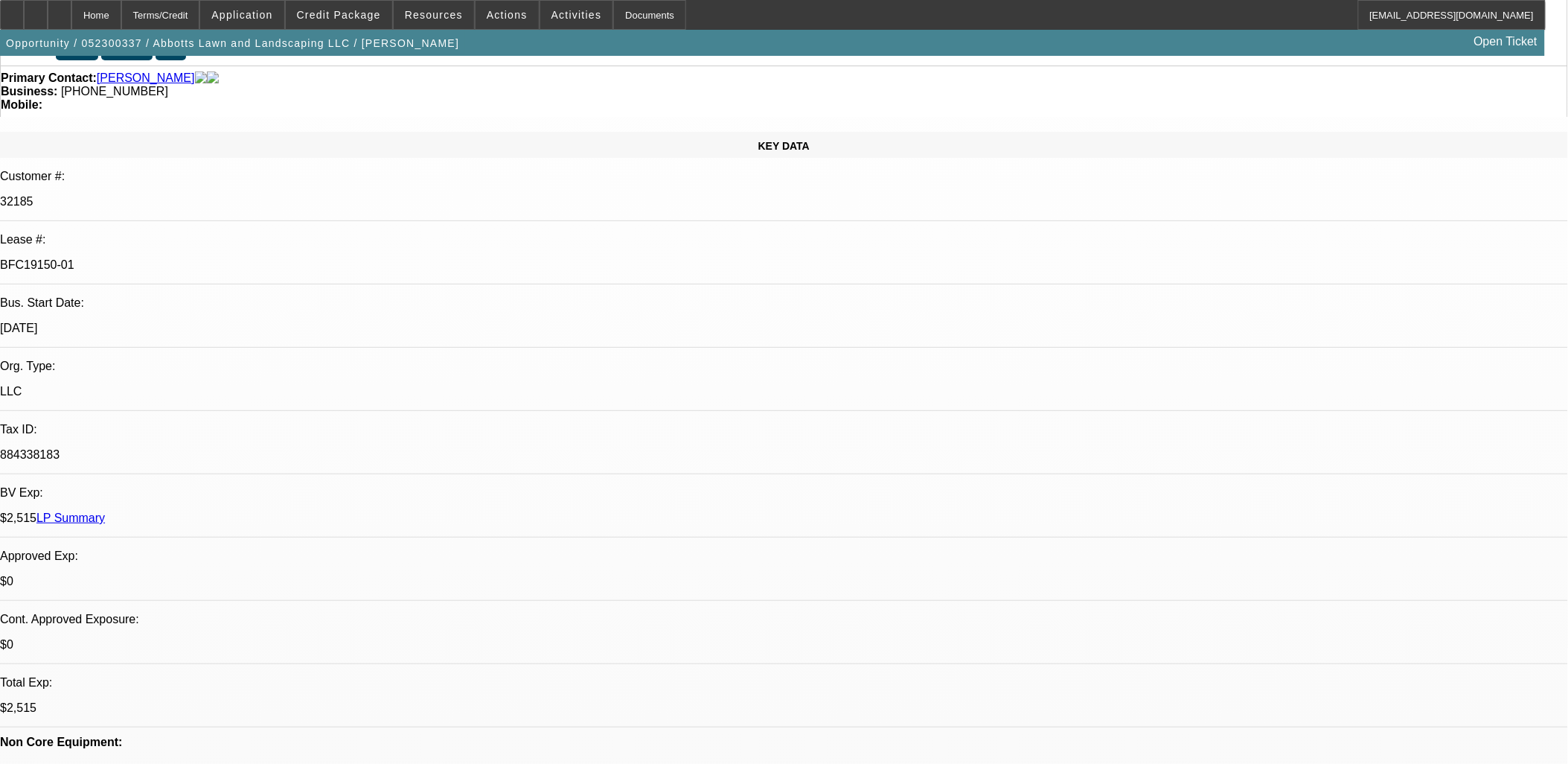
scroll to position [0, 0]
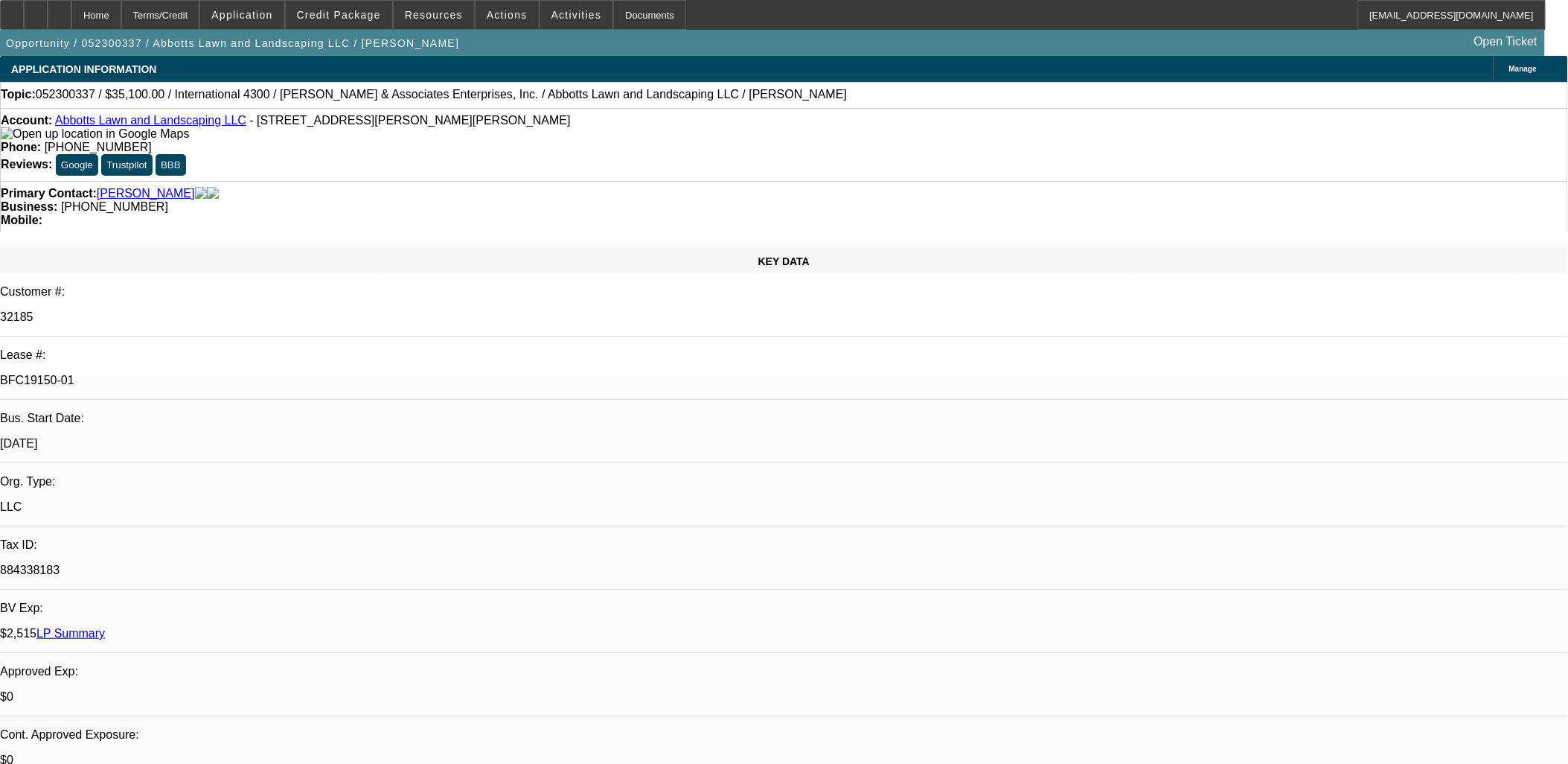
select select "0.1"
select select "2"
select select "0.1"
select select "2"
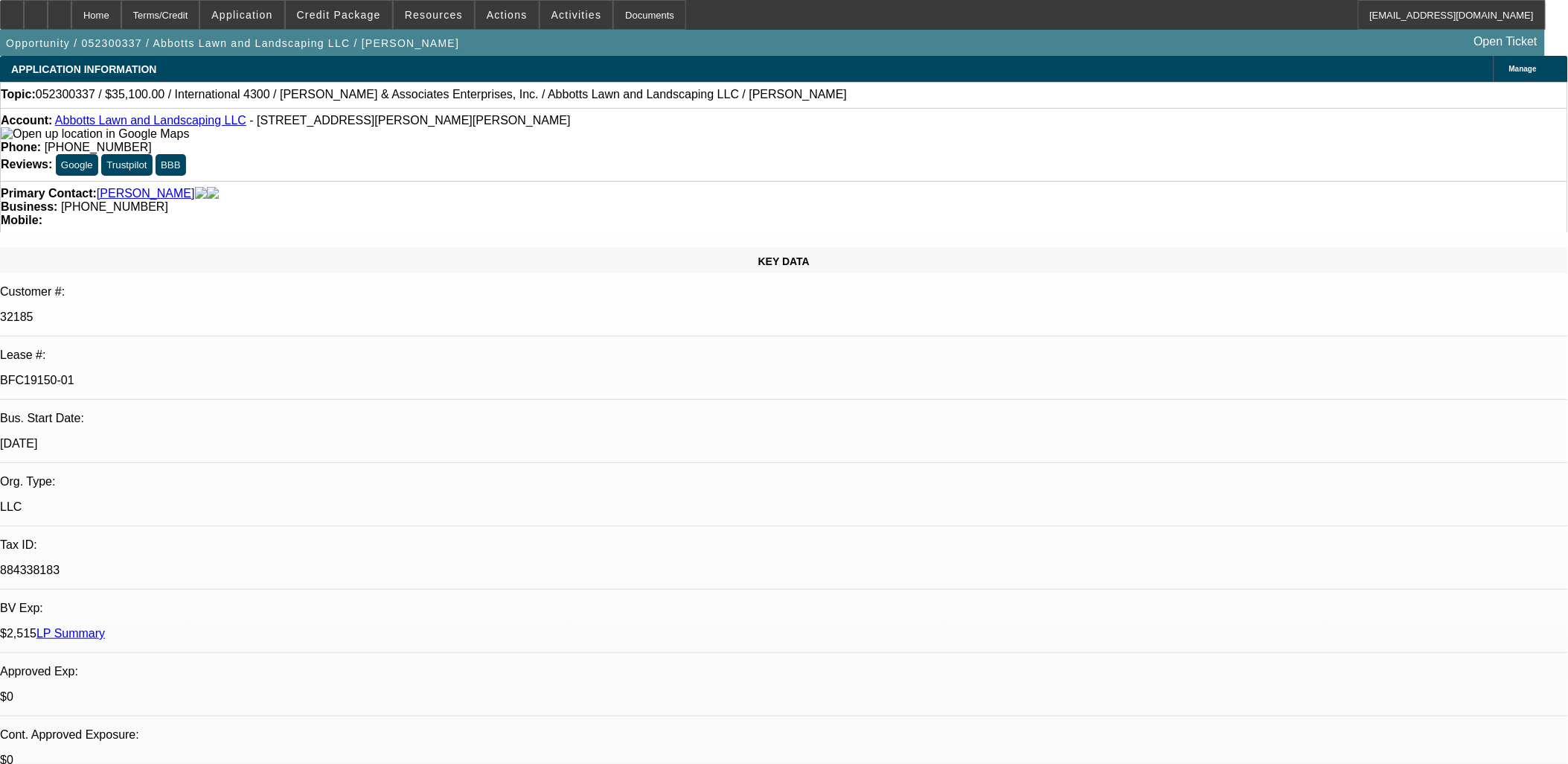
select select "0.1"
select select "2"
select select "0.1"
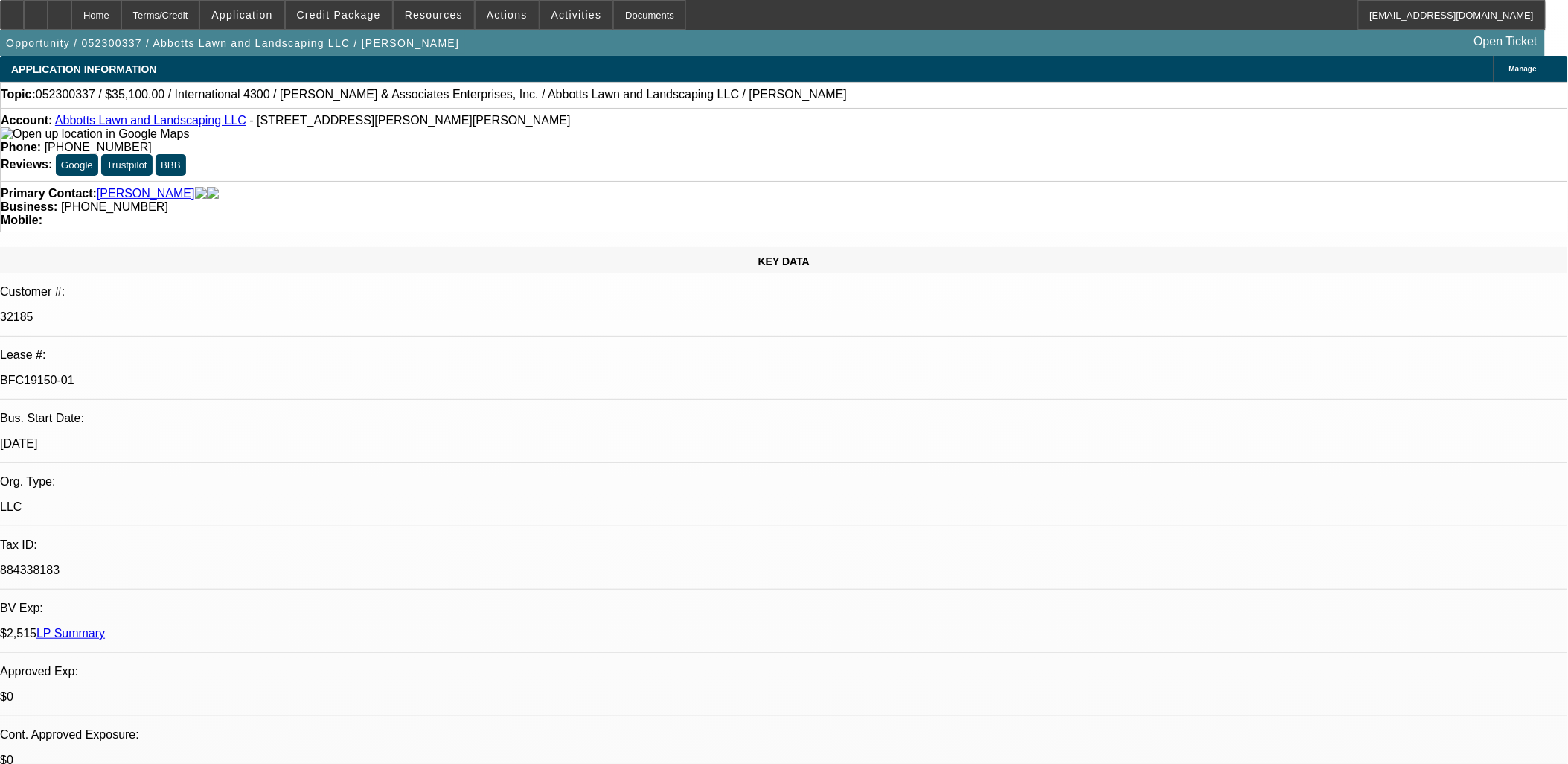
select select "2"
select select "0.1"
select select "1"
select select "2"
select select "4"
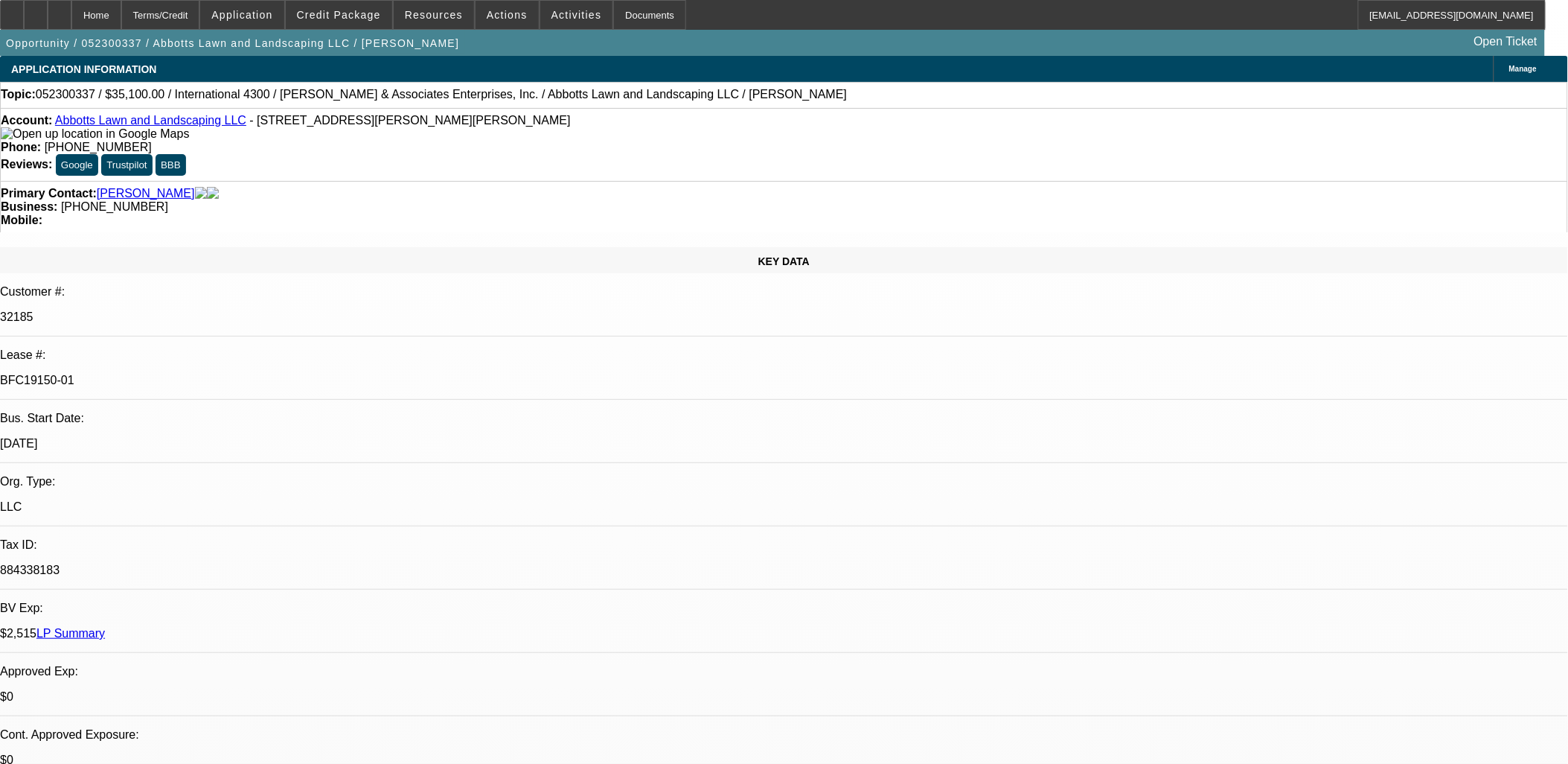
select select "1"
select select "2"
select select "4"
select select "1"
select select "2"
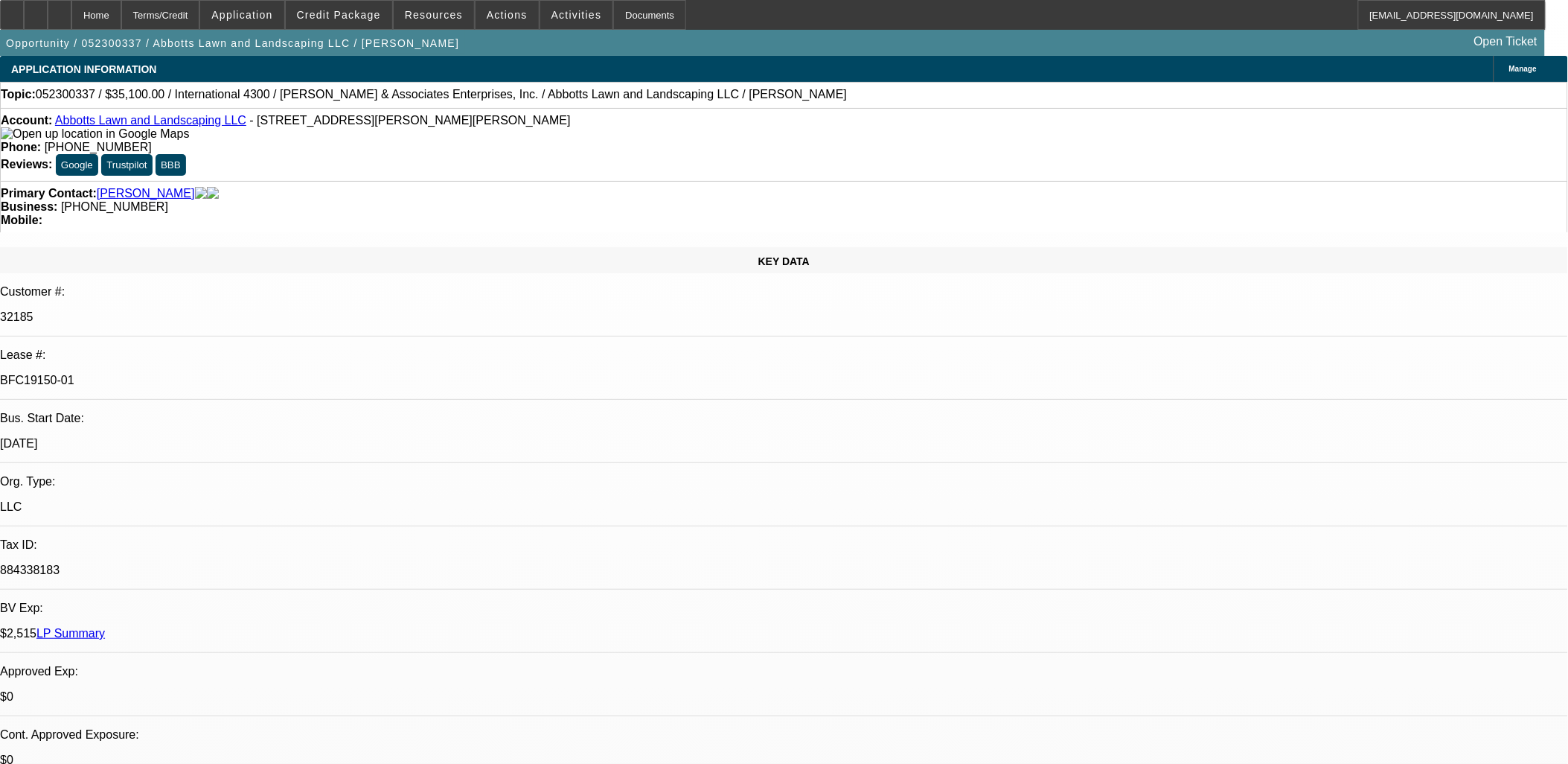
select select "4"
select select "1"
select select "2"
select select "4"
drag, startPoint x: 266, startPoint y: 248, endPoint x: 157, endPoint y: 249, distance: 109.0
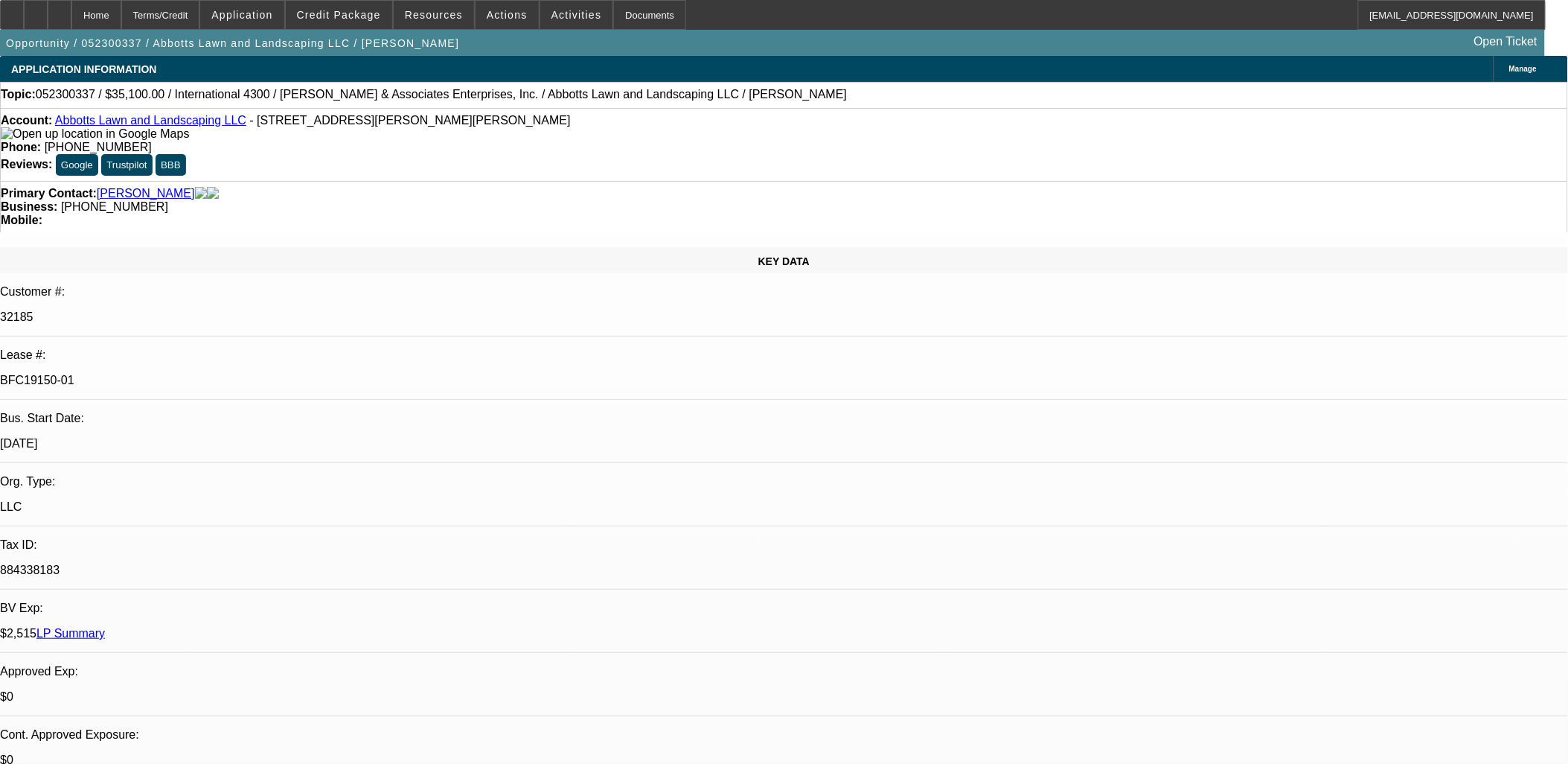
click at [157, 348] on div "Lease #: BFC19150-01" at bounding box center [784, 373] width 1568 height 51
copy div "BFC19150-01"
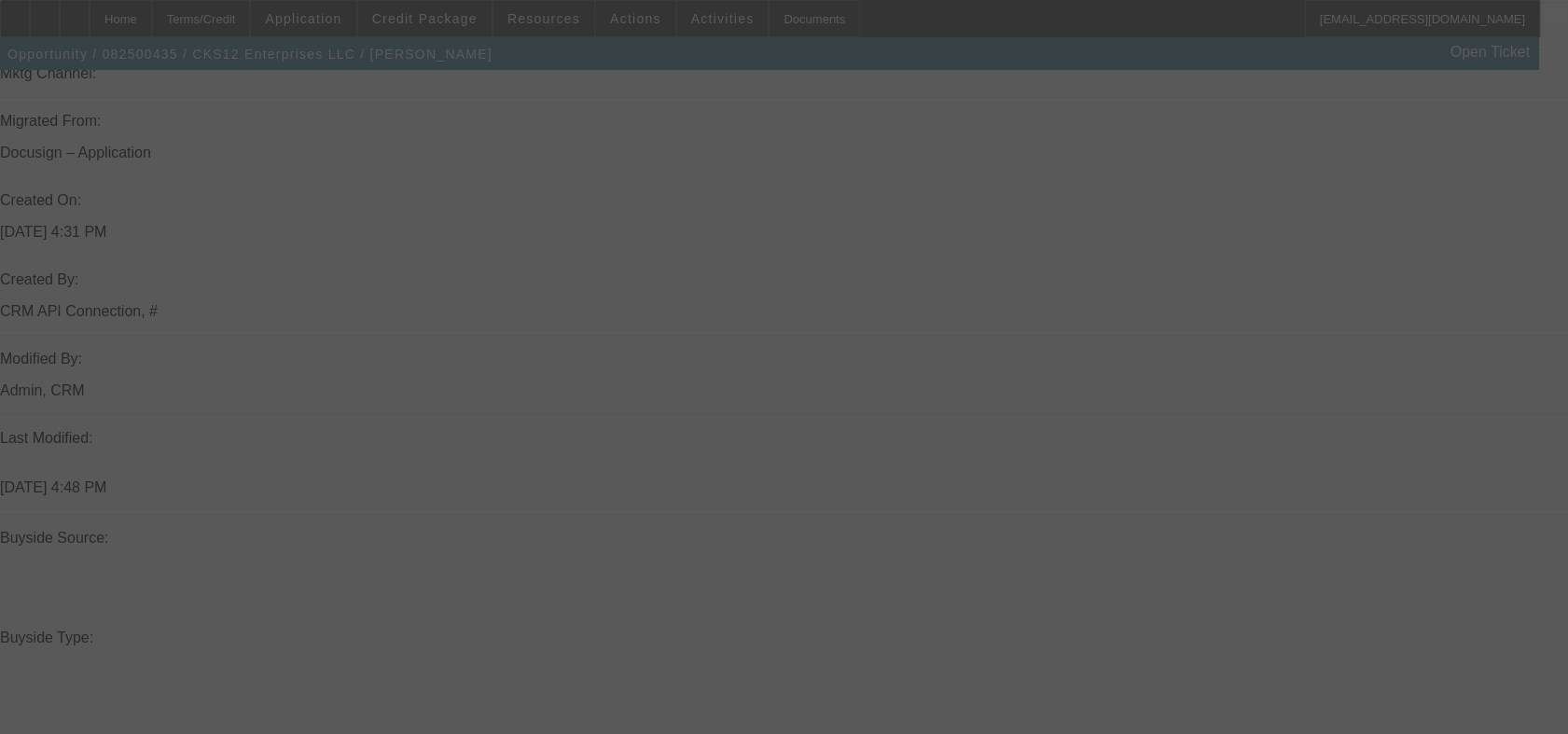
scroll to position [1959, 0]
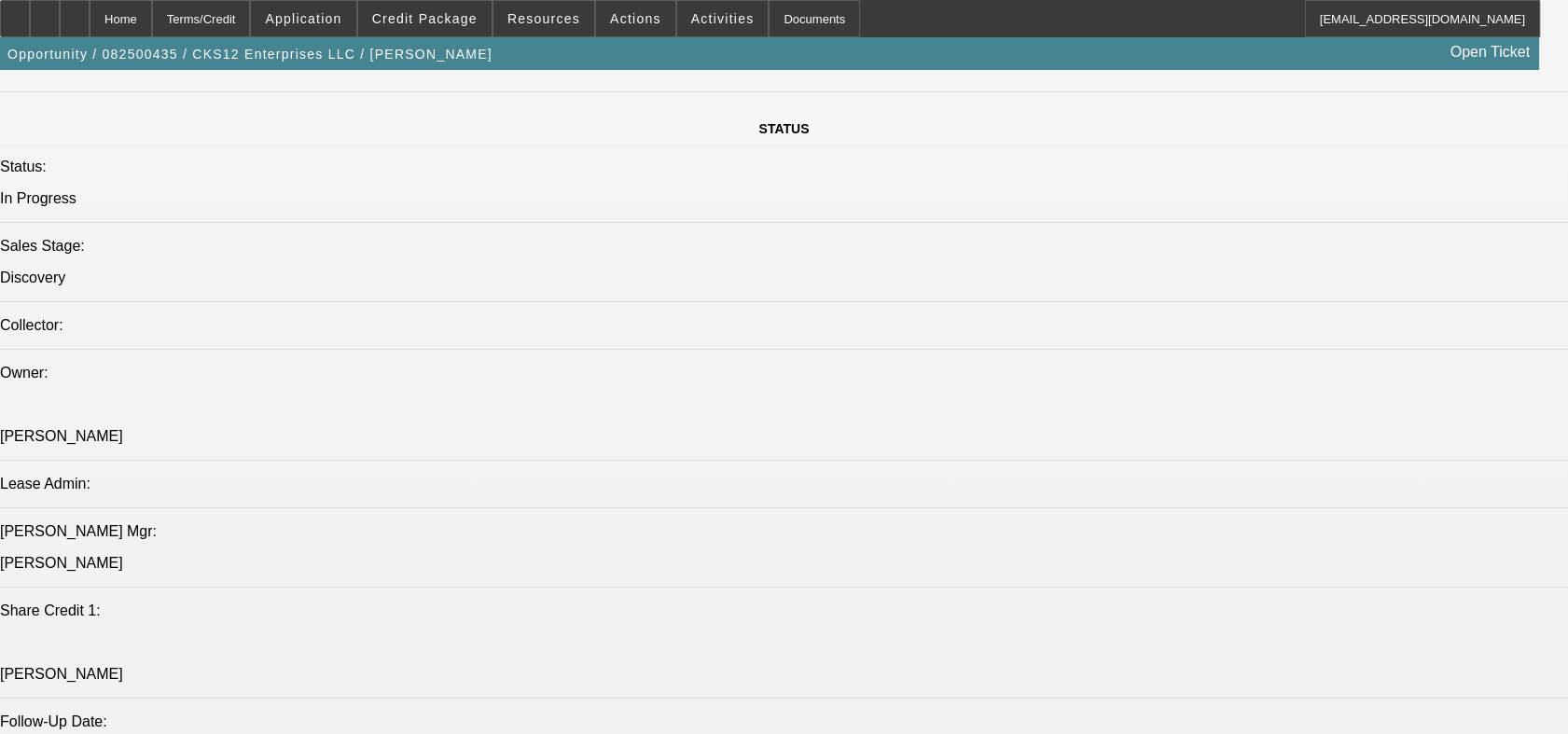
select select "0"
select select "0.1"
select select "0"
select select "2"
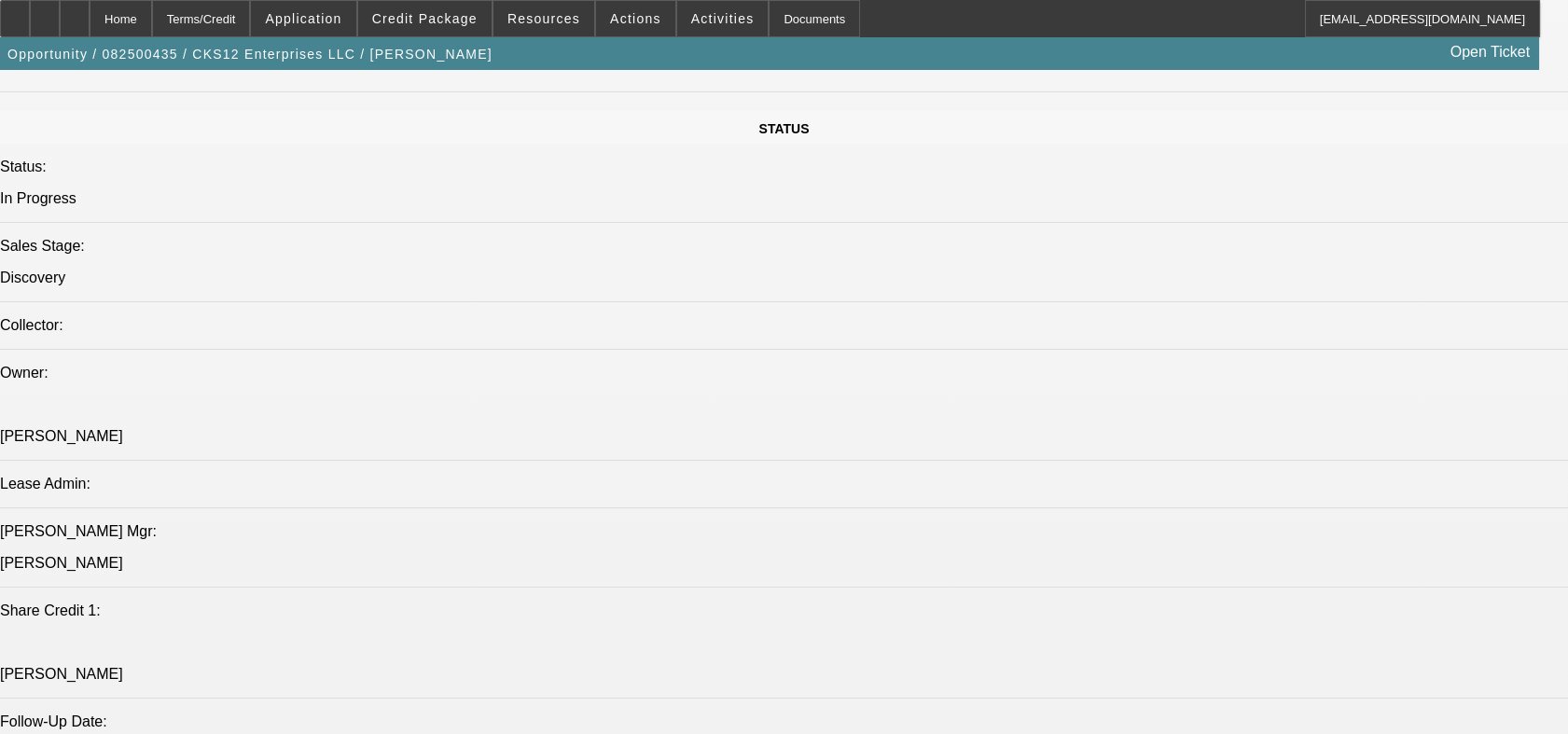
select select "0.1"
select select "0"
select select "2"
select select "0.1"
select select "0"
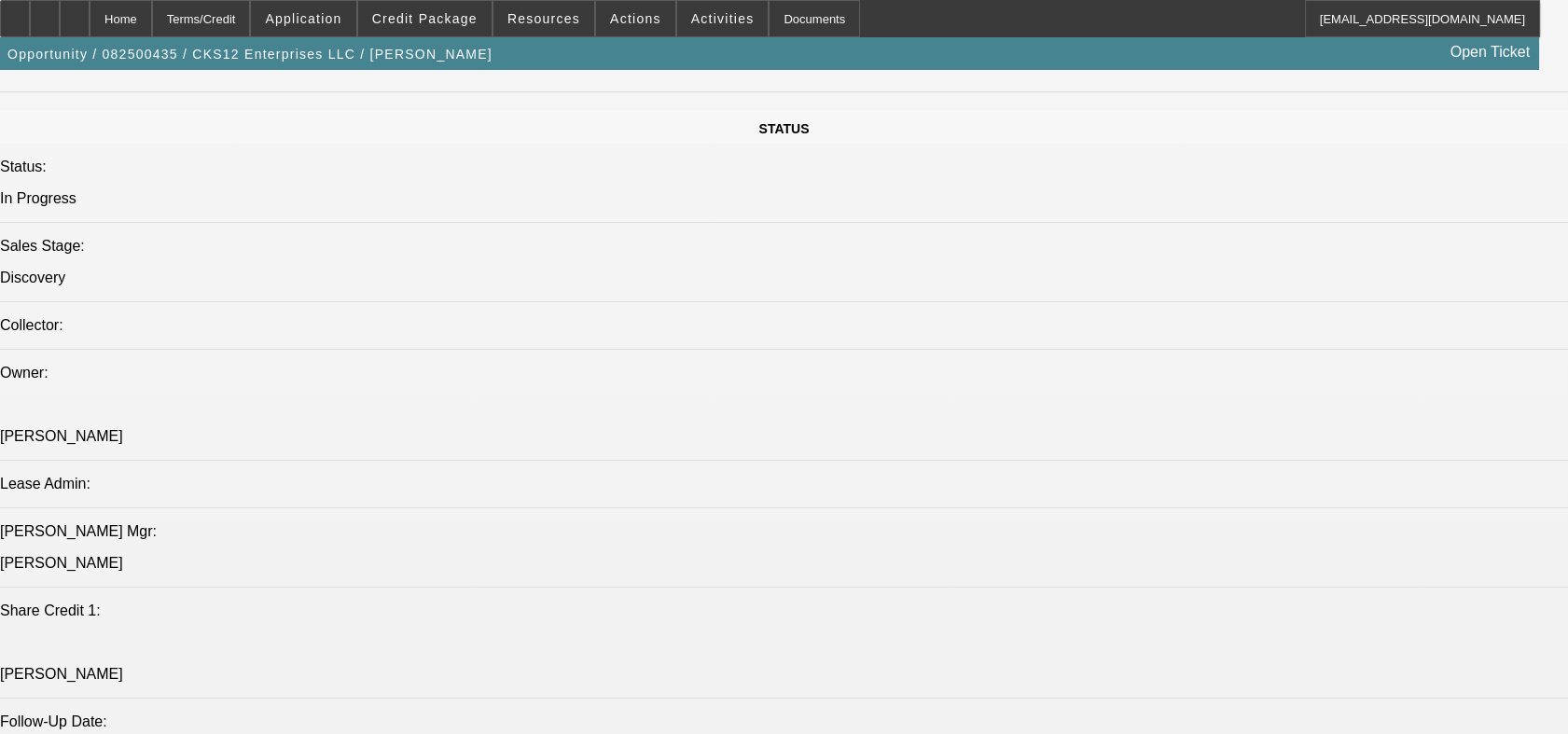
select select "2"
select select "0.1"
select select "1"
select select "2"
select select "4"
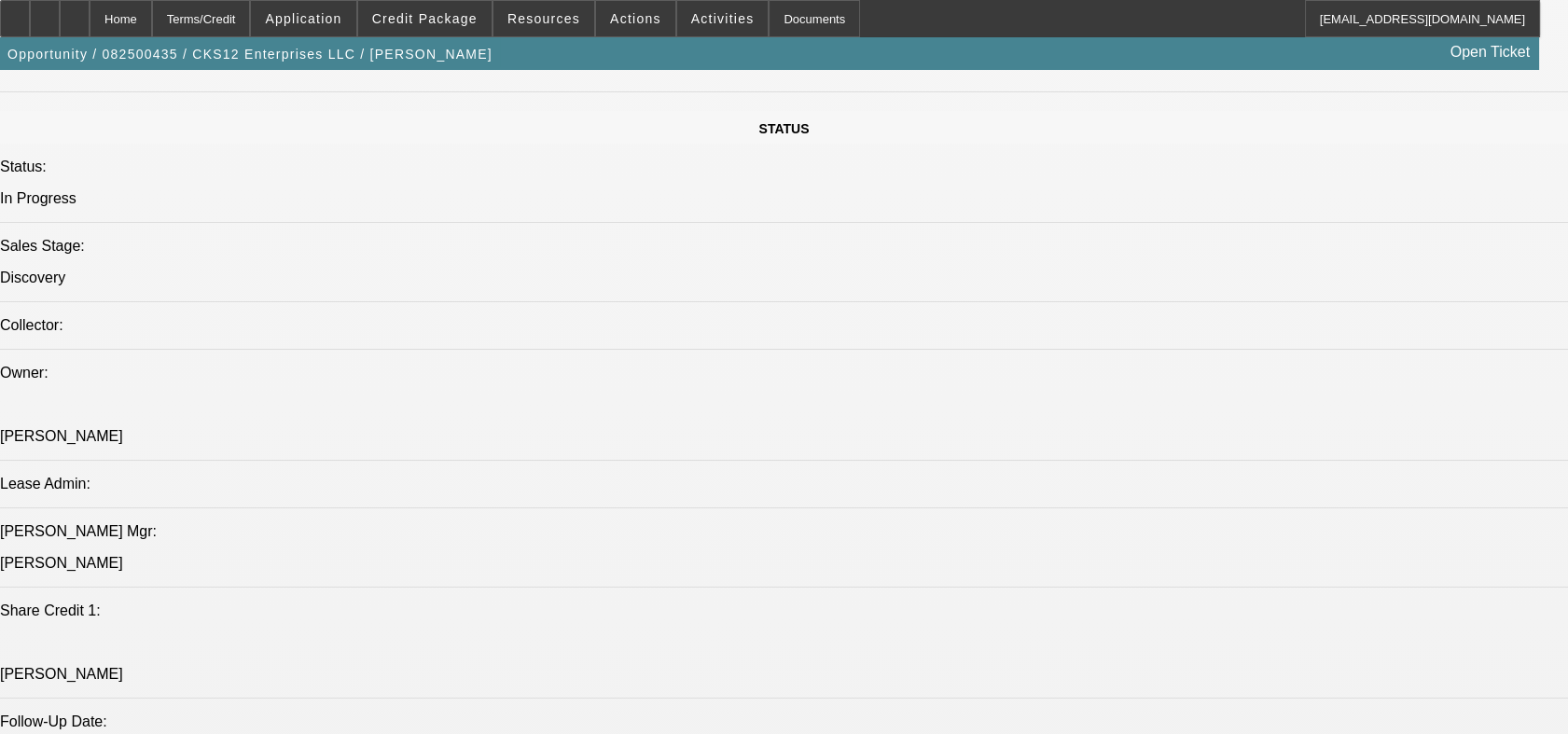
select select "1"
select select "2"
select select "4"
select select "1"
select select "2"
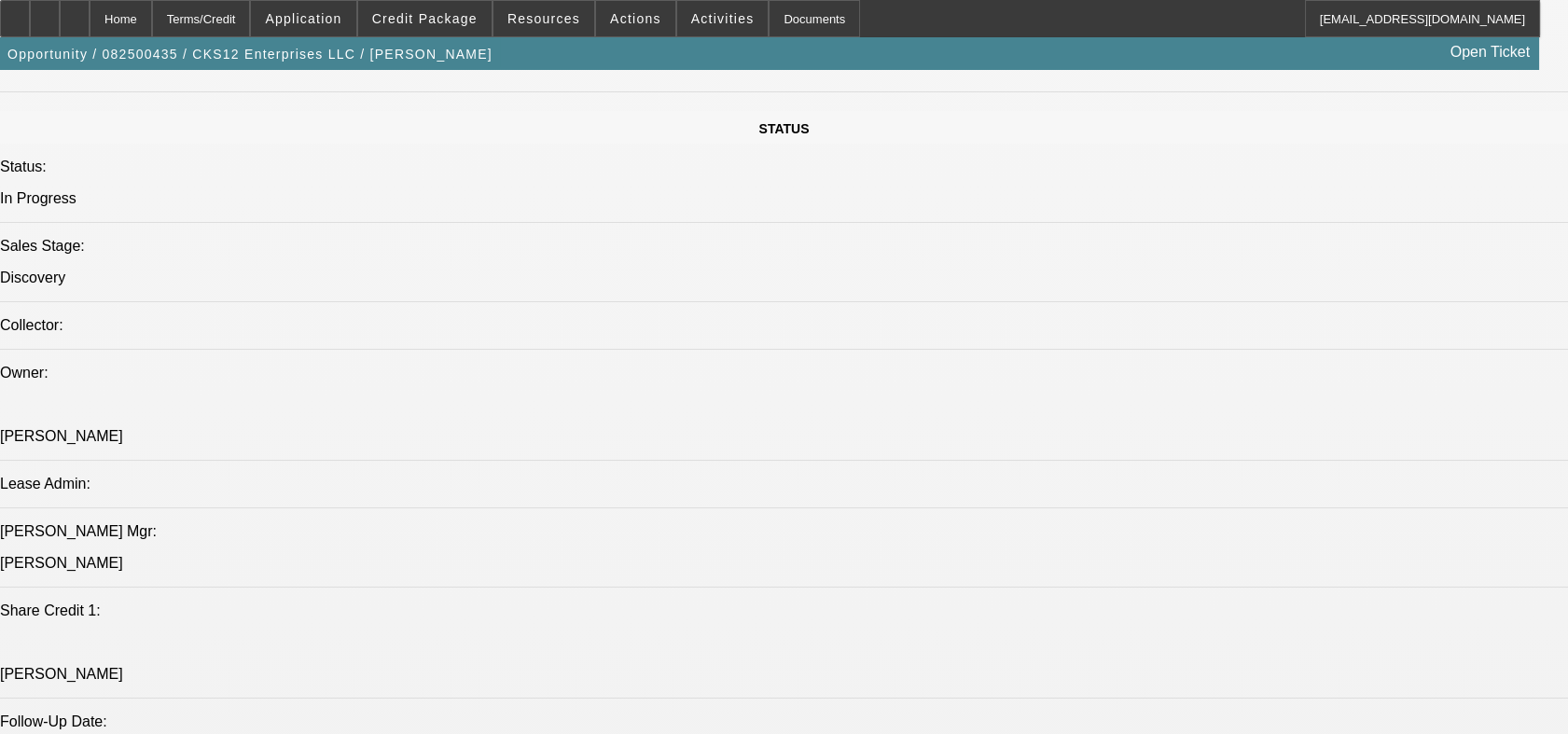
select select "4"
select select "1"
select select "2"
select select "4"
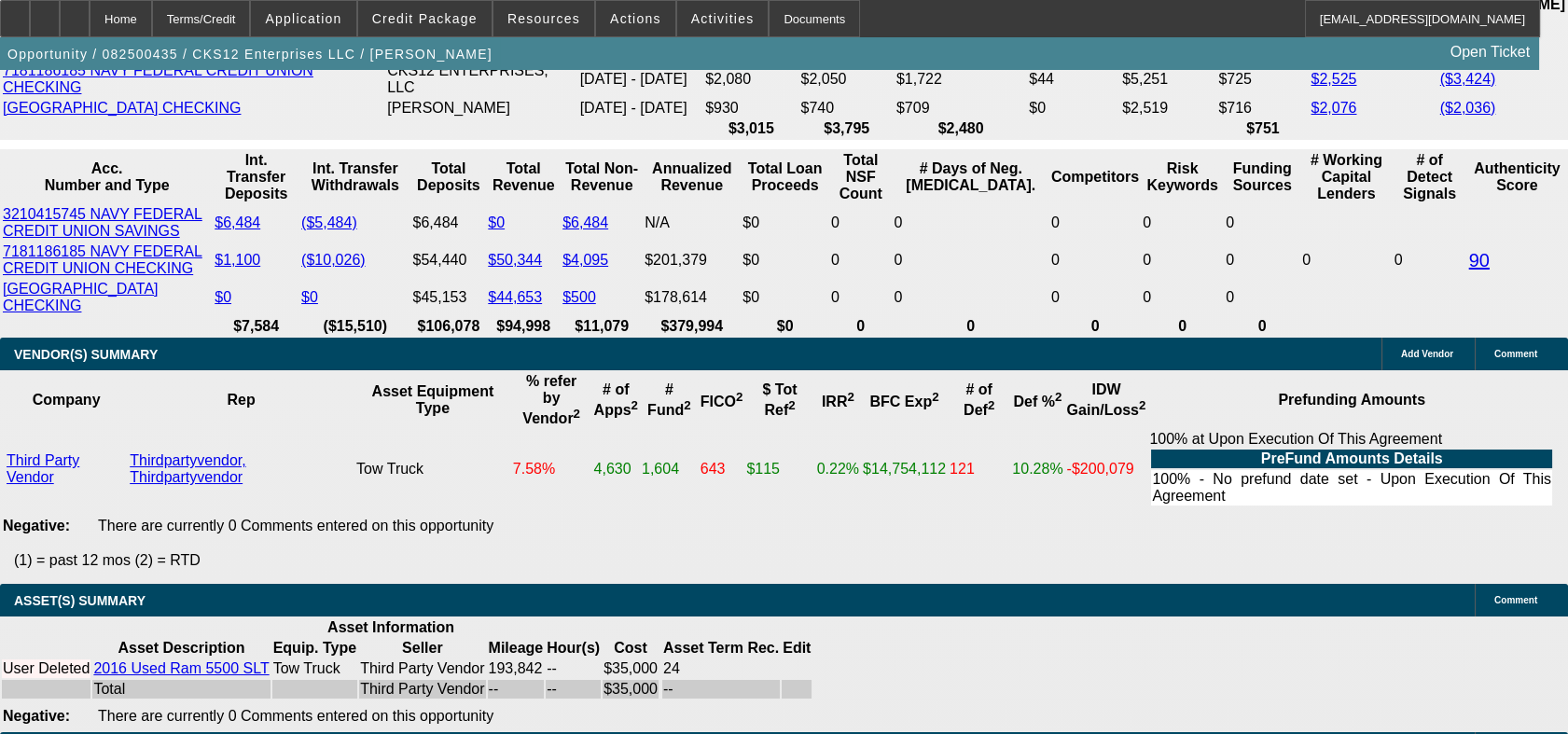
scroll to position [3514, 0]
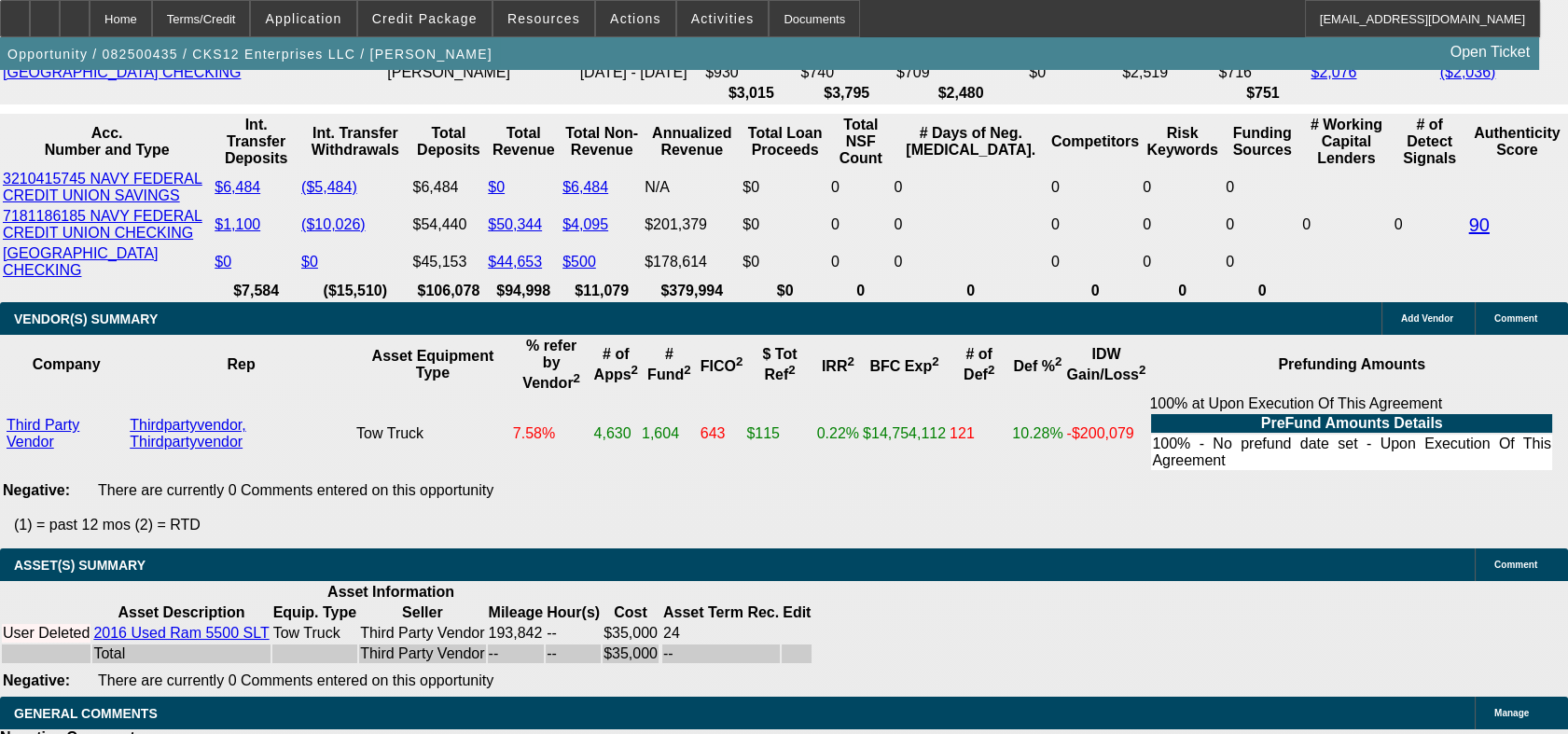
type input "$3,500.00"
select select "1"
type input "$1,599.00"
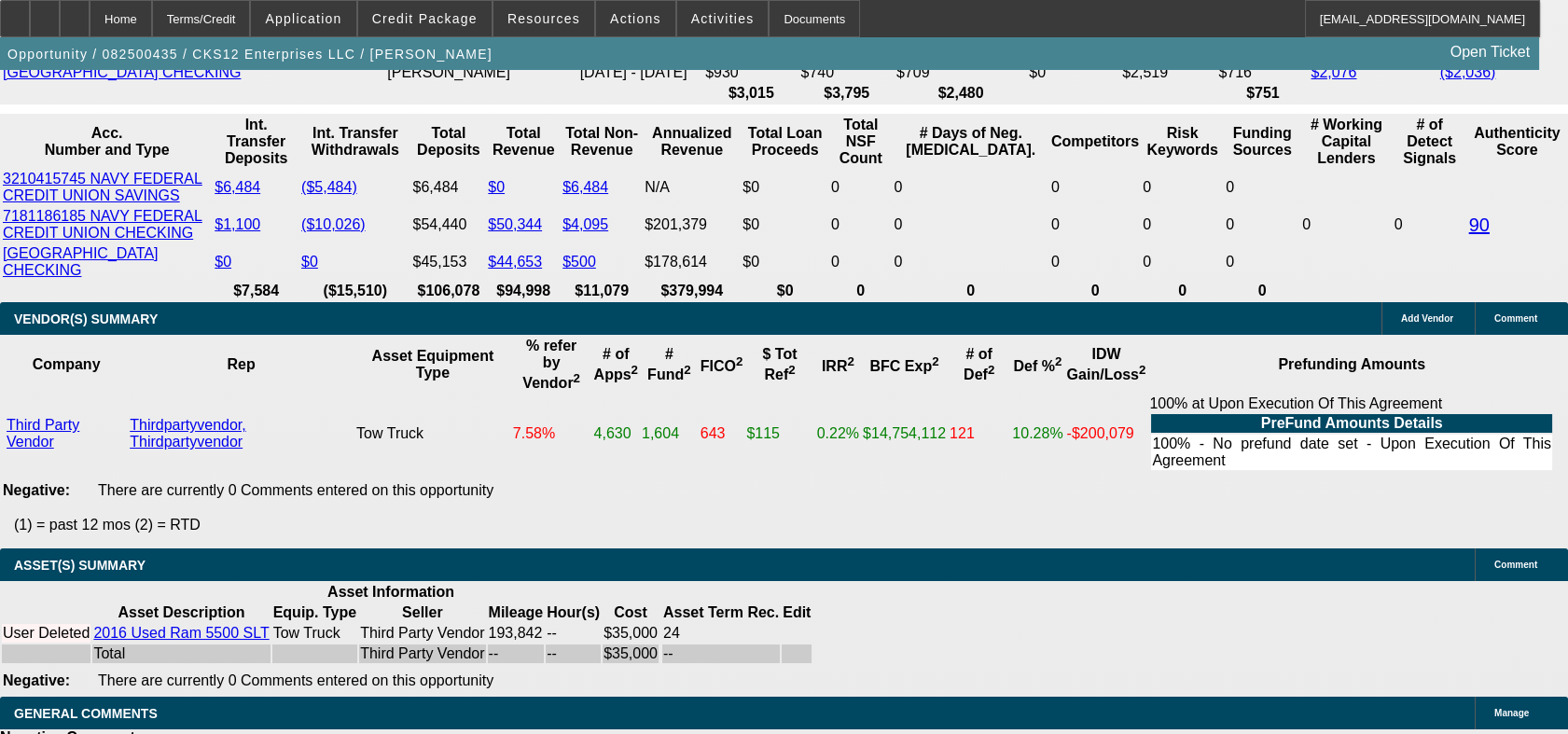
type input "UNKNOWN"
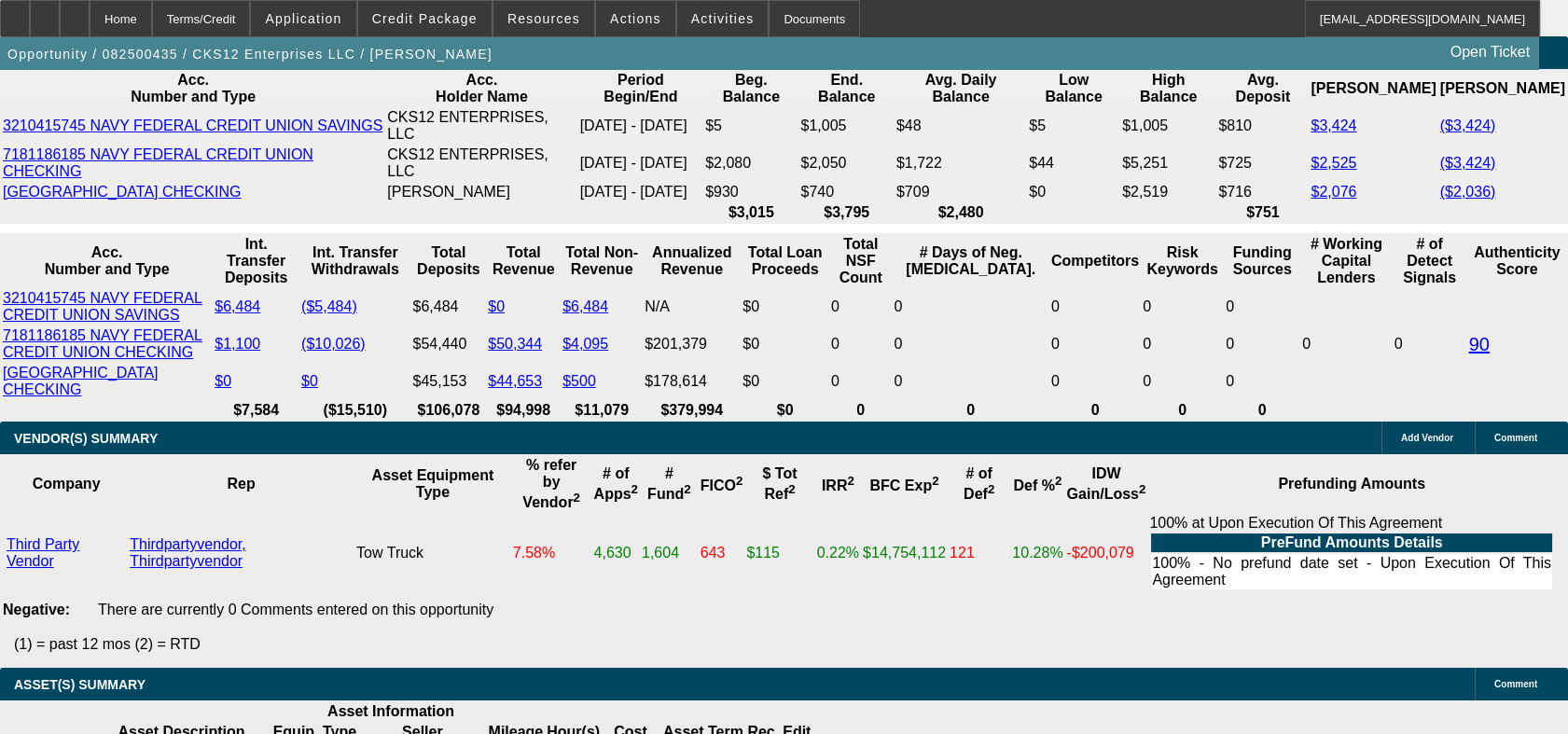
scroll to position [3305, 0]
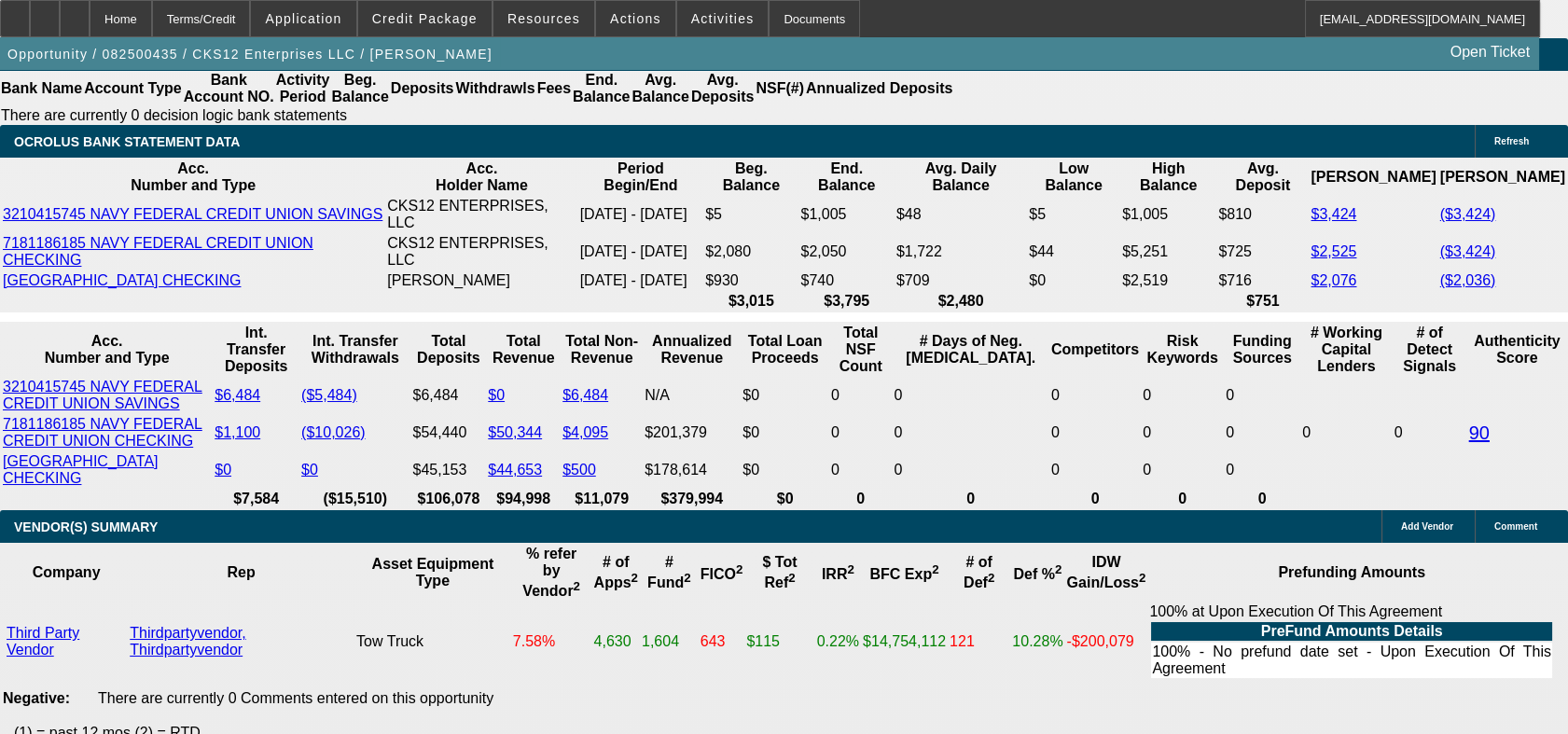
type input "$6,099.00"
type input "$1,515.18"
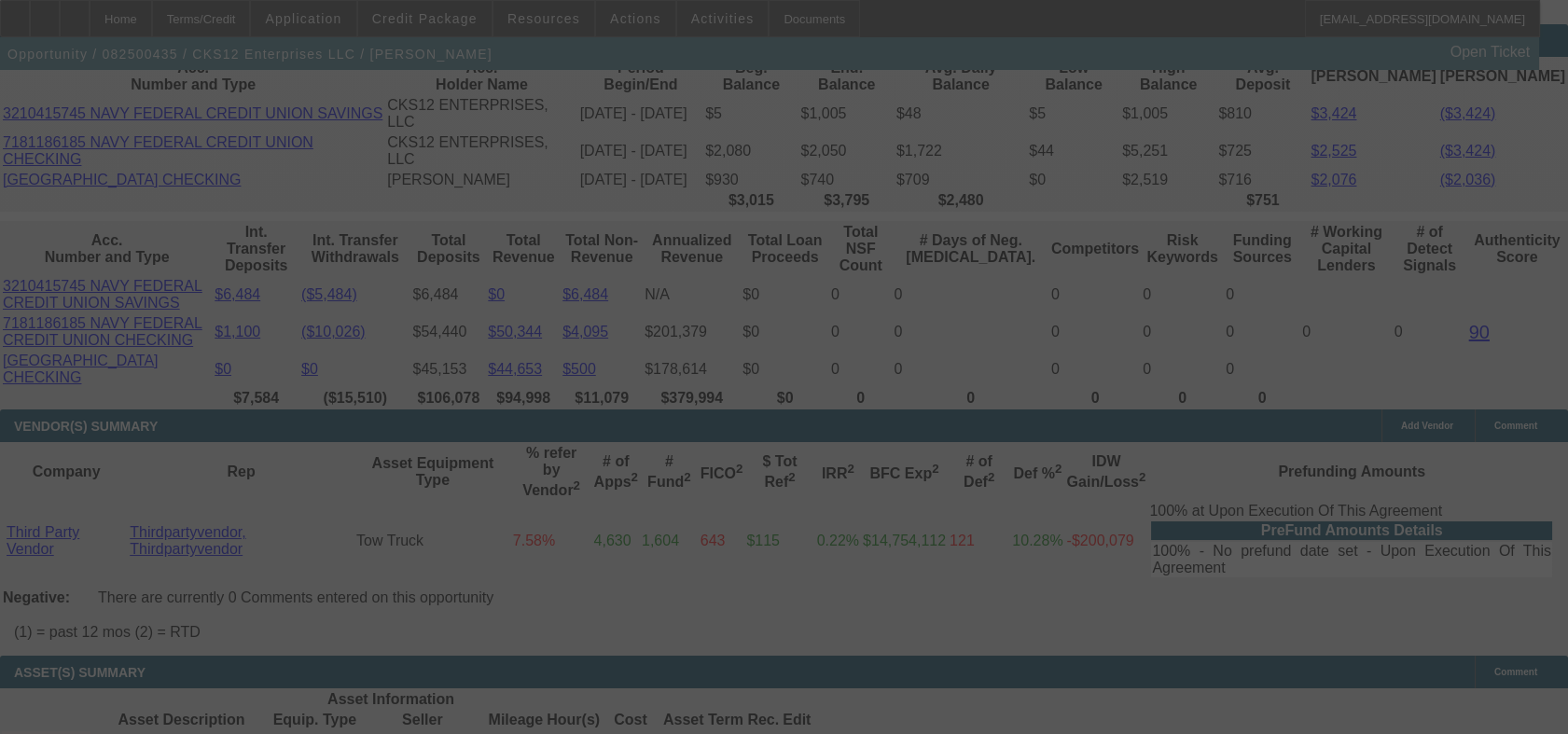
scroll to position [3514, 0]
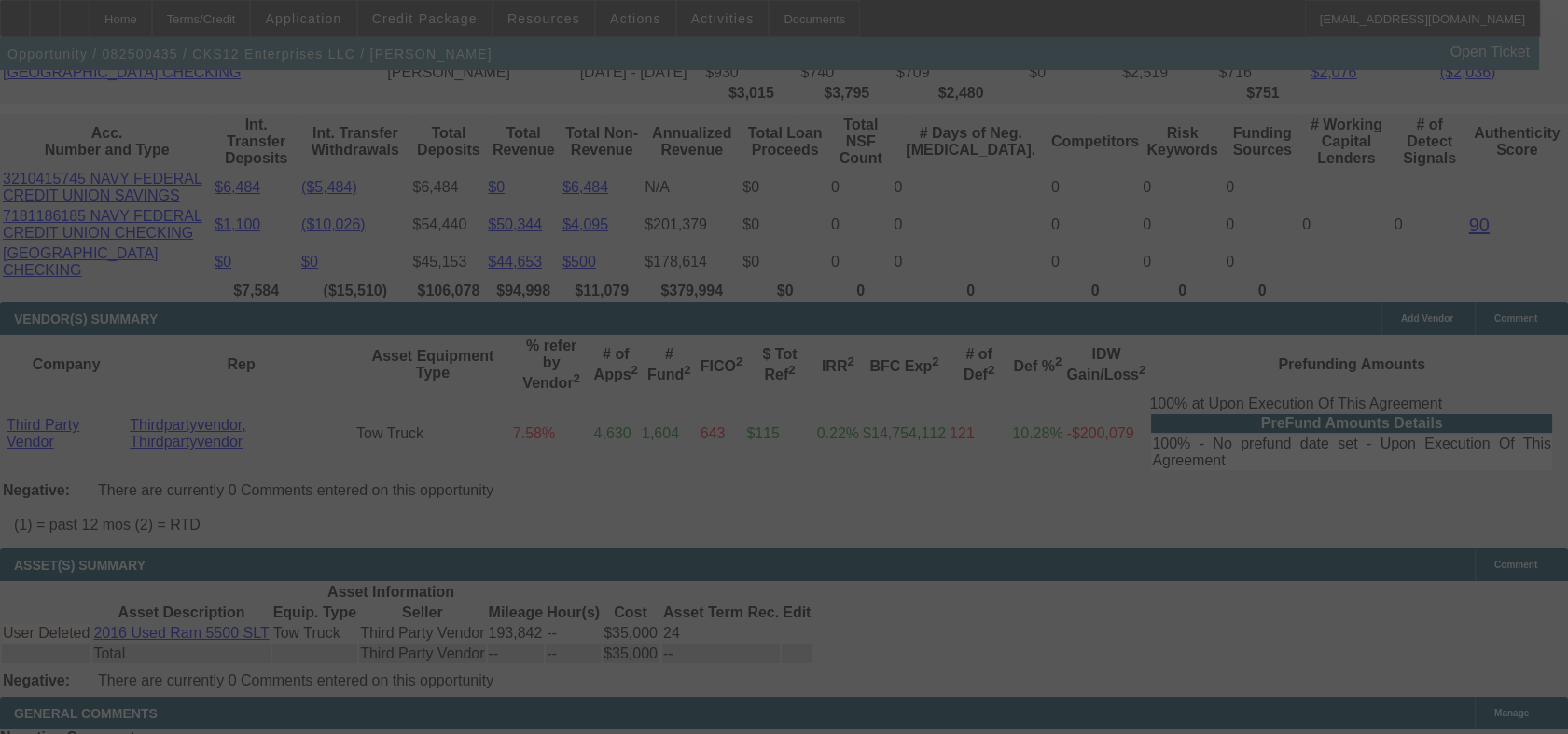
select select "0"
select select "2"
select select "0.1"
select select "4"
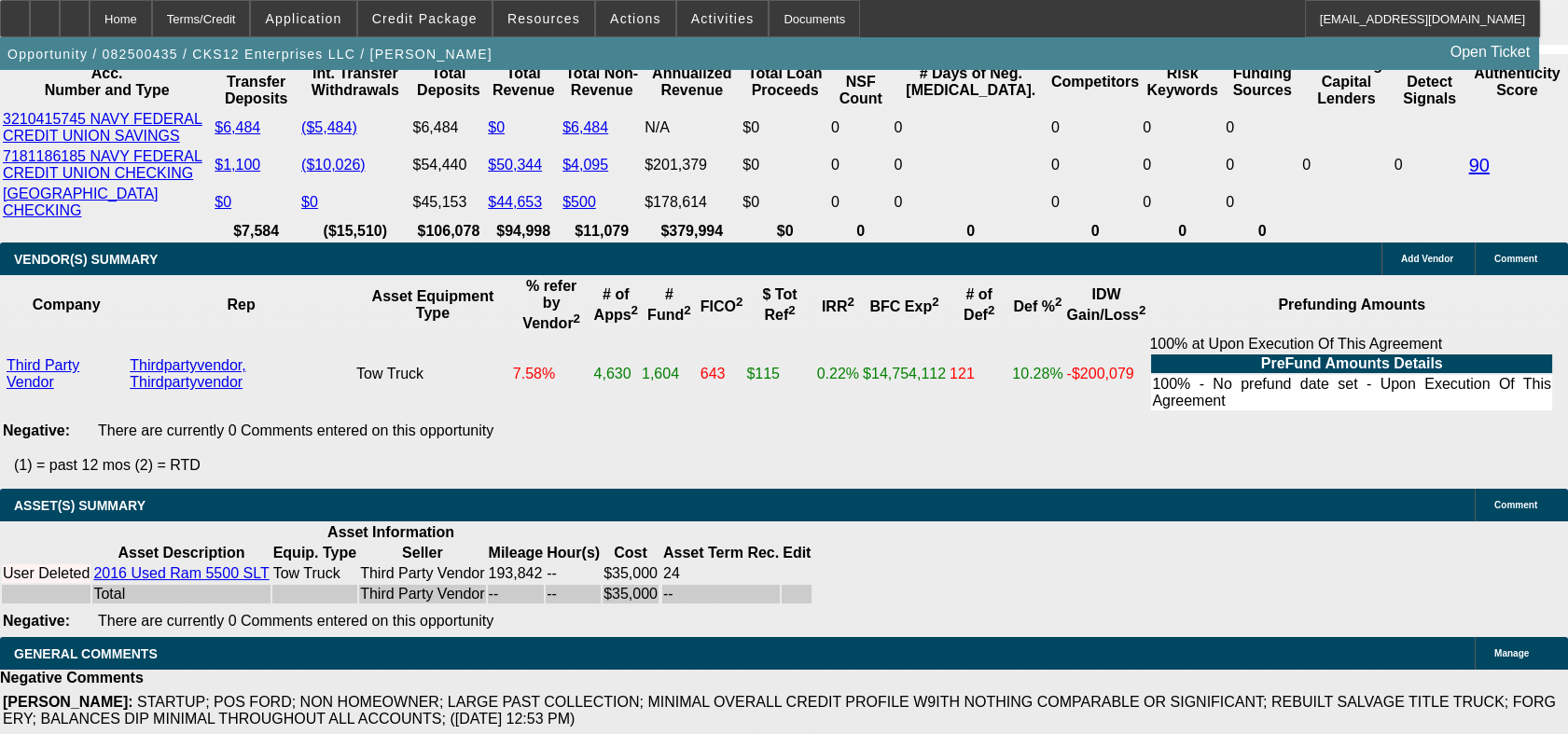
scroll to position [3398, 0]
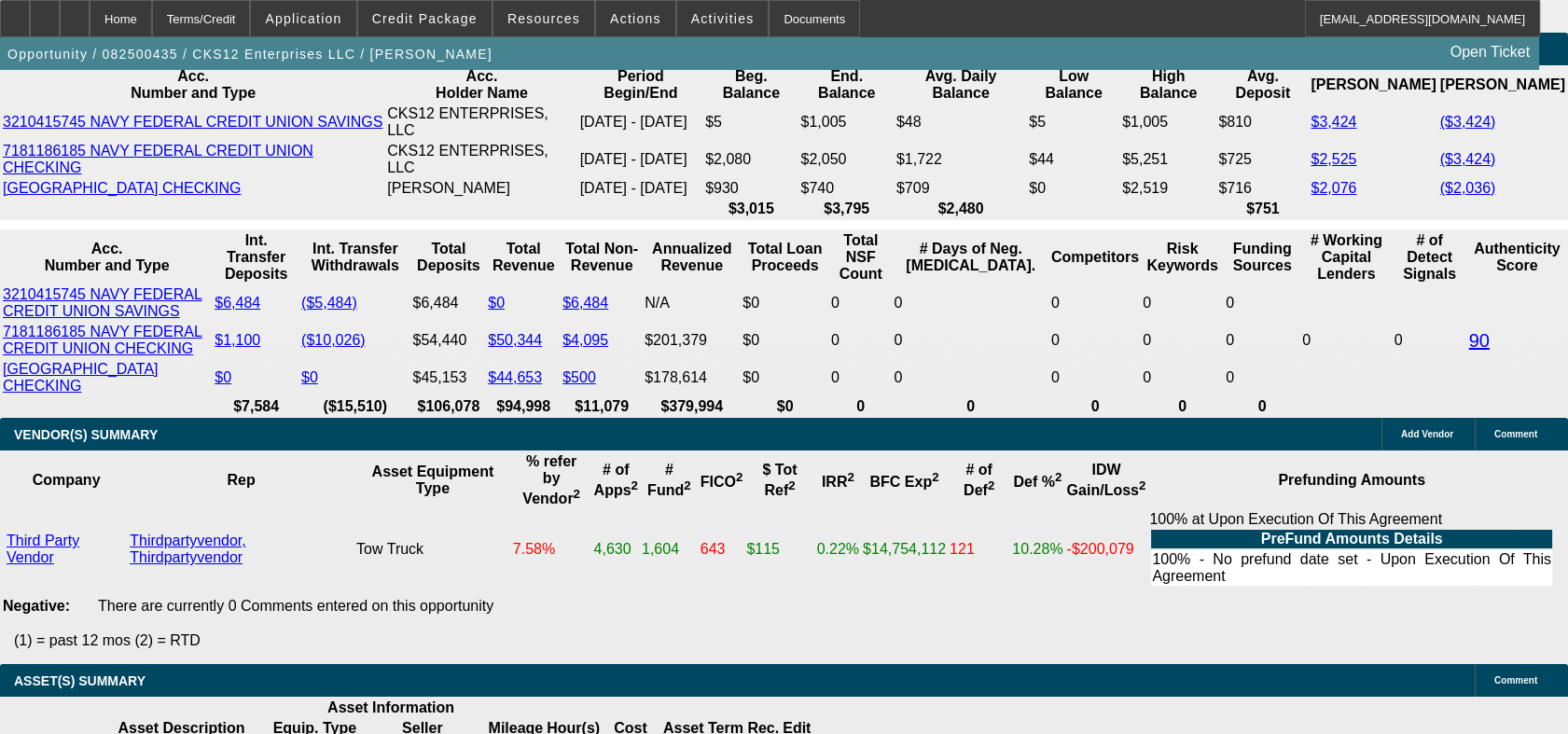
type input "1525"
type input "$1,525.00"
type input "UNKNOWN"
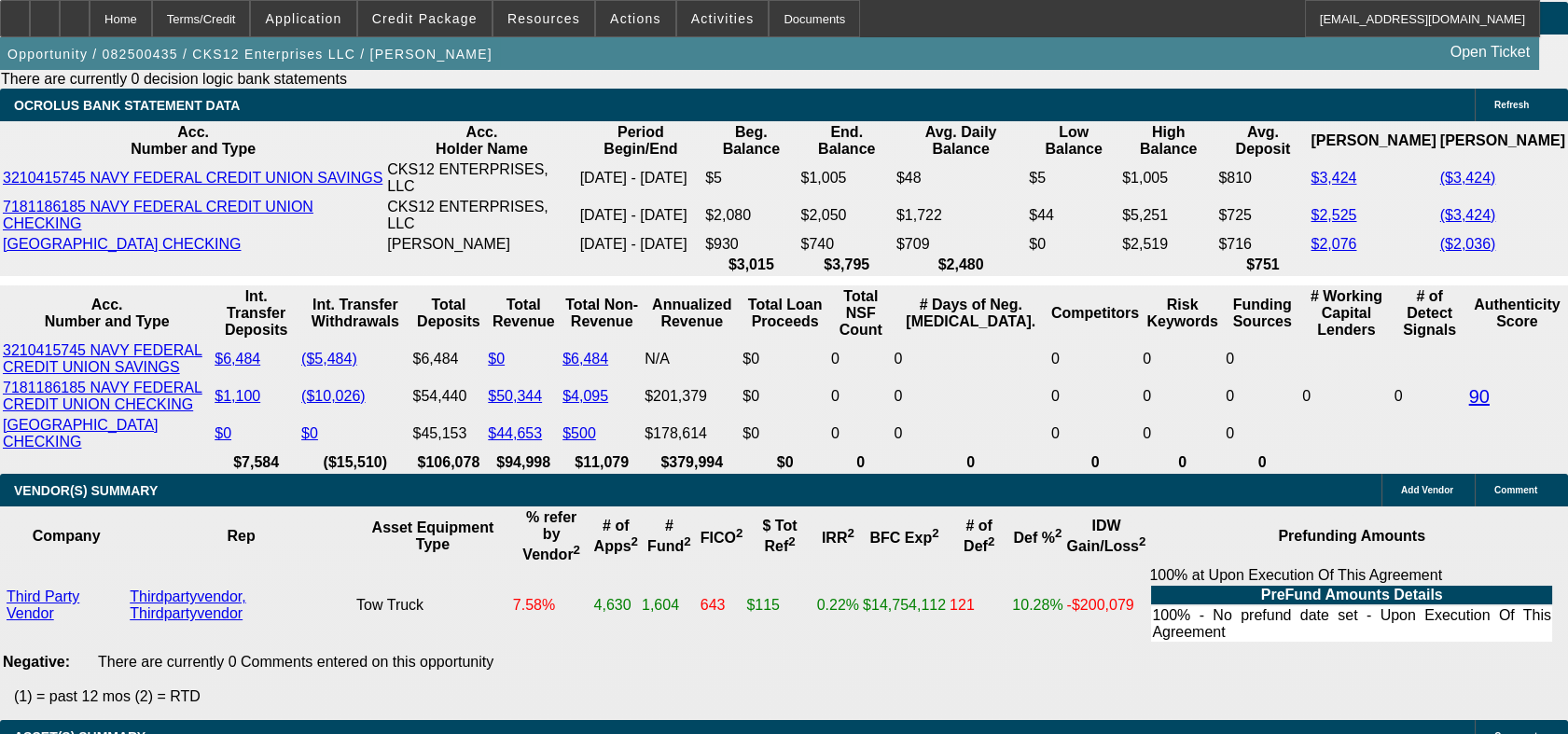
scroll to position [3295, 0]
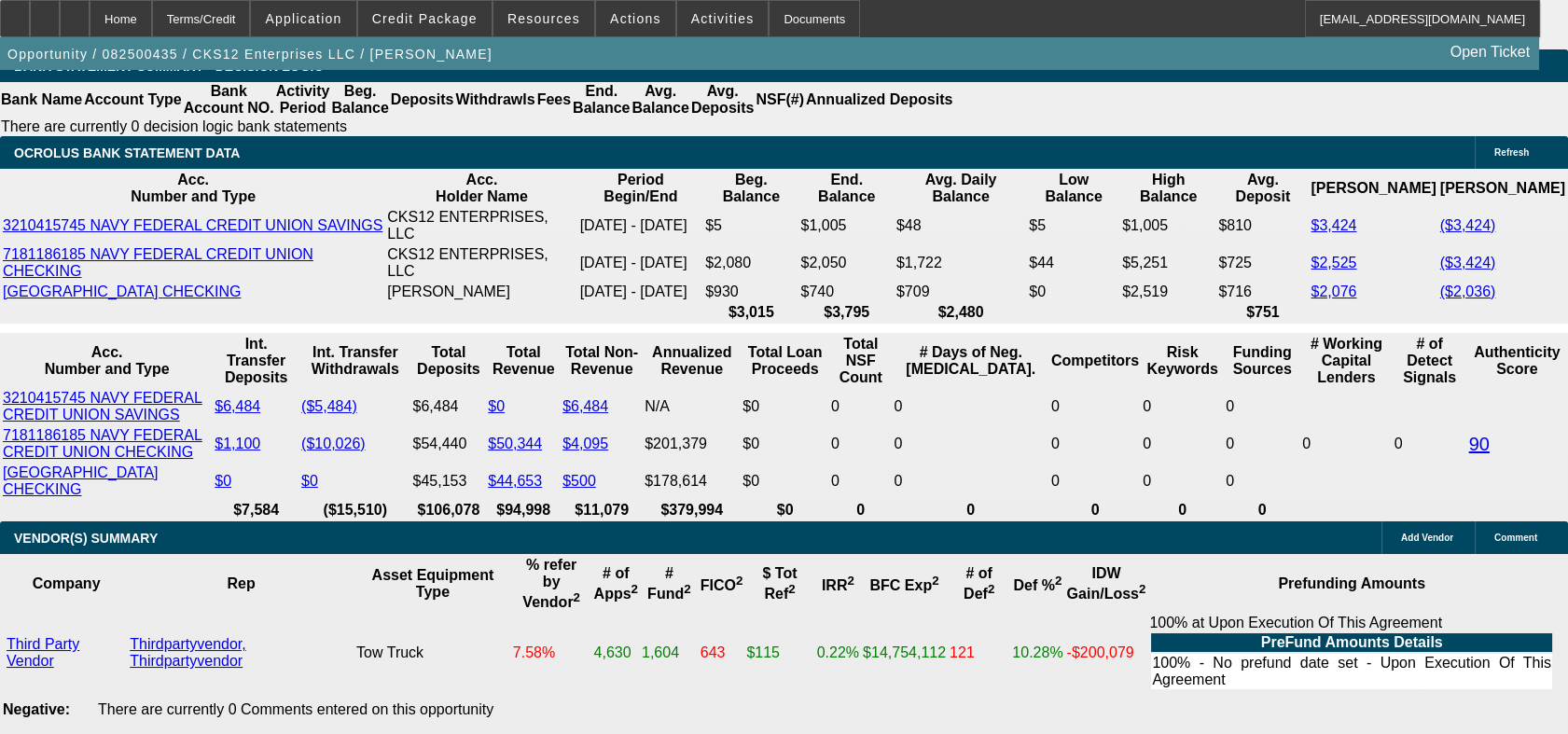
type input "23.8"
type input "$1,525.00"
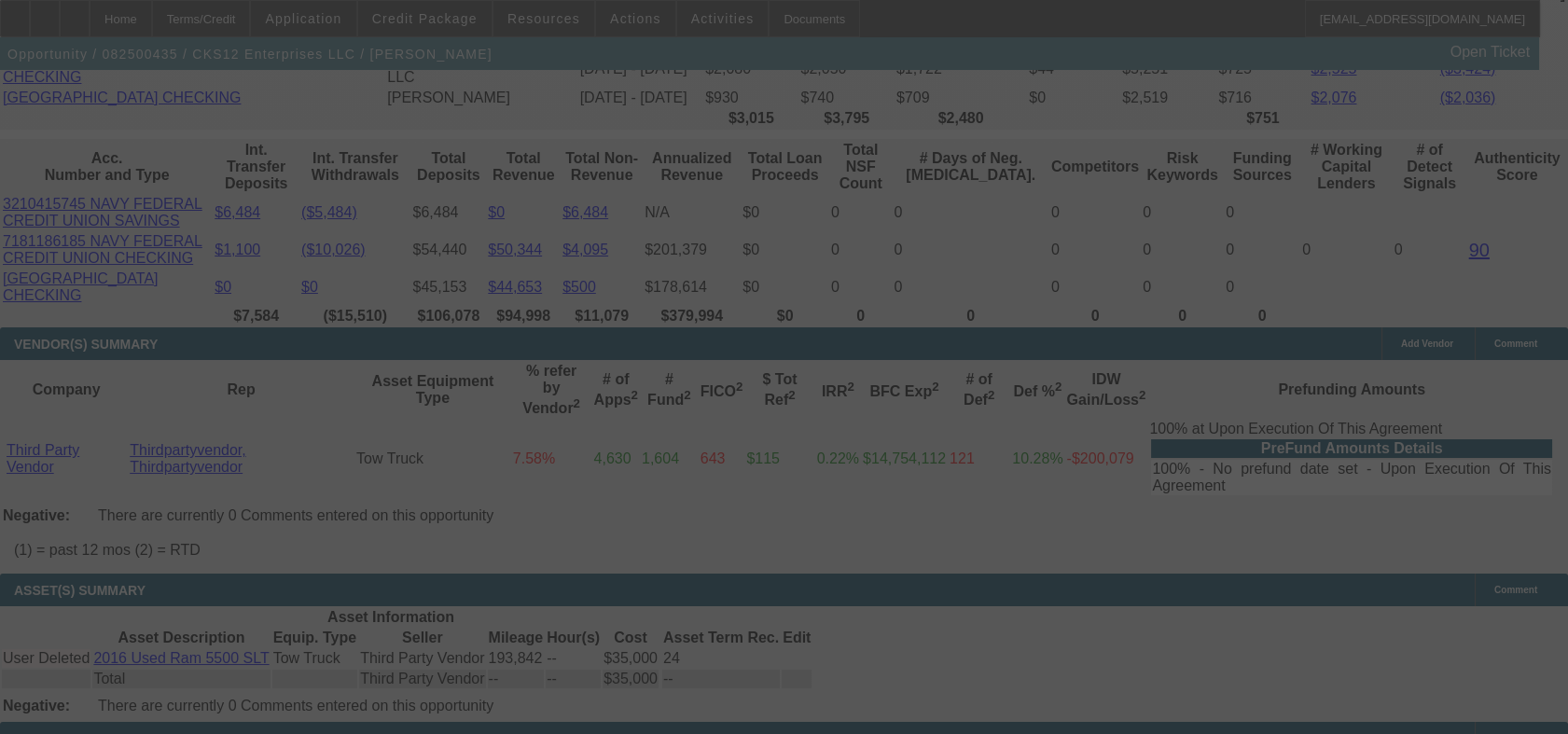
scroll to position [3501, 0]
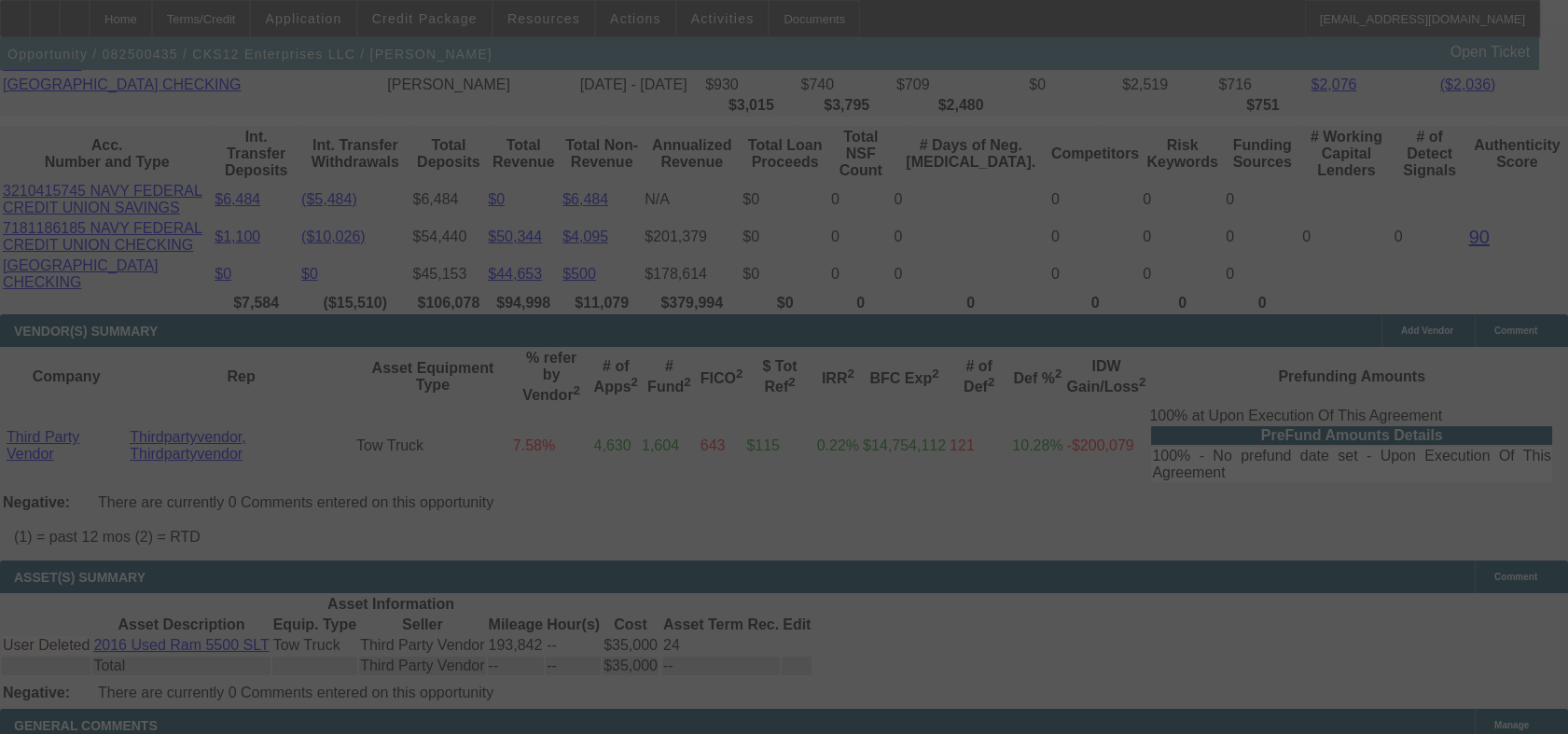
select select "0"
select select "2"
select select "0.1"
select select "4"
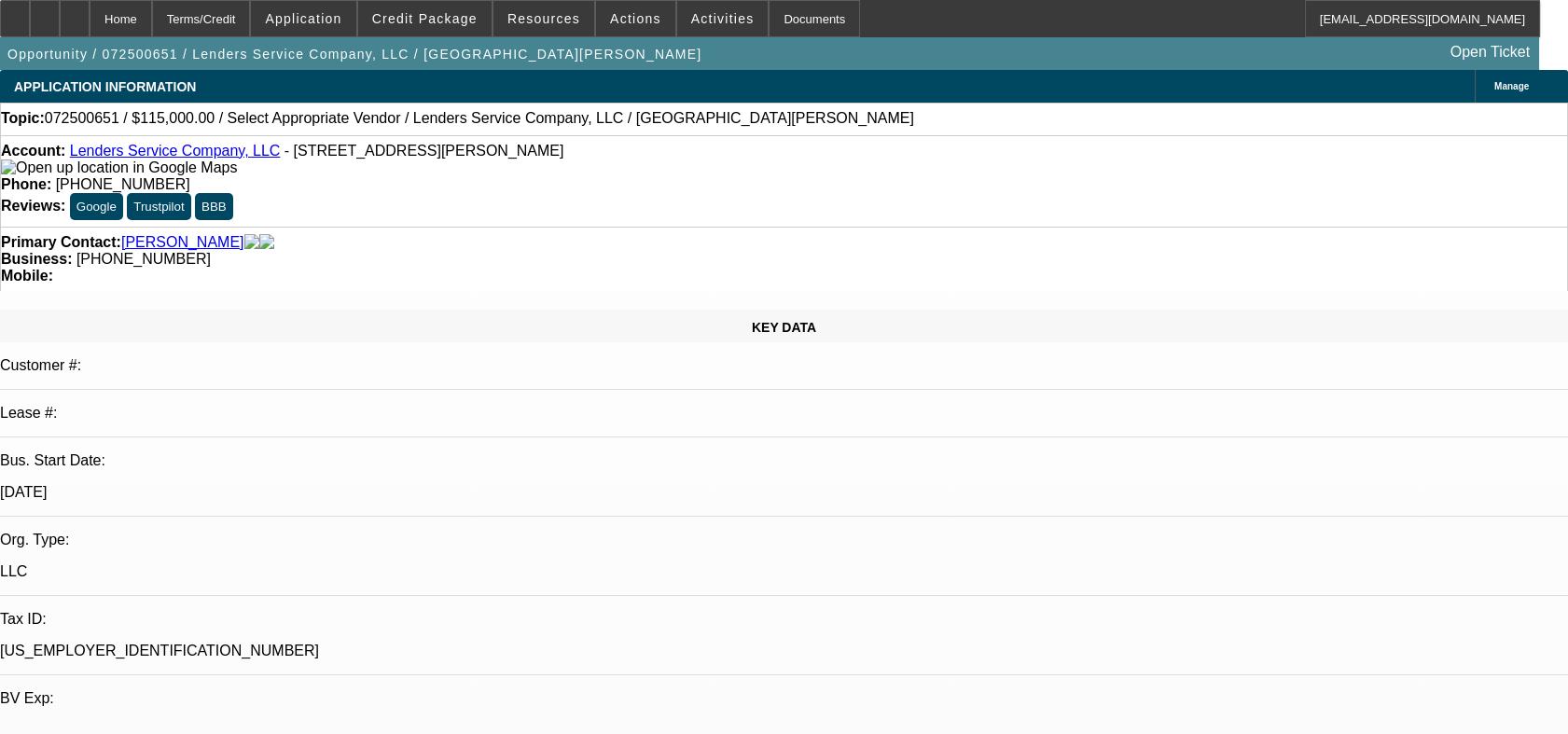
select select "0"
select select "2"
select select "0.1"
select select "1"
select select "2"
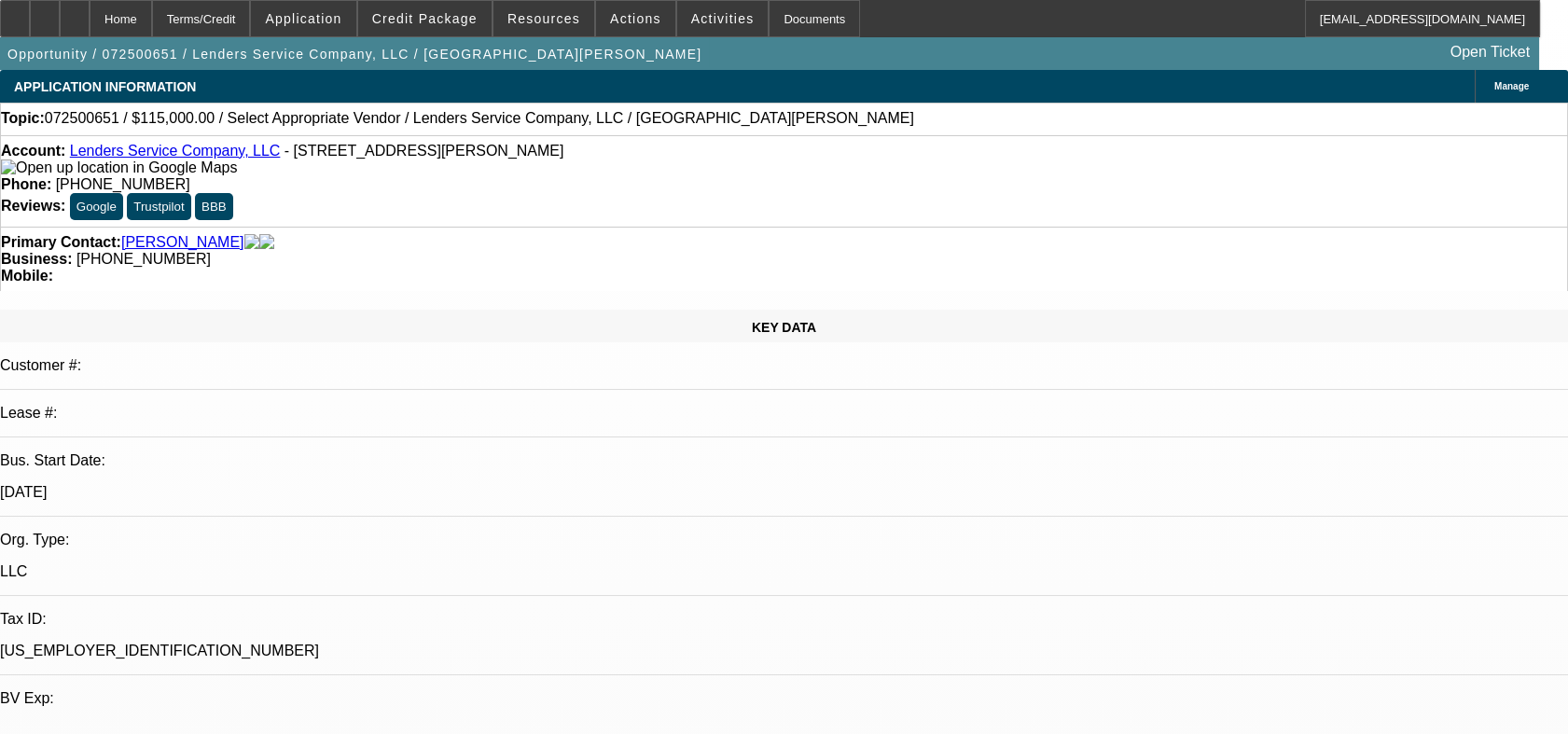
select select "4"
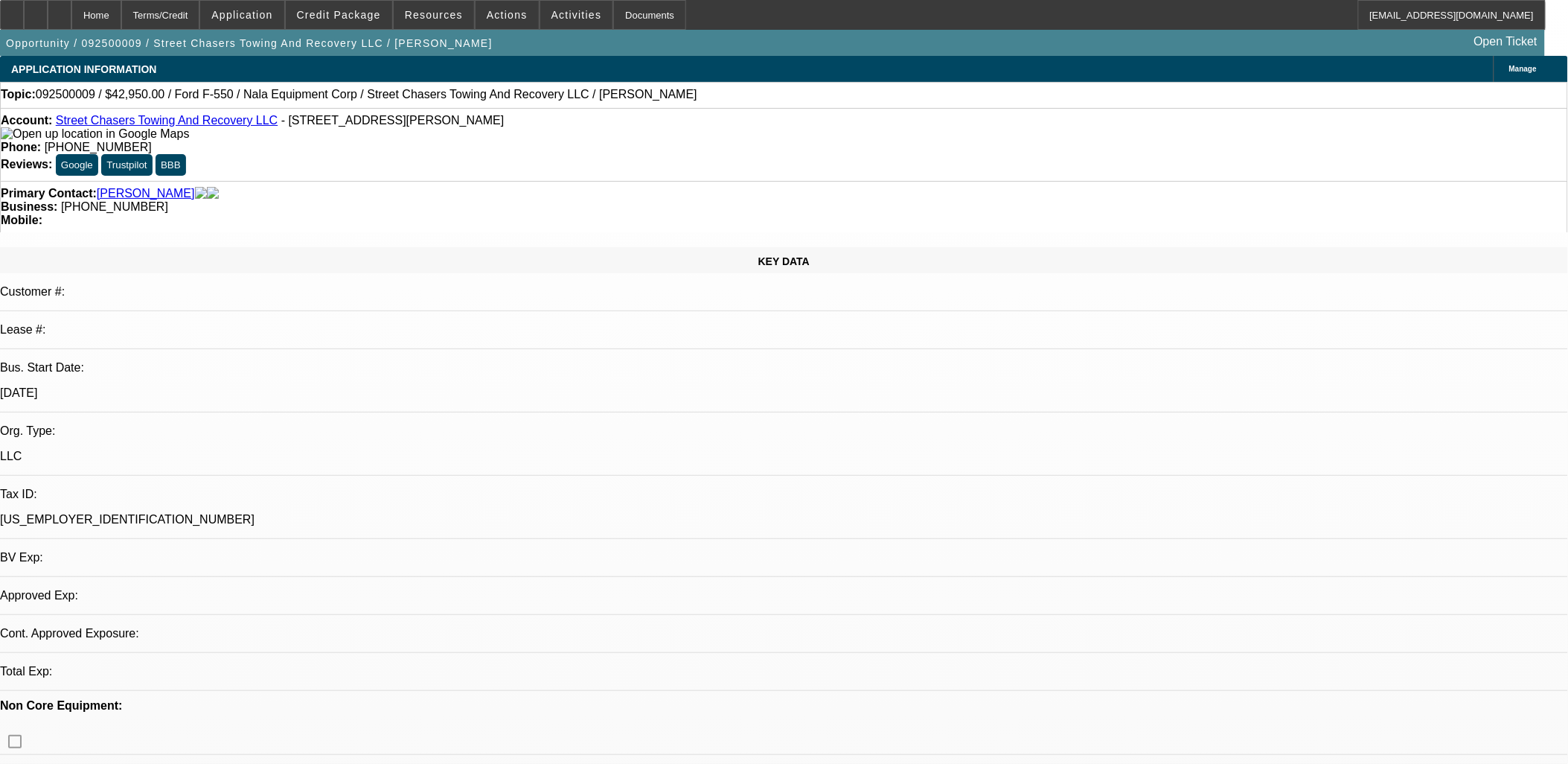
select select "0"
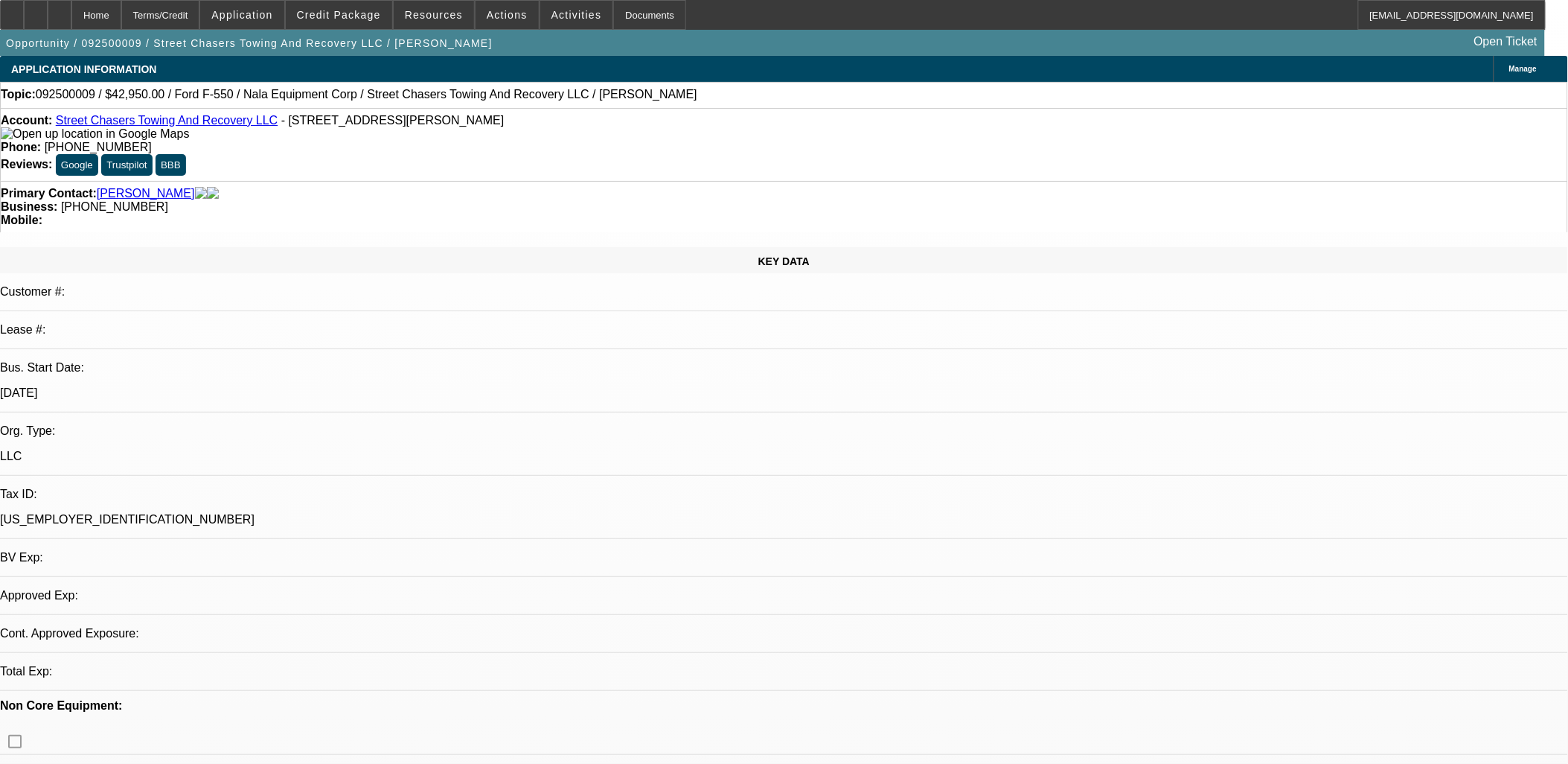
select select "0"
select select "1"
select select "2"
select select "5"
select select "1"
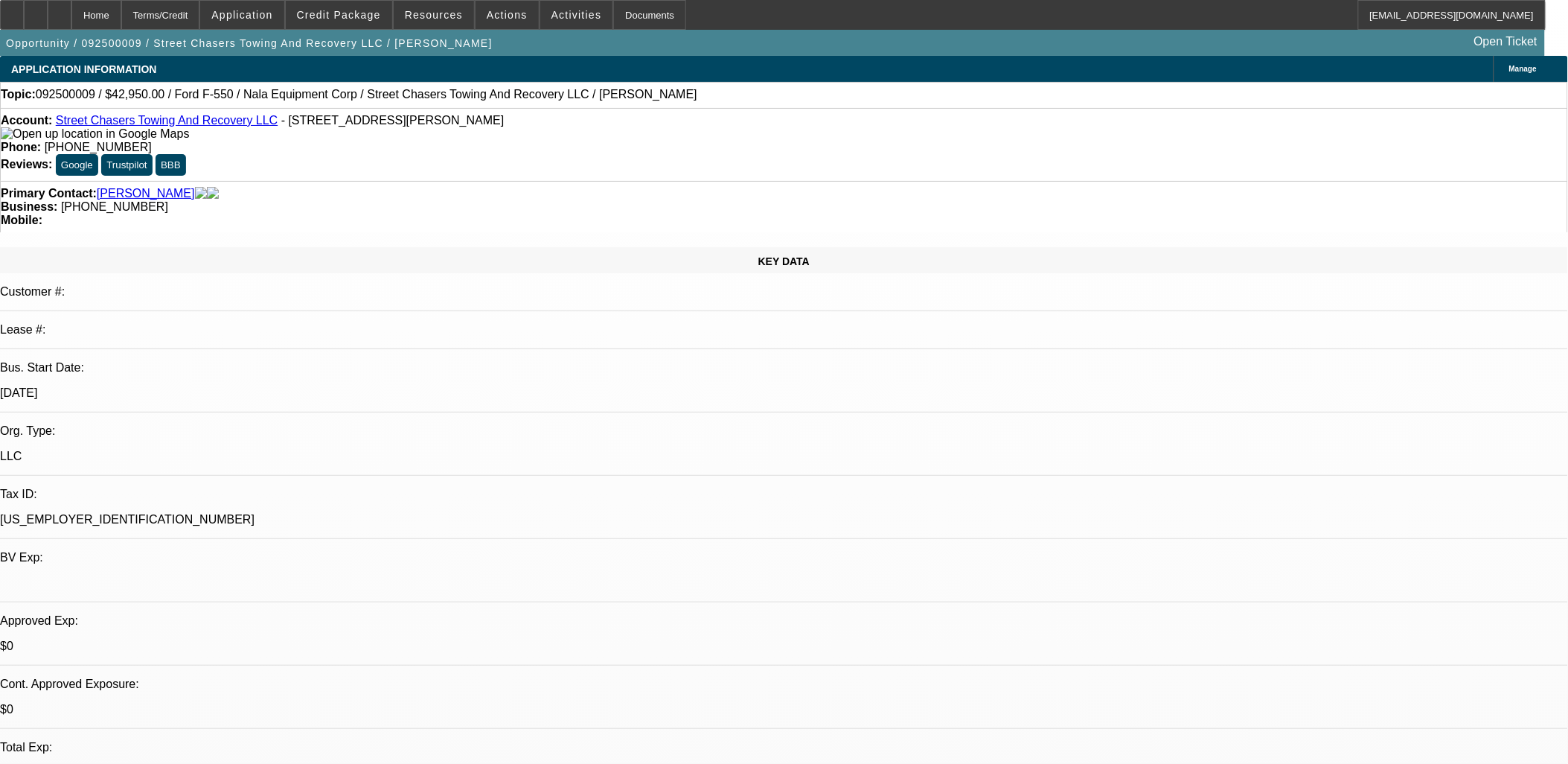
select select "2"
select select "5"
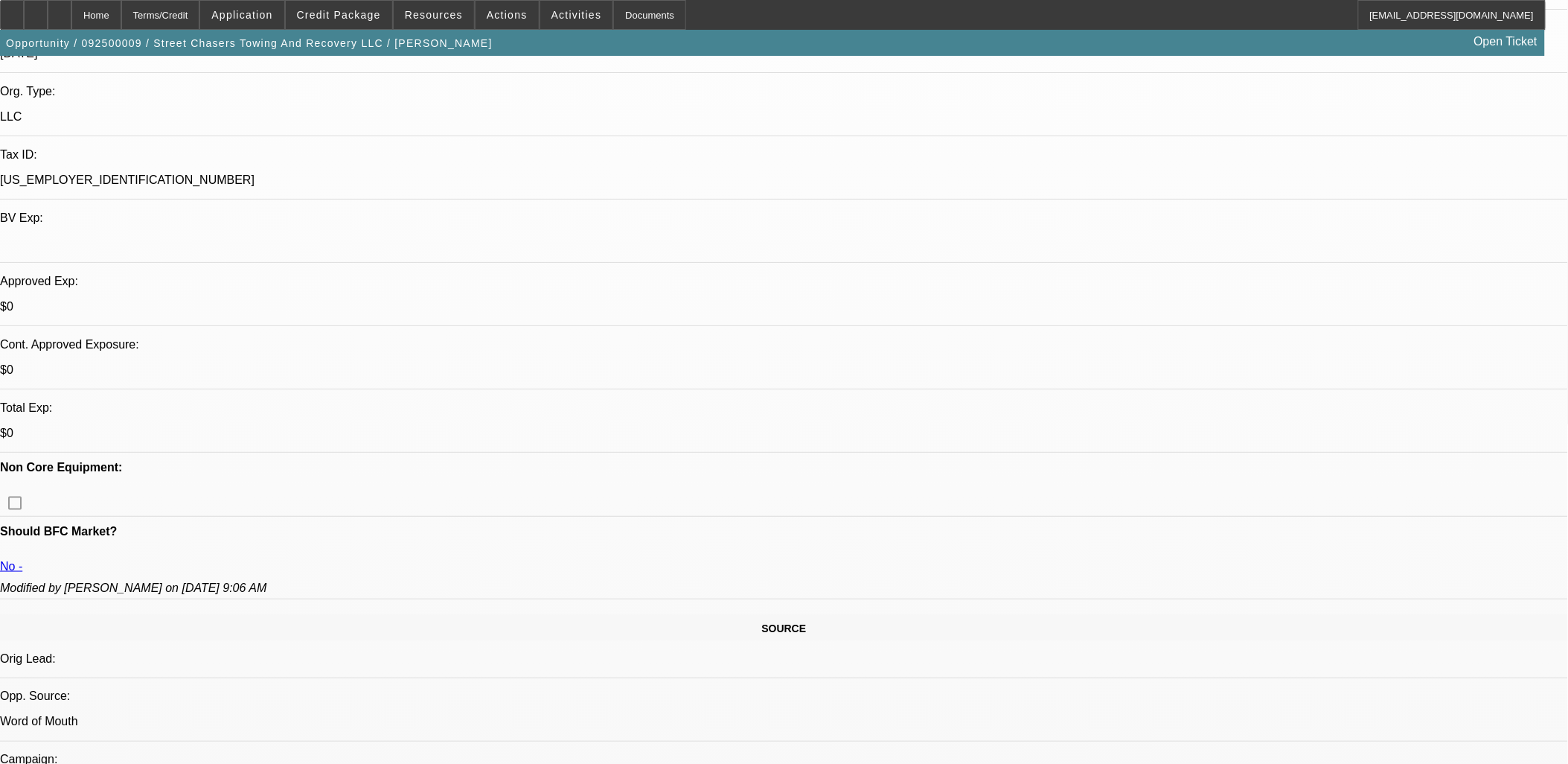
scroll to position [82, 0]
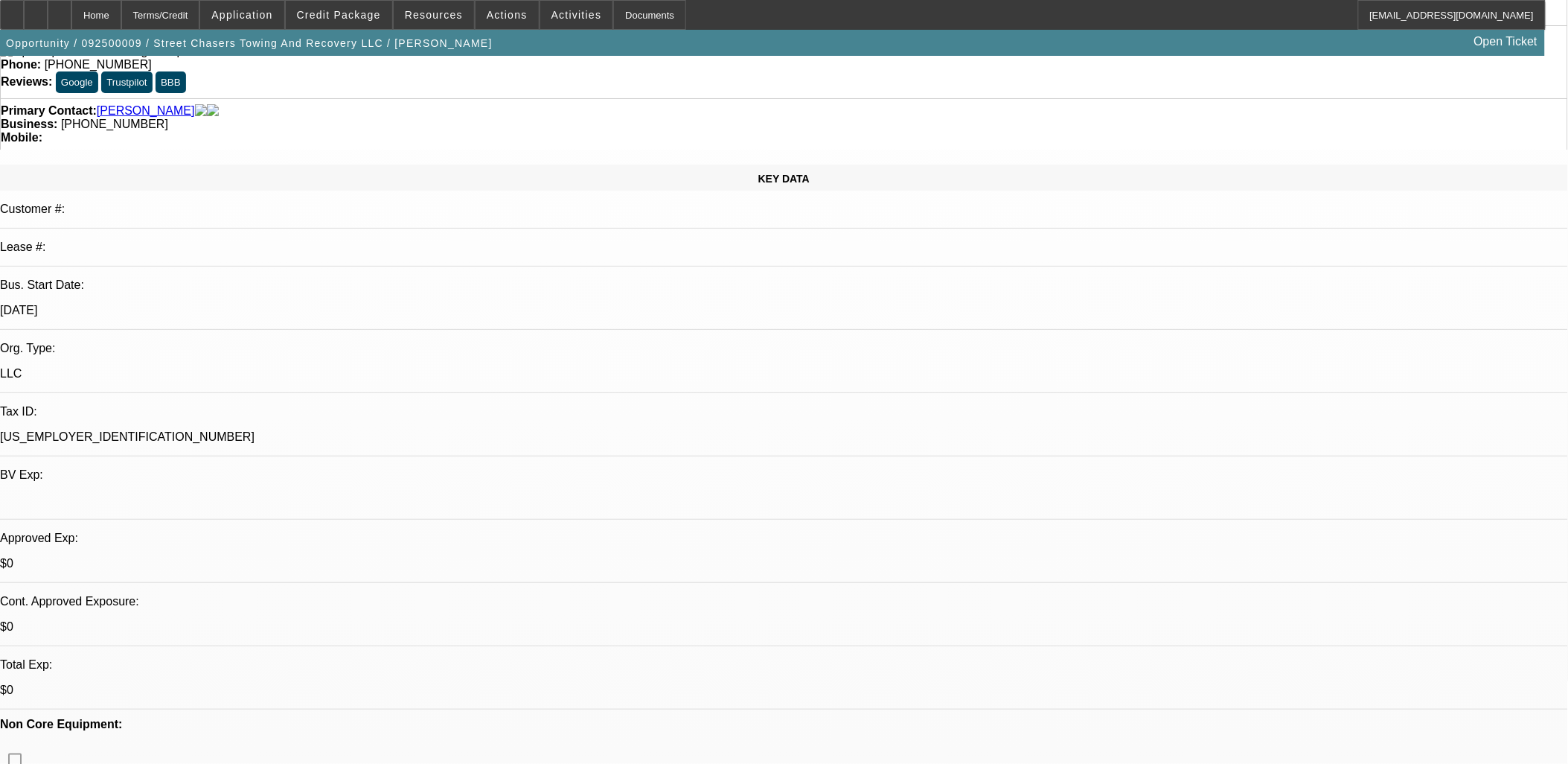
drag, startPoint x: 26, startPoint y: 630, endPoint x: 110, endPoint y: 630, distance: 84.0
copy link "Neimam [PERSON_NAME]"
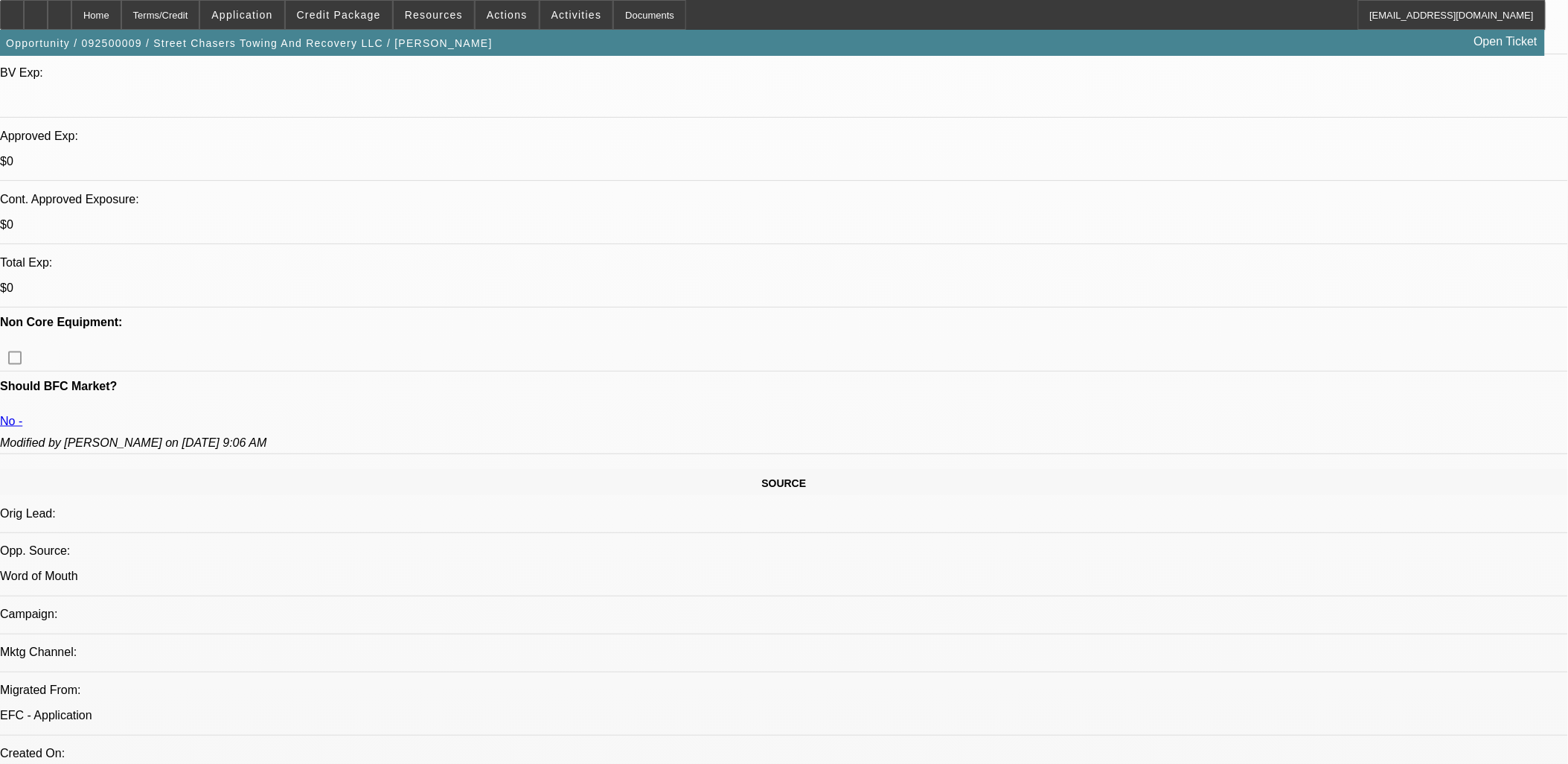
scroll to position [578, 0]
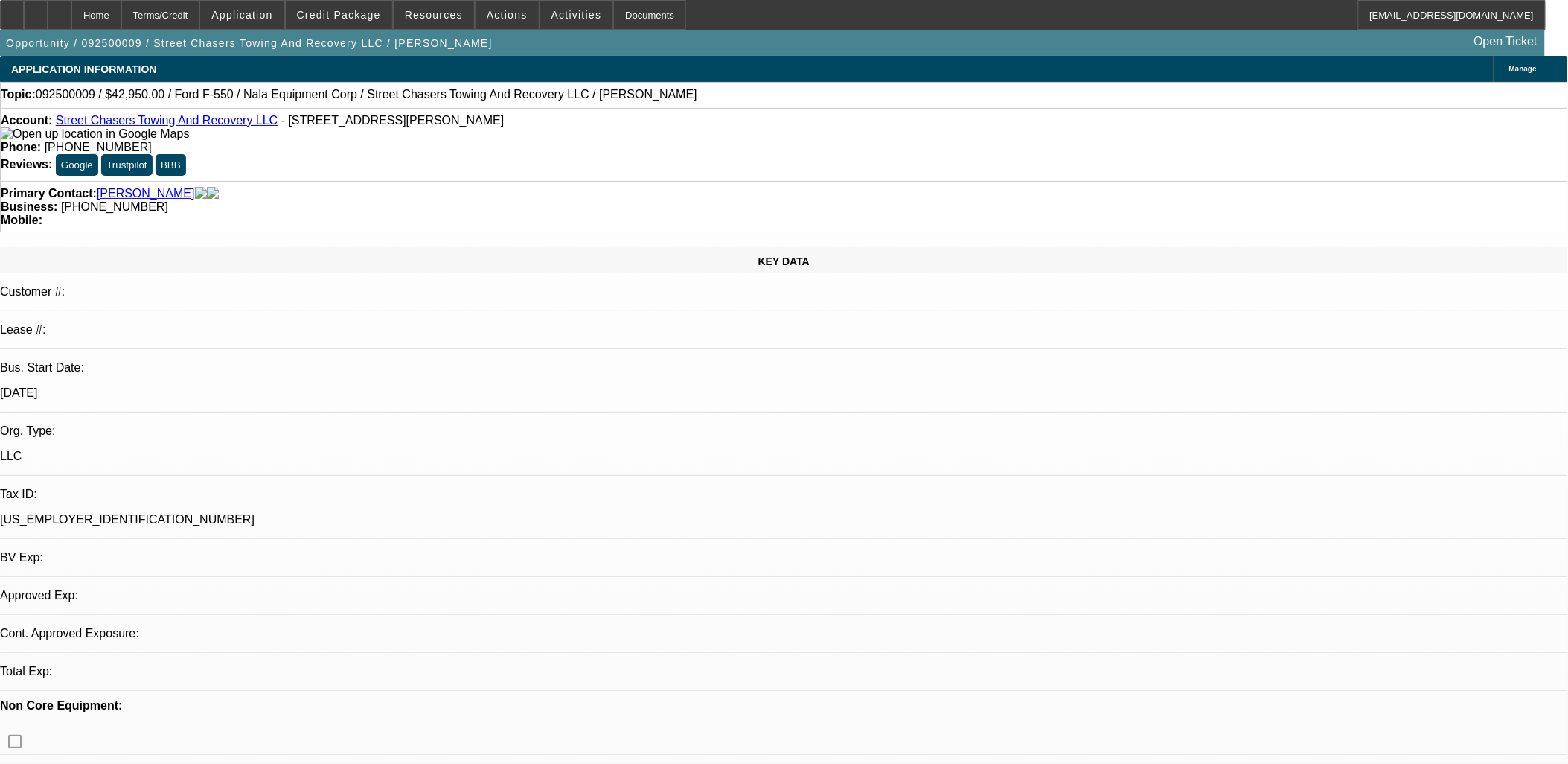
select select "0"
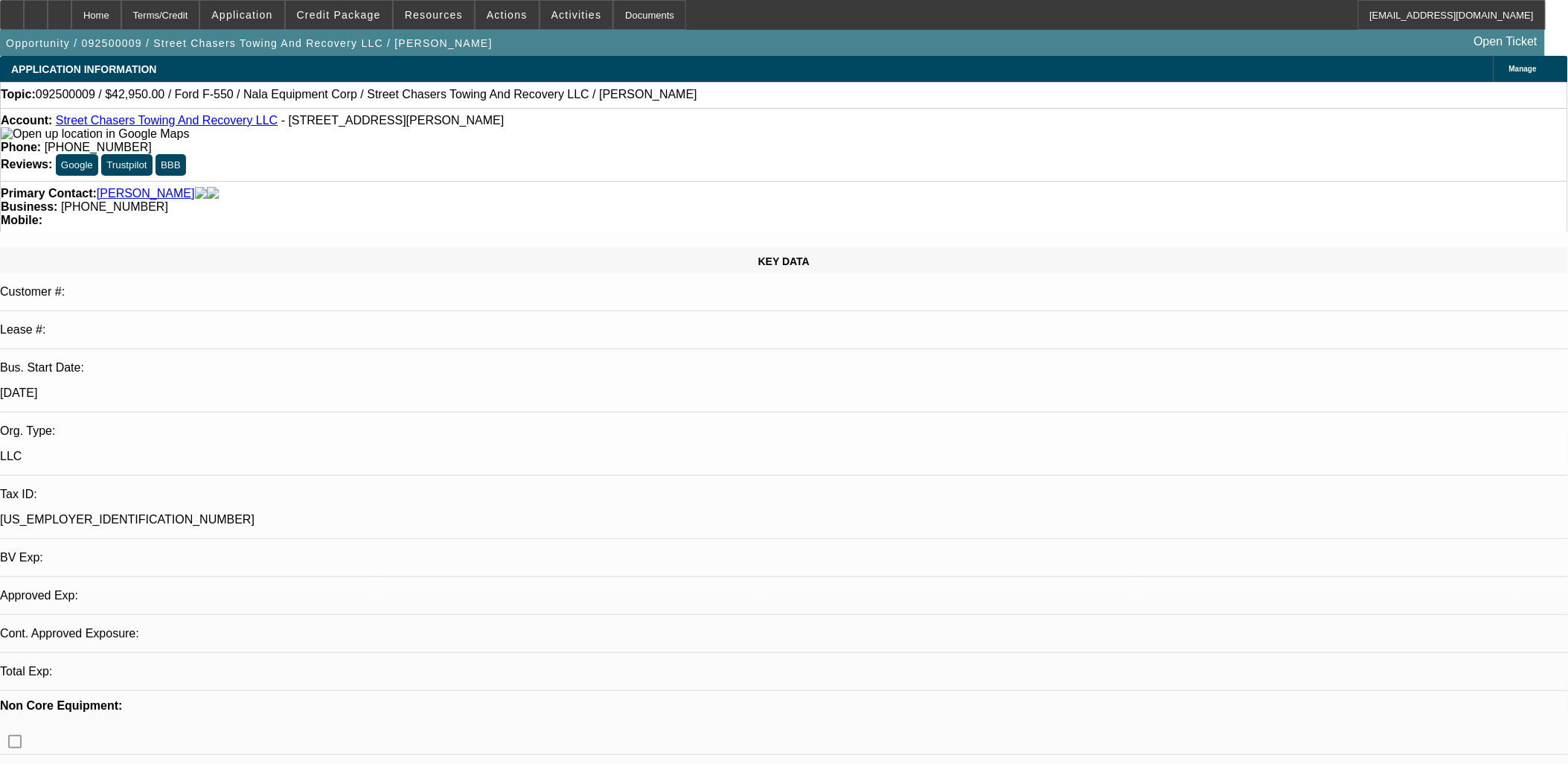
select select "0"
select select "1"
select select "2"
select select "5"
select select "1"
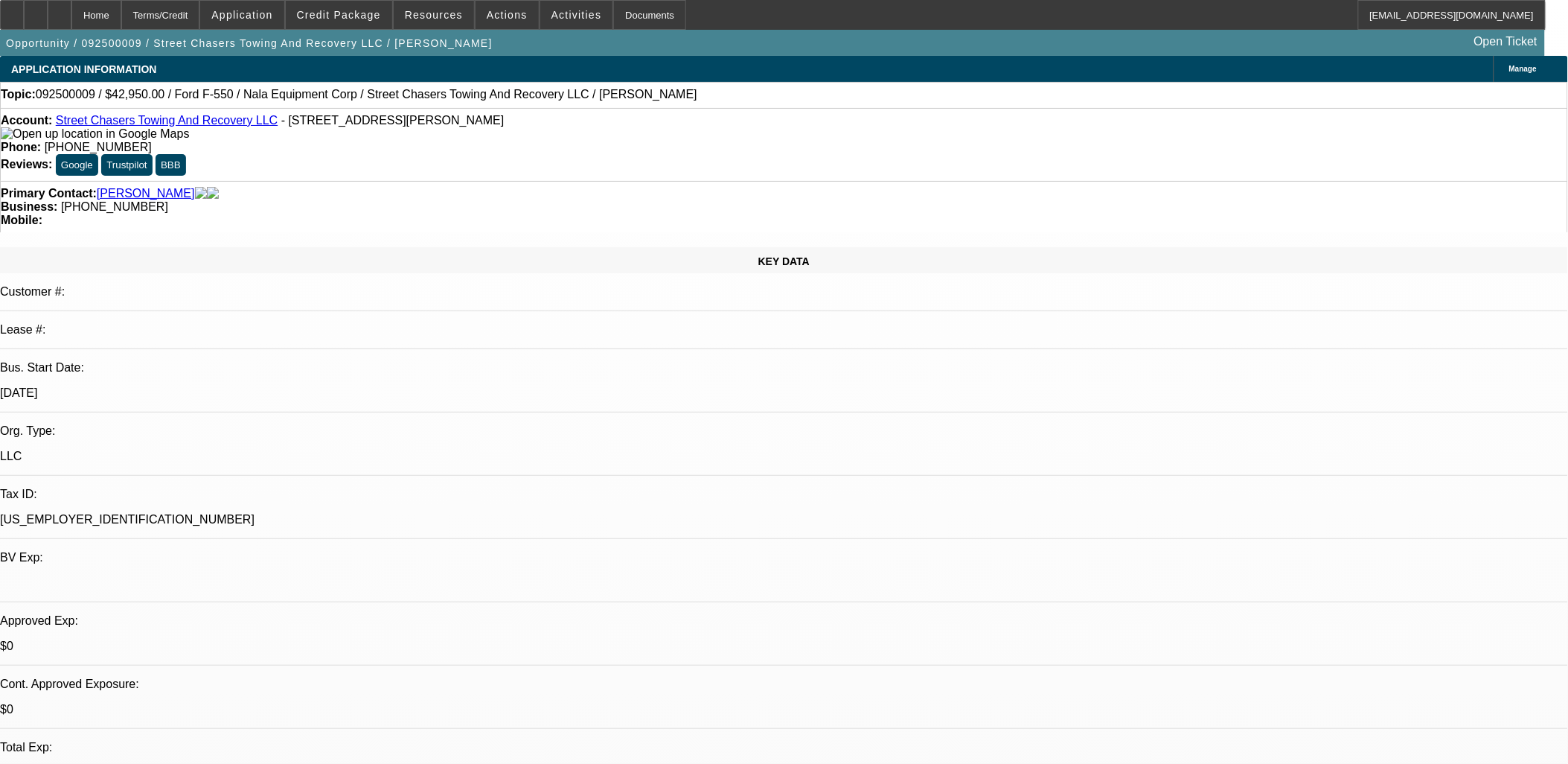
select select "2"
select select "5"
click at [495, 3] on span at bounding box center [506, 15] width 64 height 36
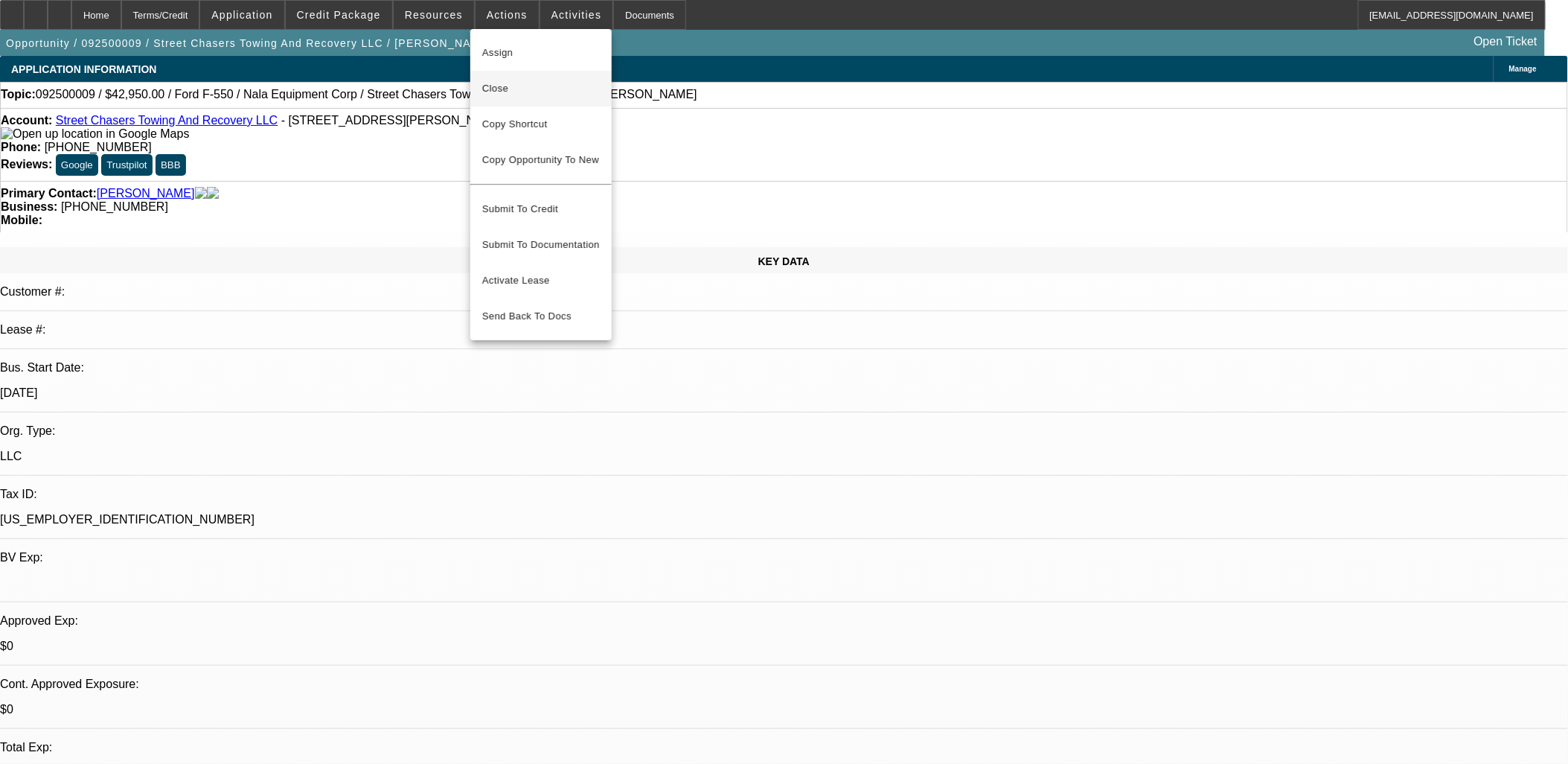
click at [539, 88] on span "Close" at bounding box center [541, 89] width 118 height 18
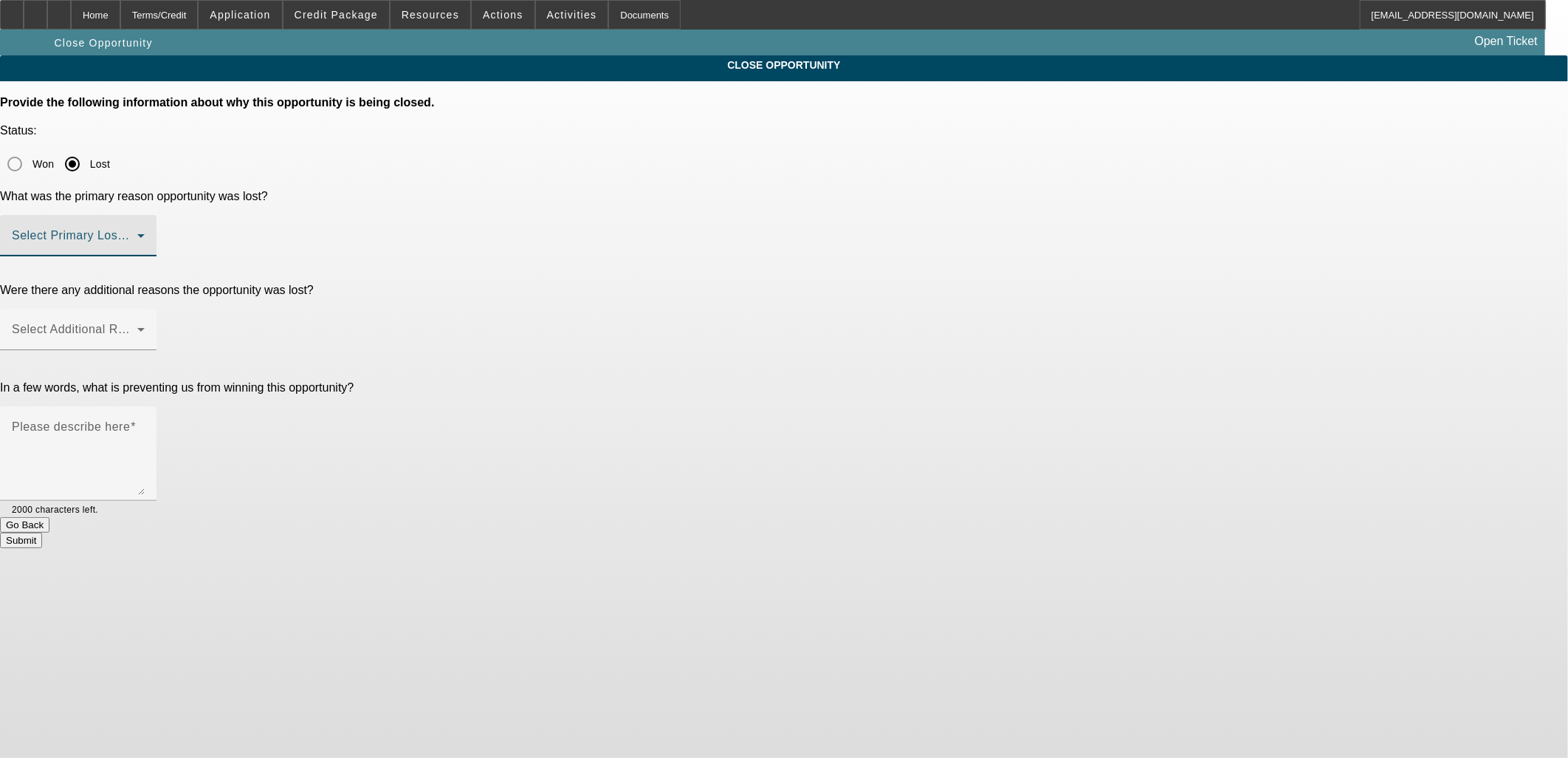
click at [138, 233] on span at bounding box center [74, 241] width 125 height 18
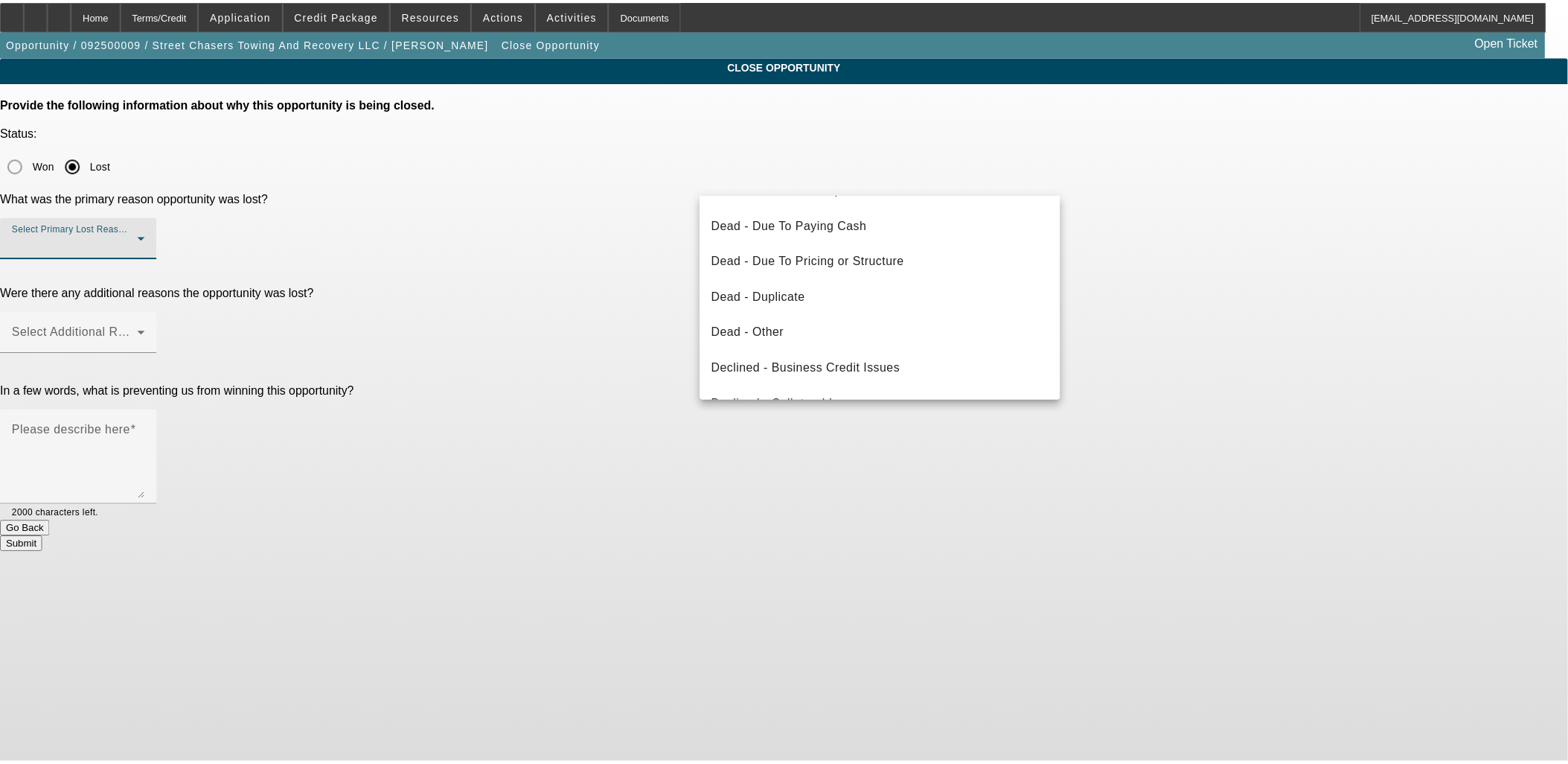
scroll to position [198, 0]
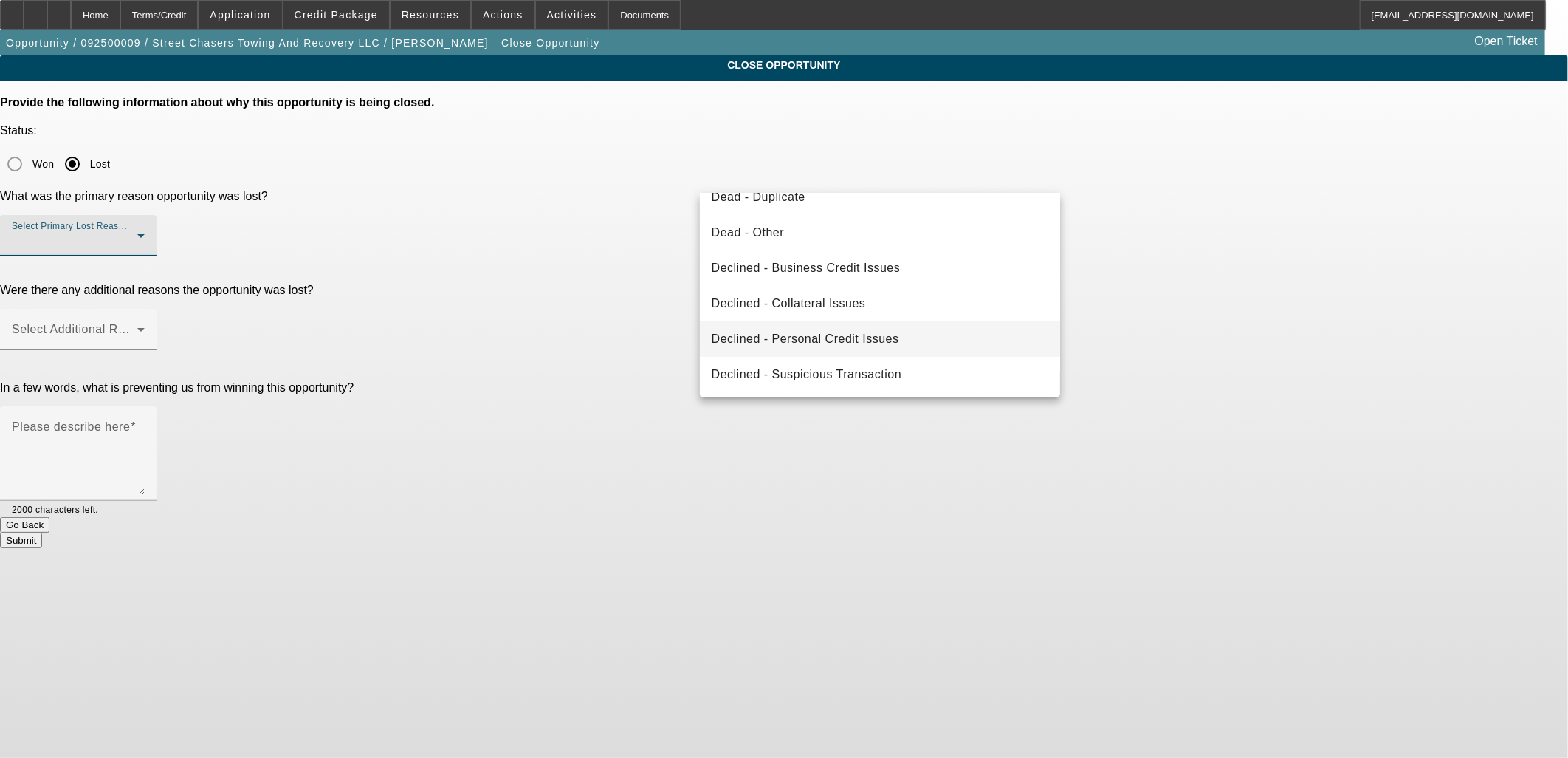
click at [835, 342] on span "Declined - Personal Credit Issues" at bounding box center [805, 339] width 187 height 18
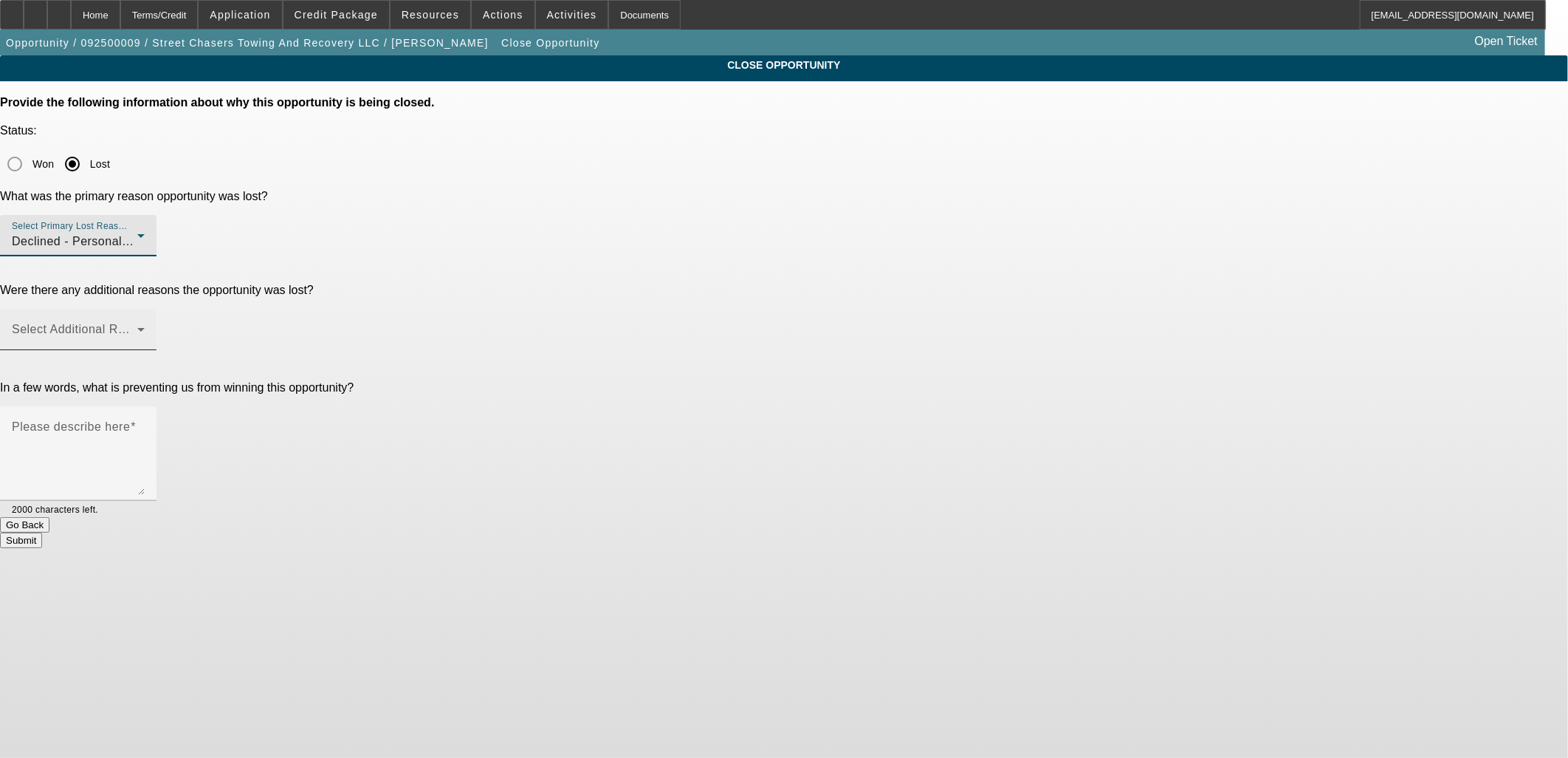
click at [138, 326] on span at bounding box center [74, 335] width 125 height 18
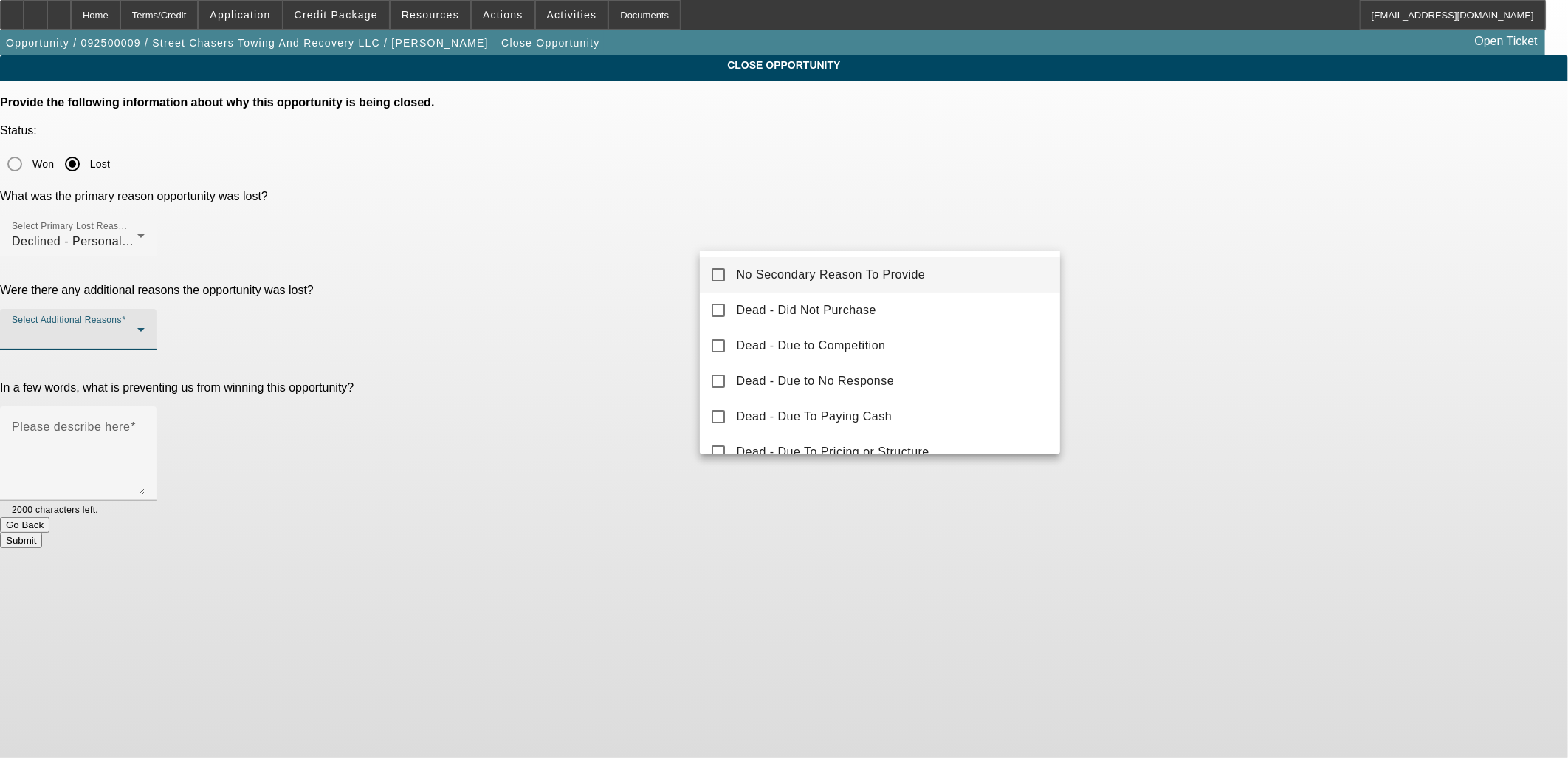
click at [795, 271] on span "No Secondary Reason To Provide" at bounding box center [831, 275] width 189 height 18
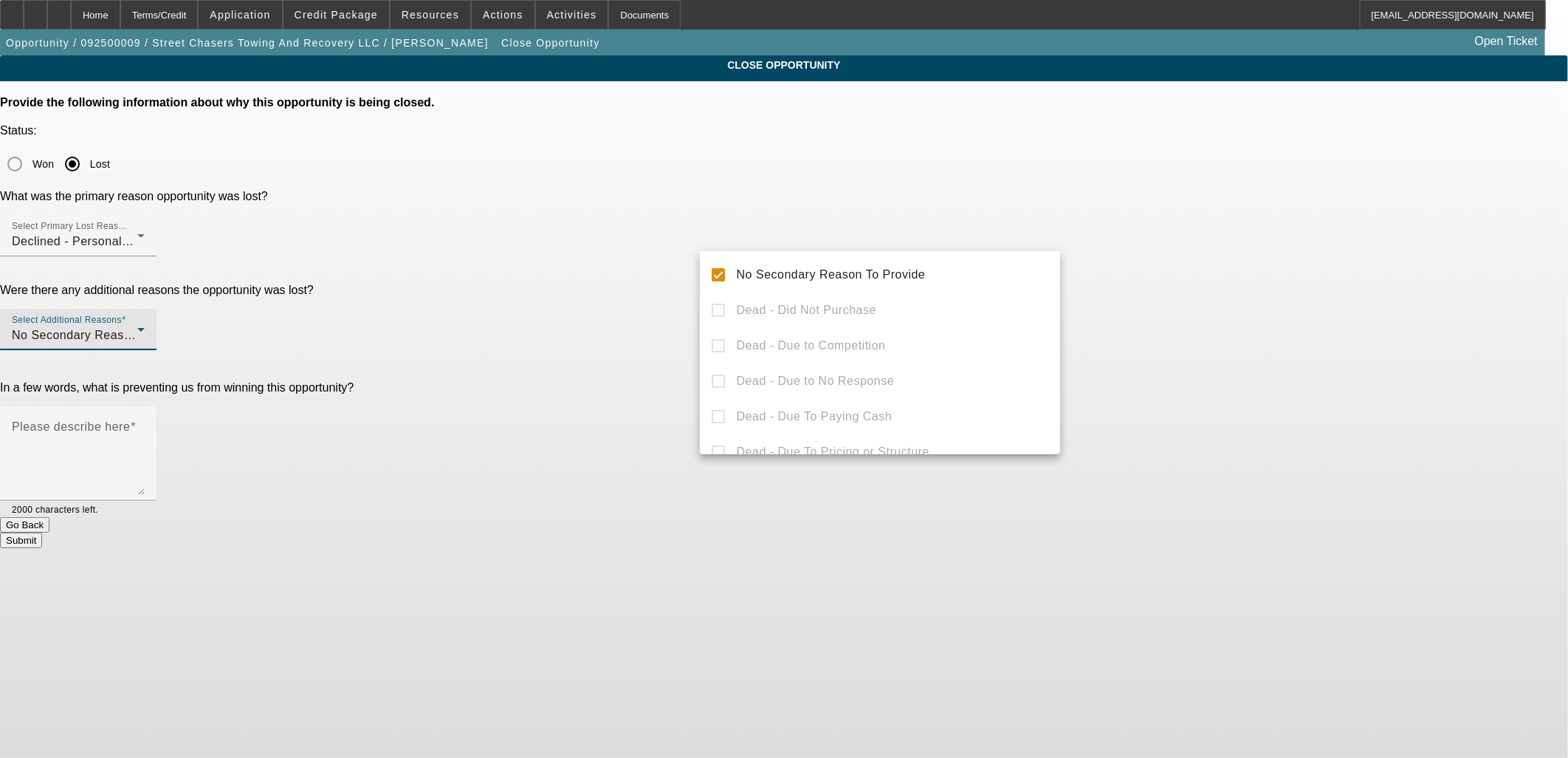
click at [684, 282] on div at bounding box center [784, 379] width 1568 height 758
click at [145, 424] on textarea "Please describe here" at bounding box center [78, 459] width 133 height 71
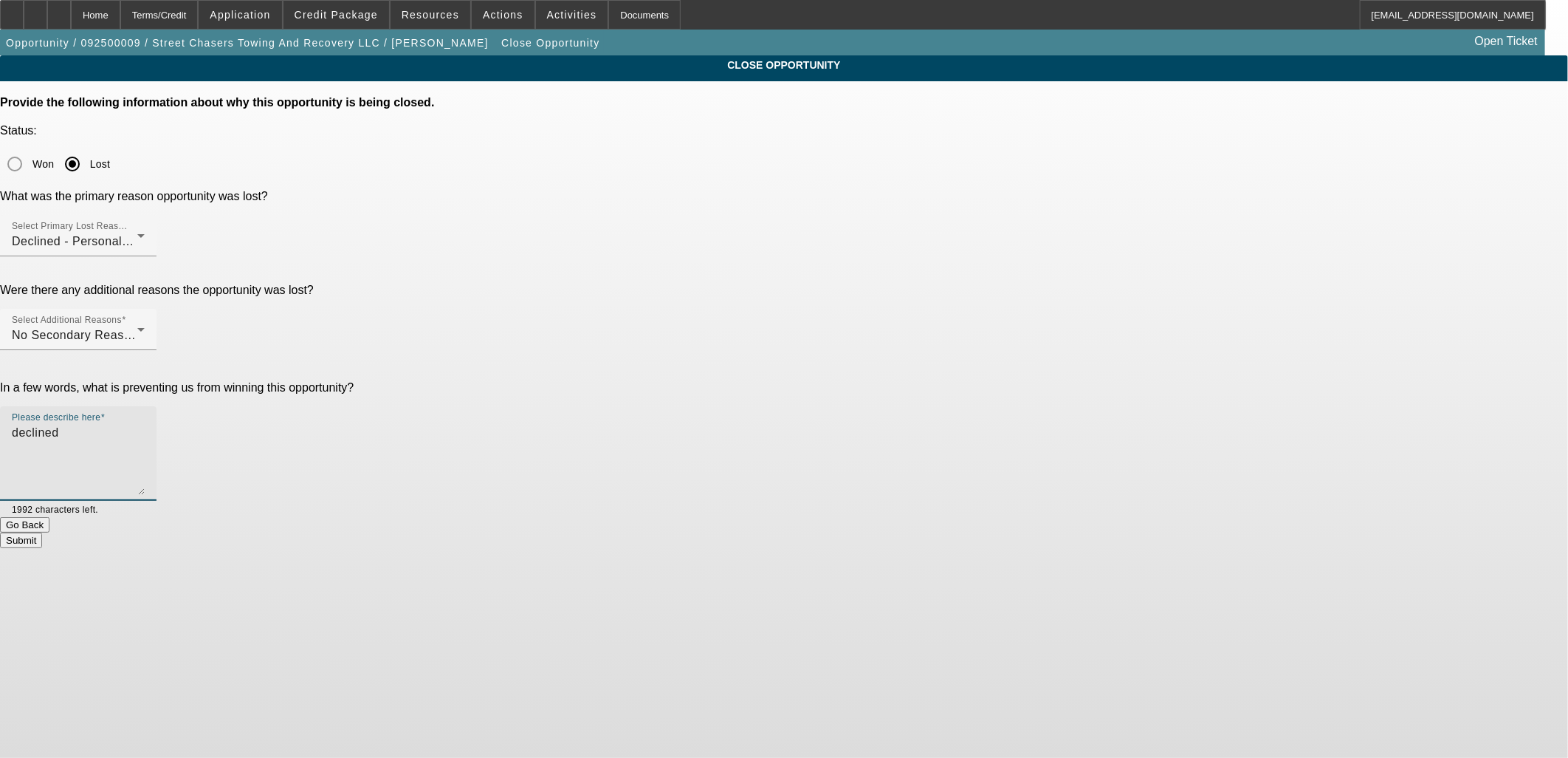
type textarea "declined"
click at [42, 532] on button "Submit" at bounding box center [21, 540] width 42 height 16
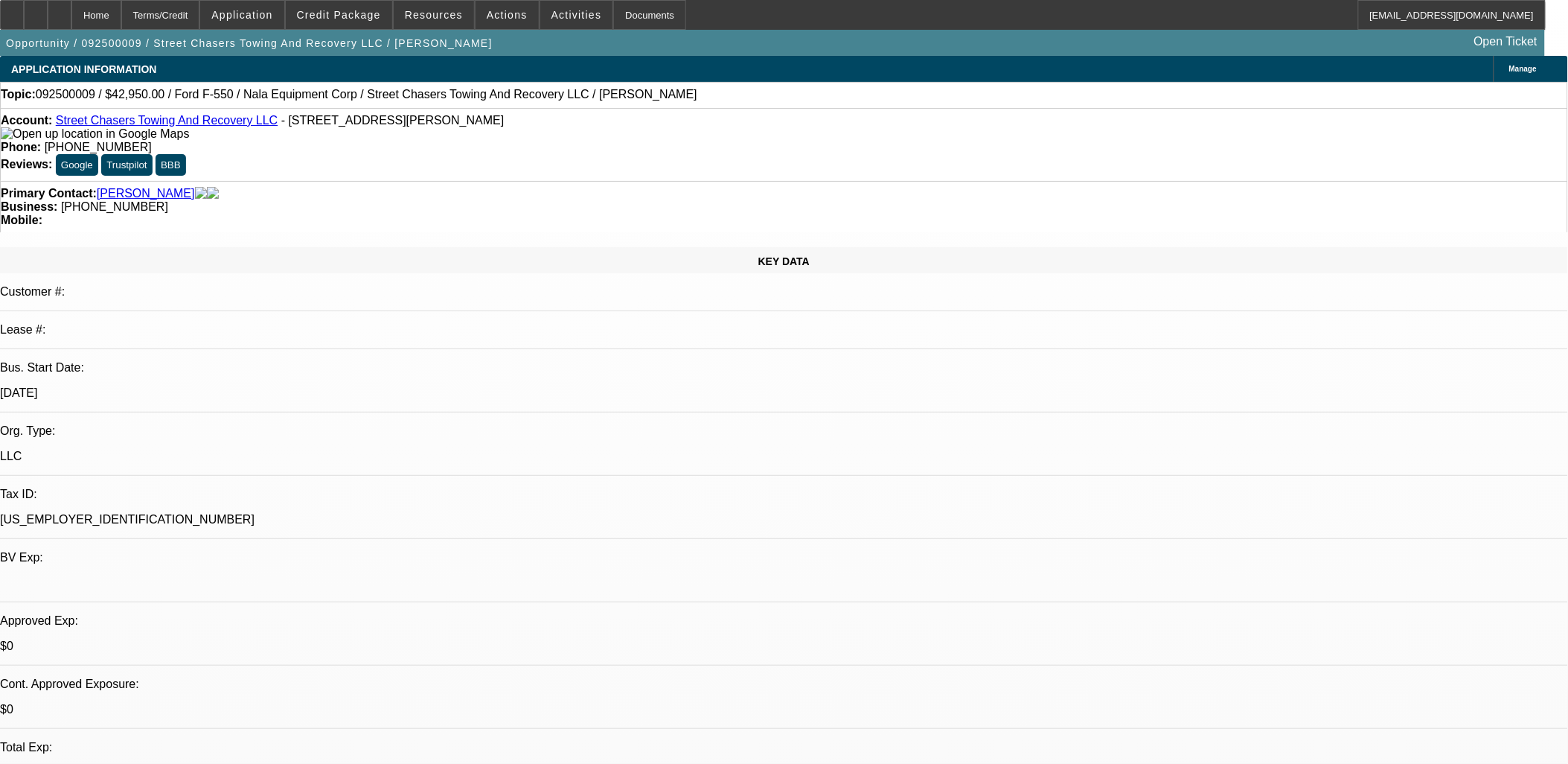
select select "0"
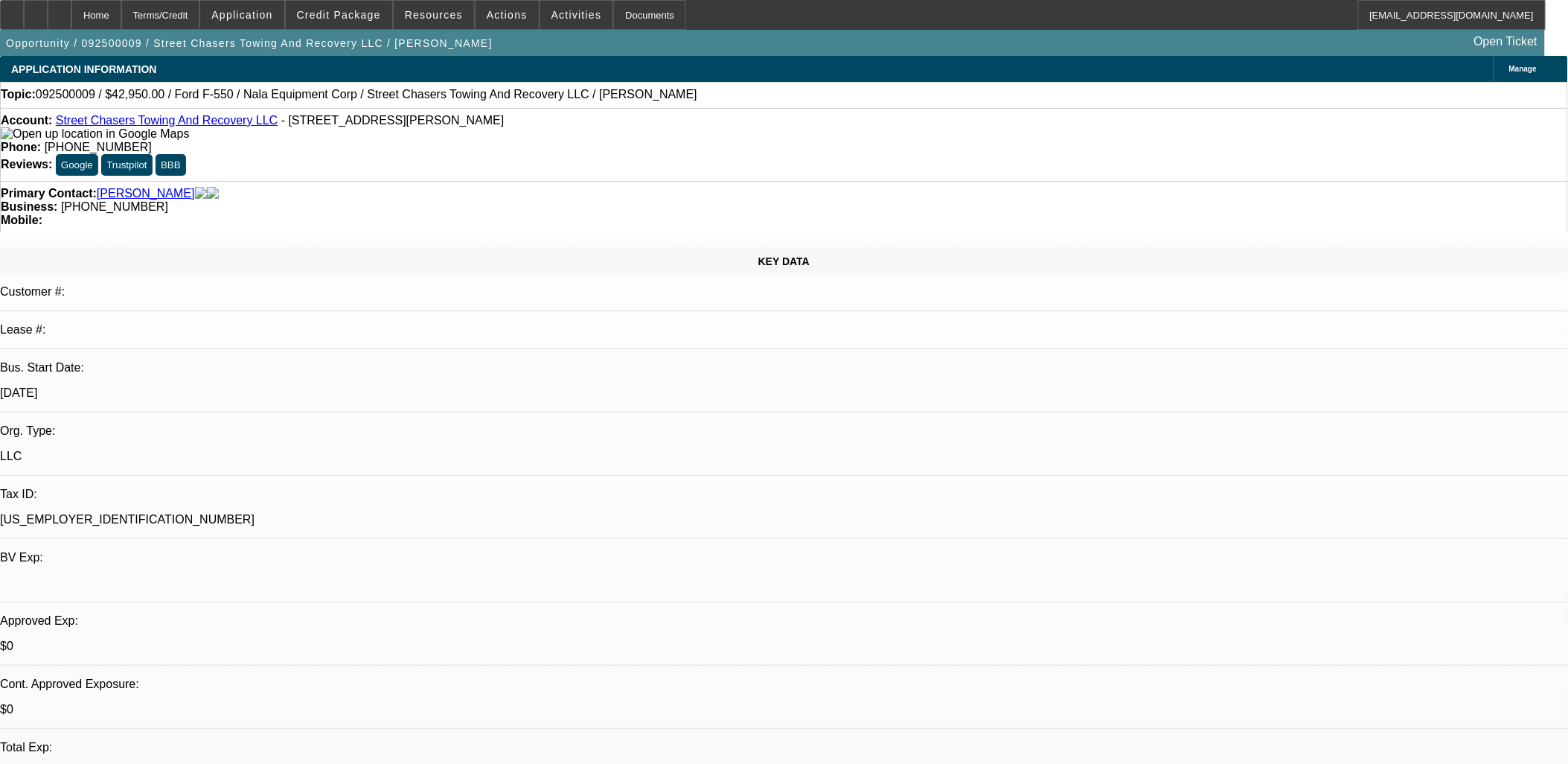
select select "0"
select select "1"
select select "2"
select select "5"
select select "1"
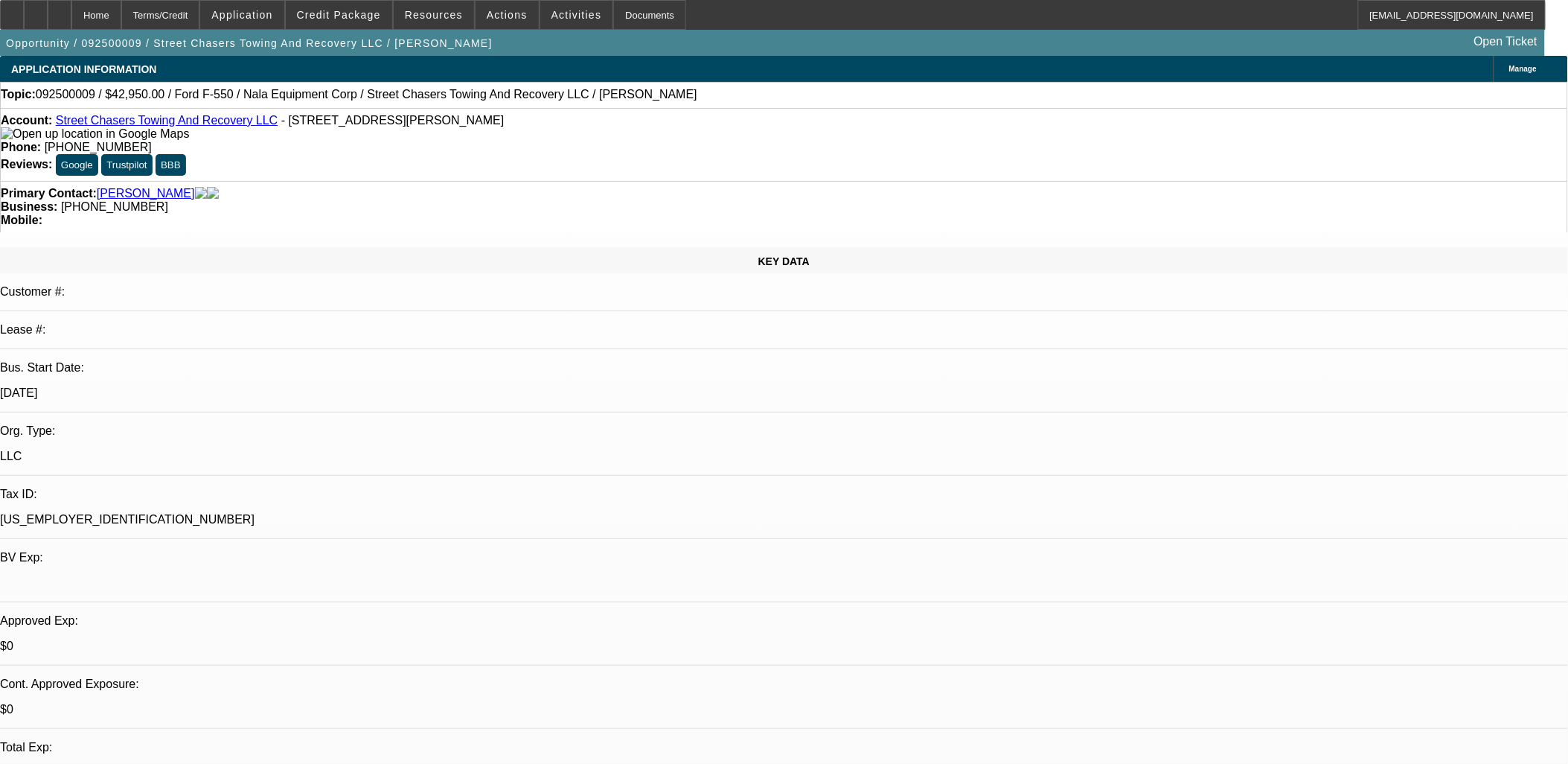
select select "2"
select select "5"
